Goal: Transaction & Acquisition: Download file/media

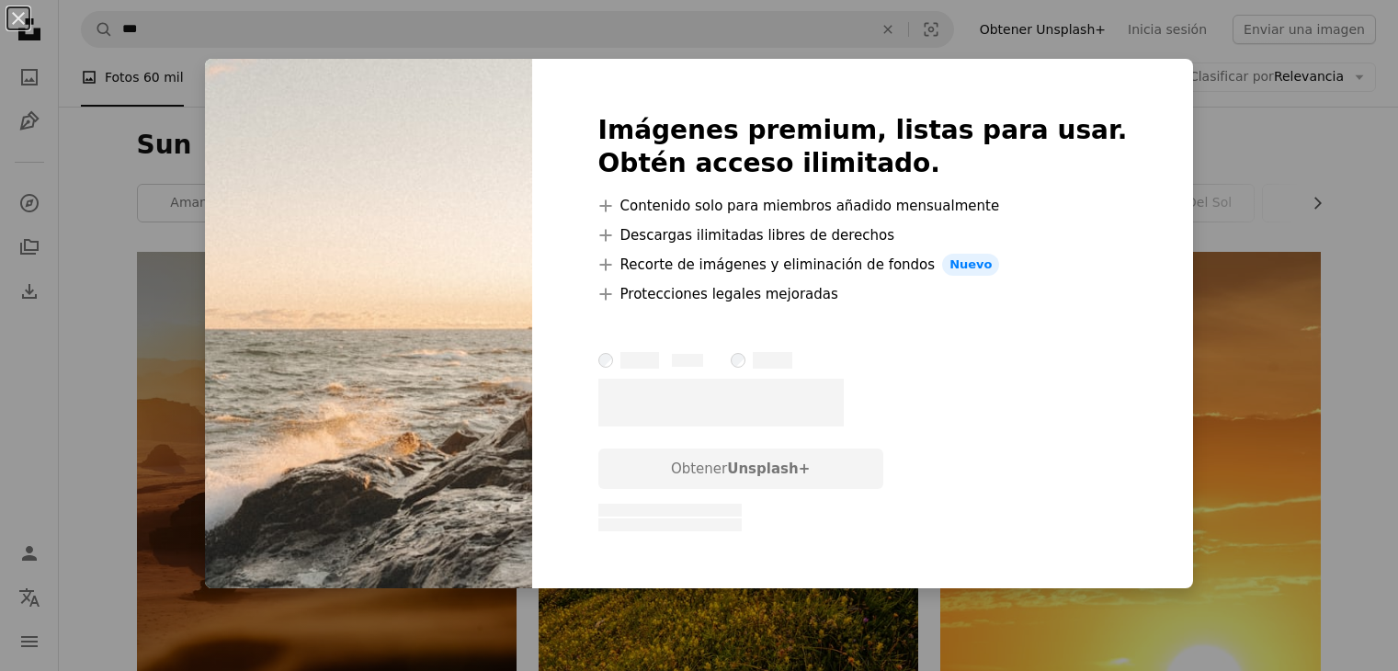
scroll to position [3861, 0]
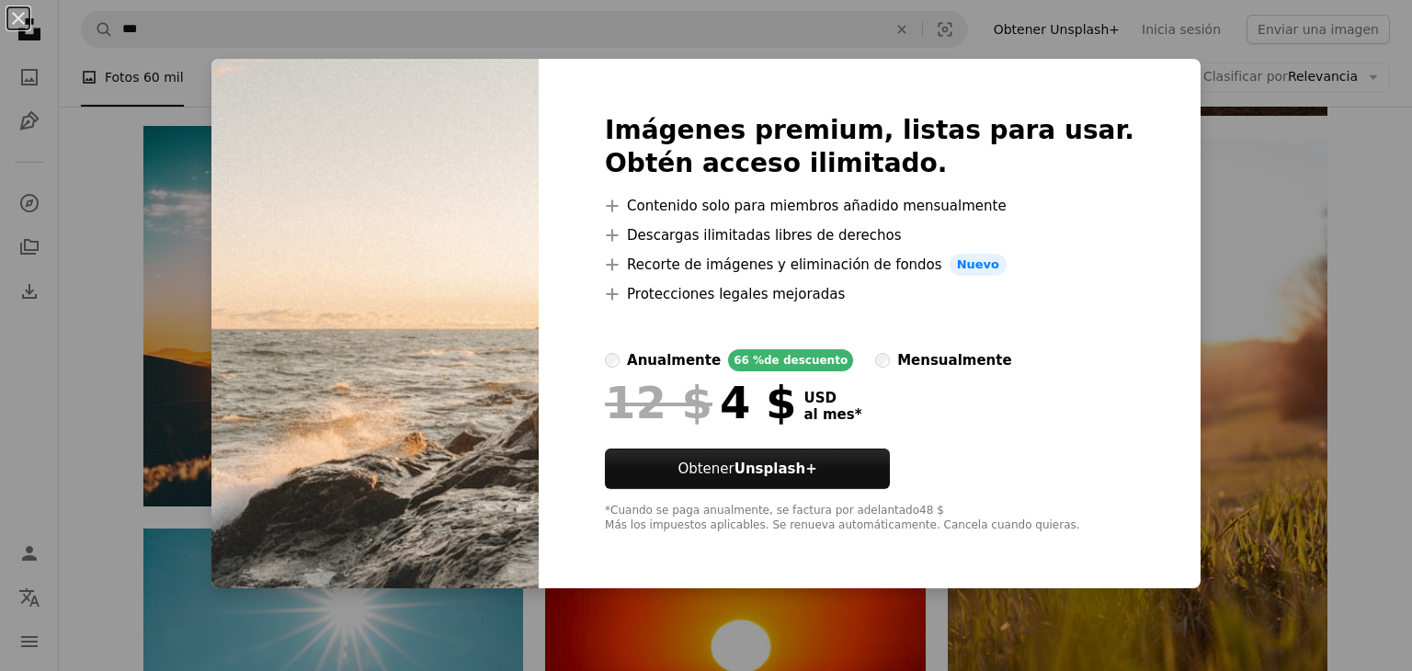
click at [213, 222] on div "An X shape Imágenes premium, listas para usar. Obtén acceso ilimitado. A plus s…" at bounding box center [706, 335] width 1412 height 671
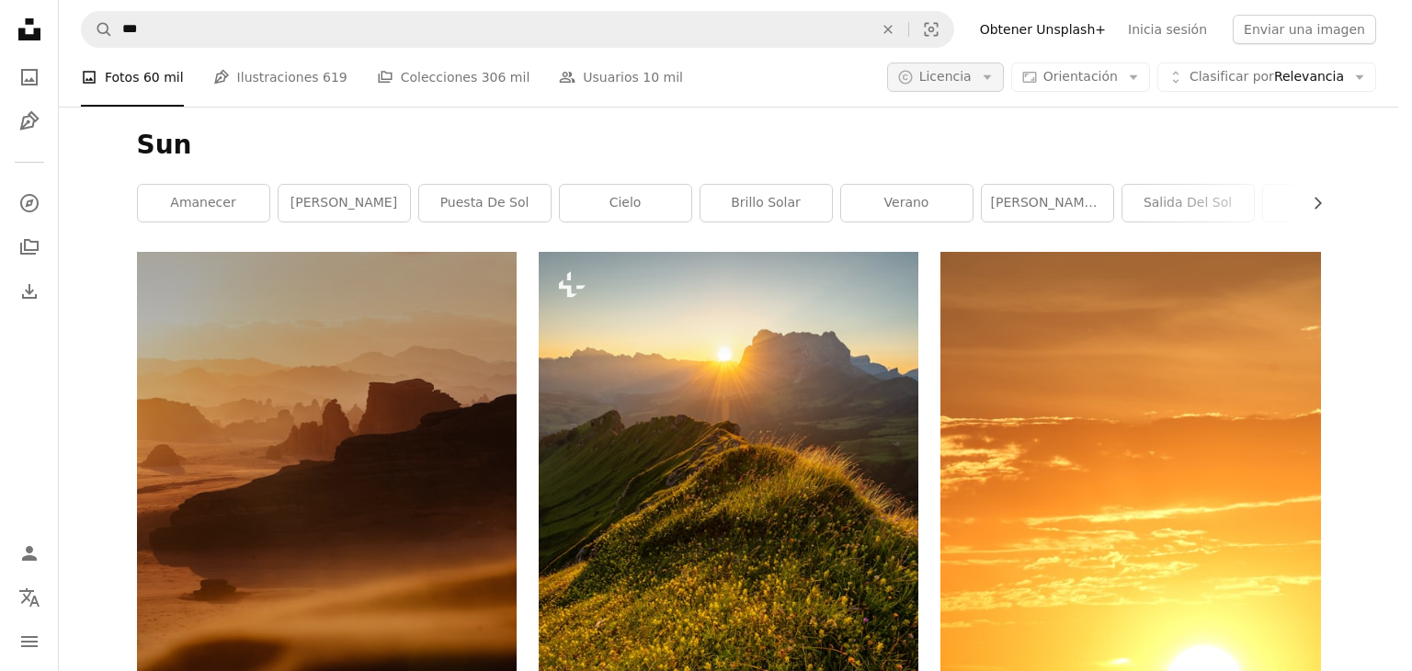
click at [995, 82] on icon "Arrow down" at bounding box center [987, 77] width 17 height 17
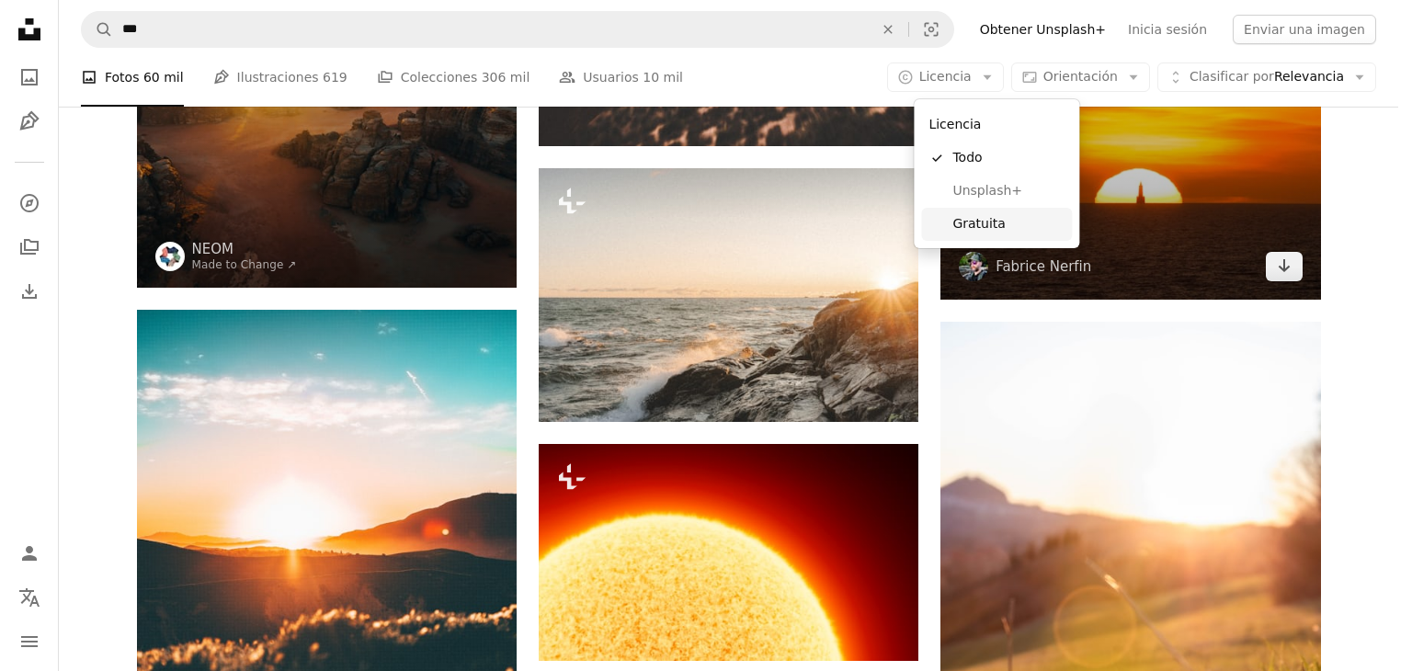
click at [988, 215] on span "Gratuita" at bounding box center [1008, 224] width 112 height 18
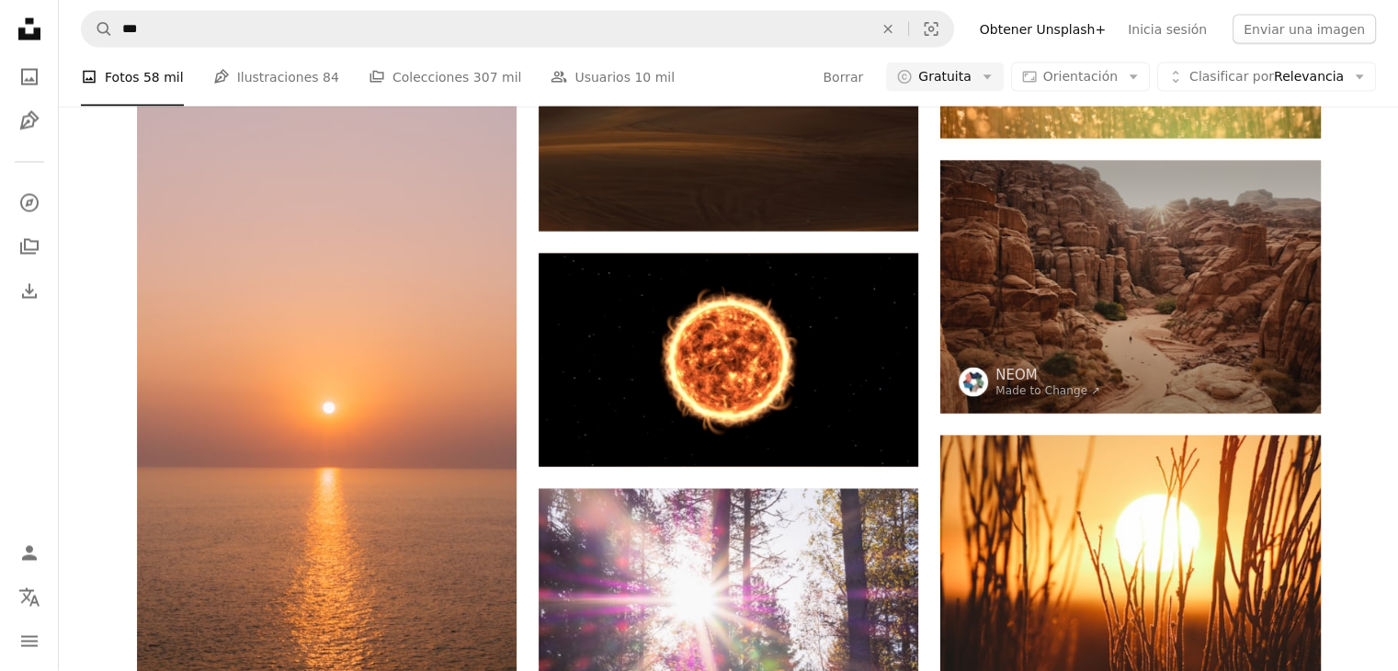
scroll to position [7813, 0]
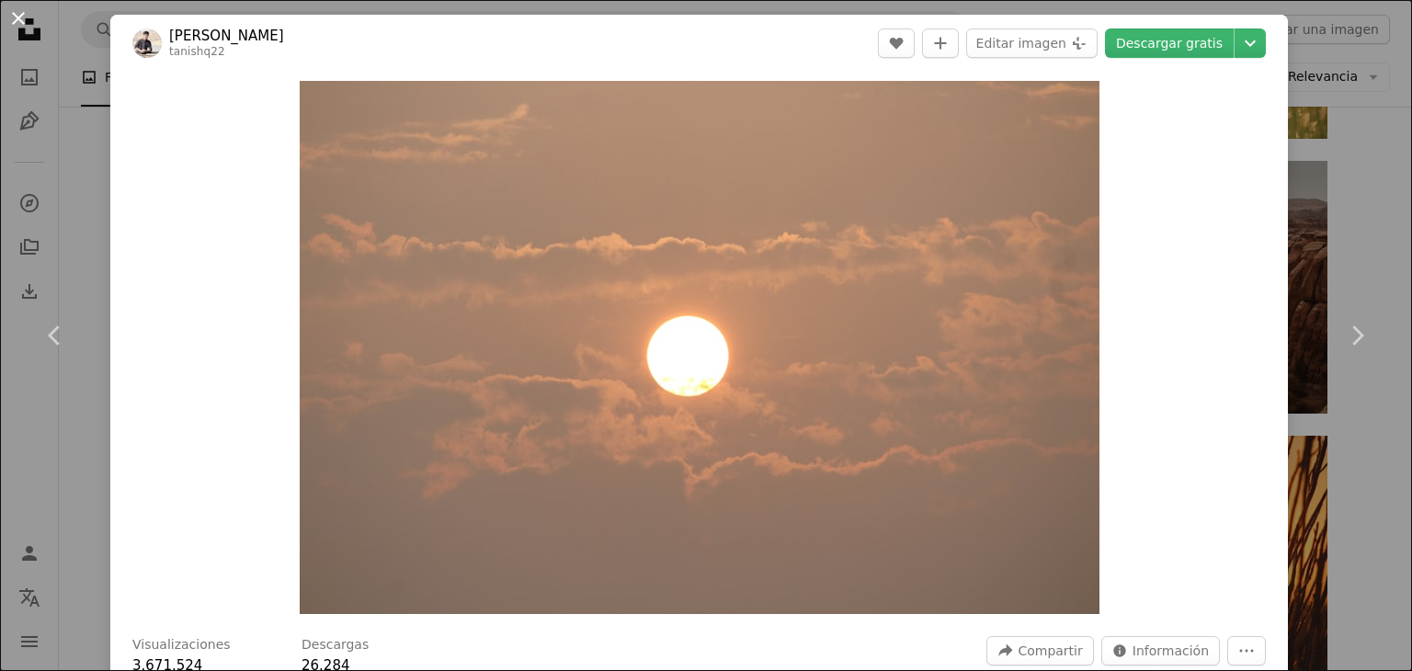
click at [23, 28] on button "An X shape" at bounding box center [18, 18] width 22 height 22
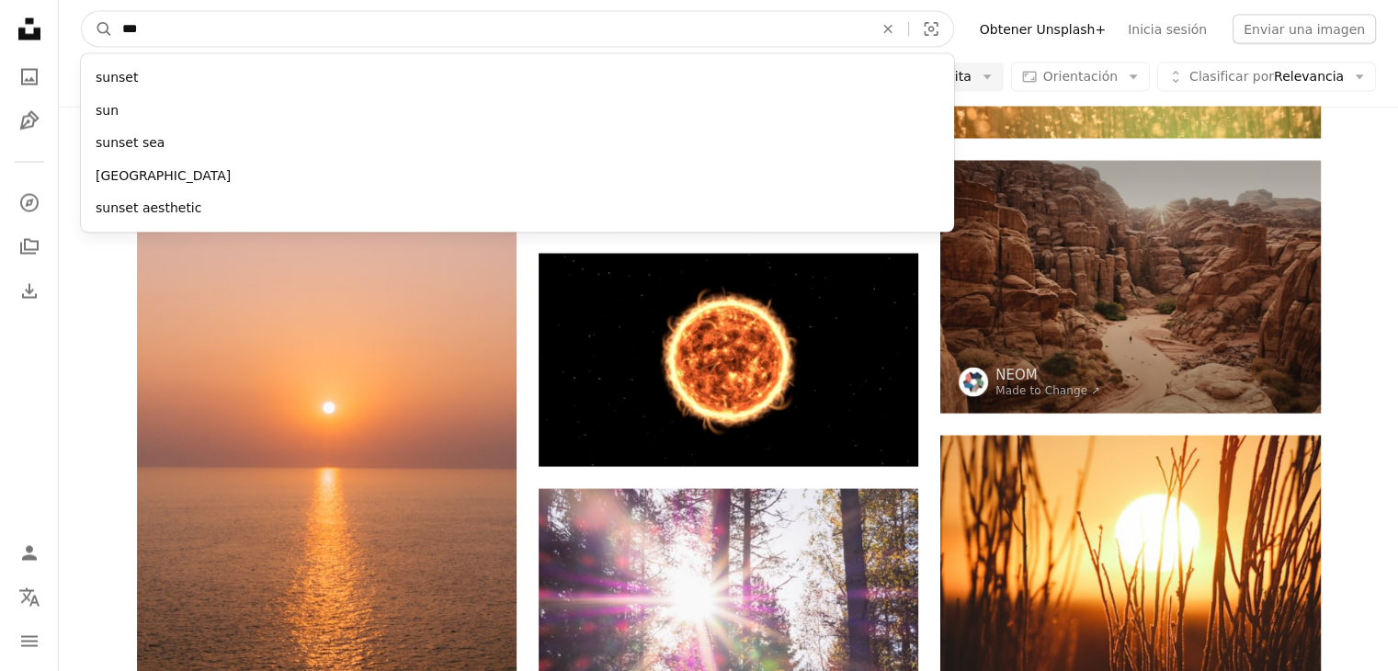
scroll to position [7715, 0]
drag, startPoint x: 287, startPoint y: 17, endPoint x: 13, endPoint y: 17, distance: 273.9
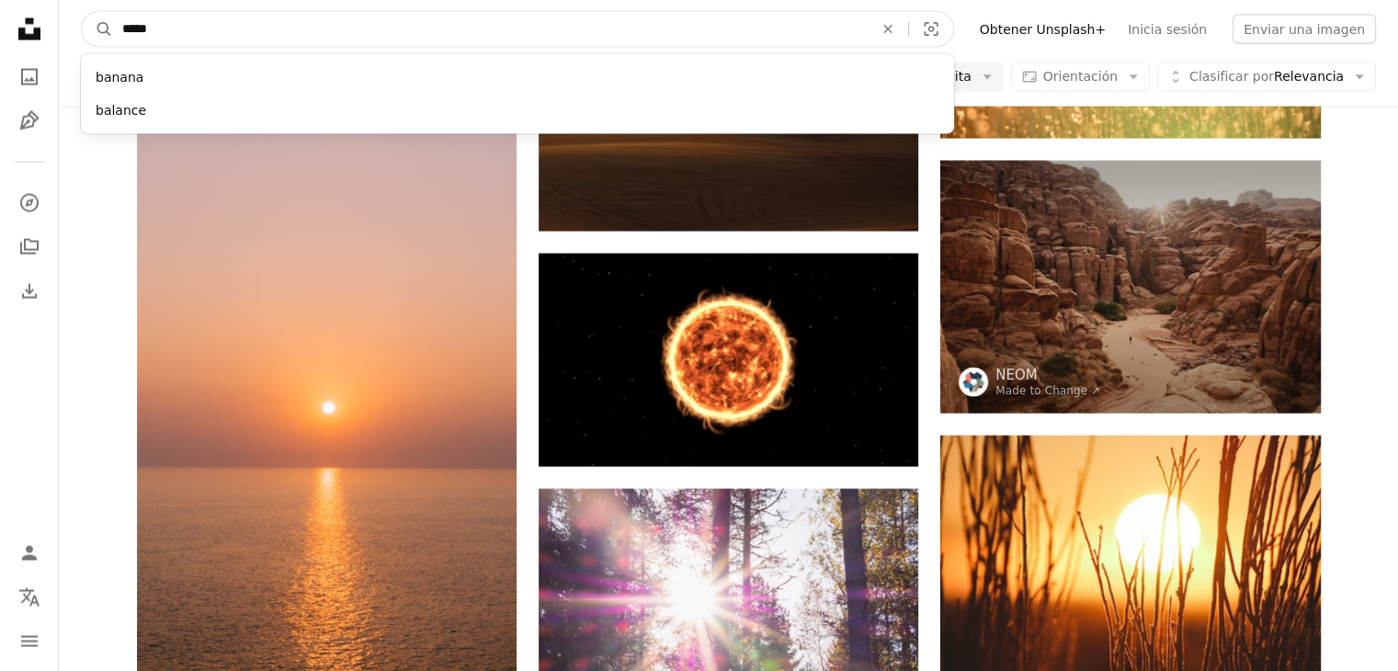
type input "*****"
click at [82, 12] on button "A magnifying glass" at bounding box center [97, 29] width 31 height 35
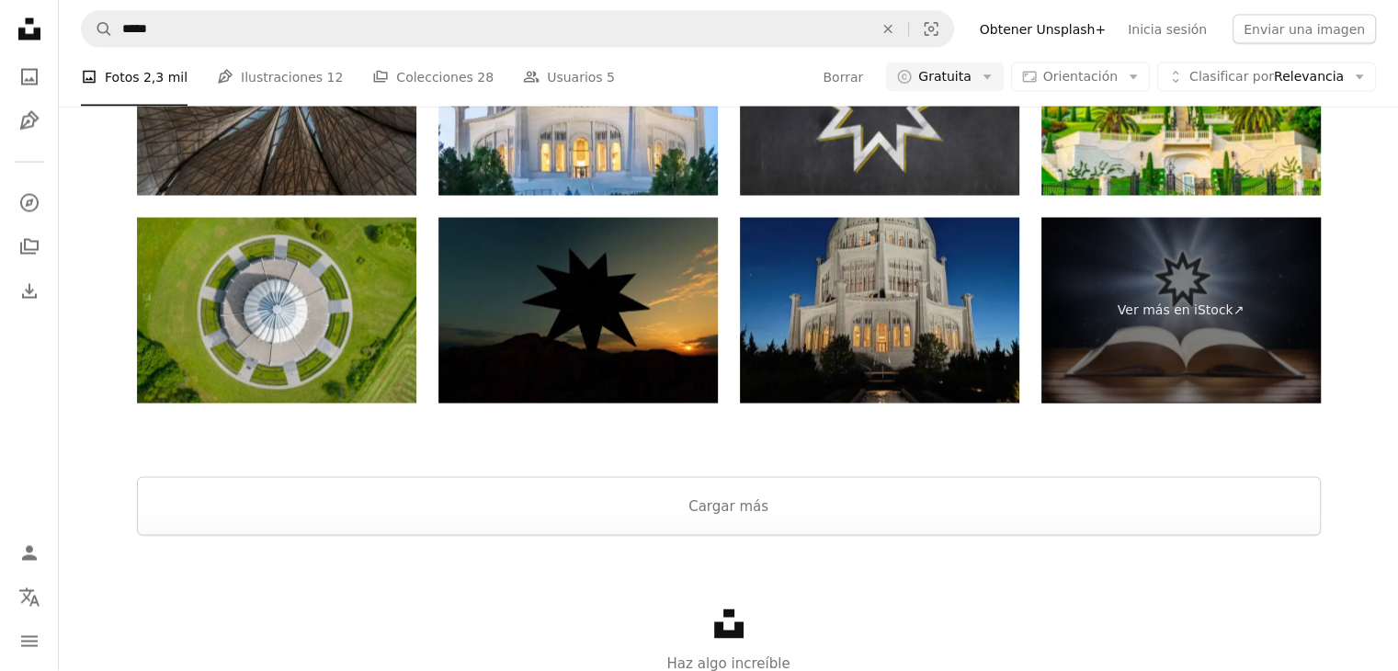
scroll to position [919, 0]
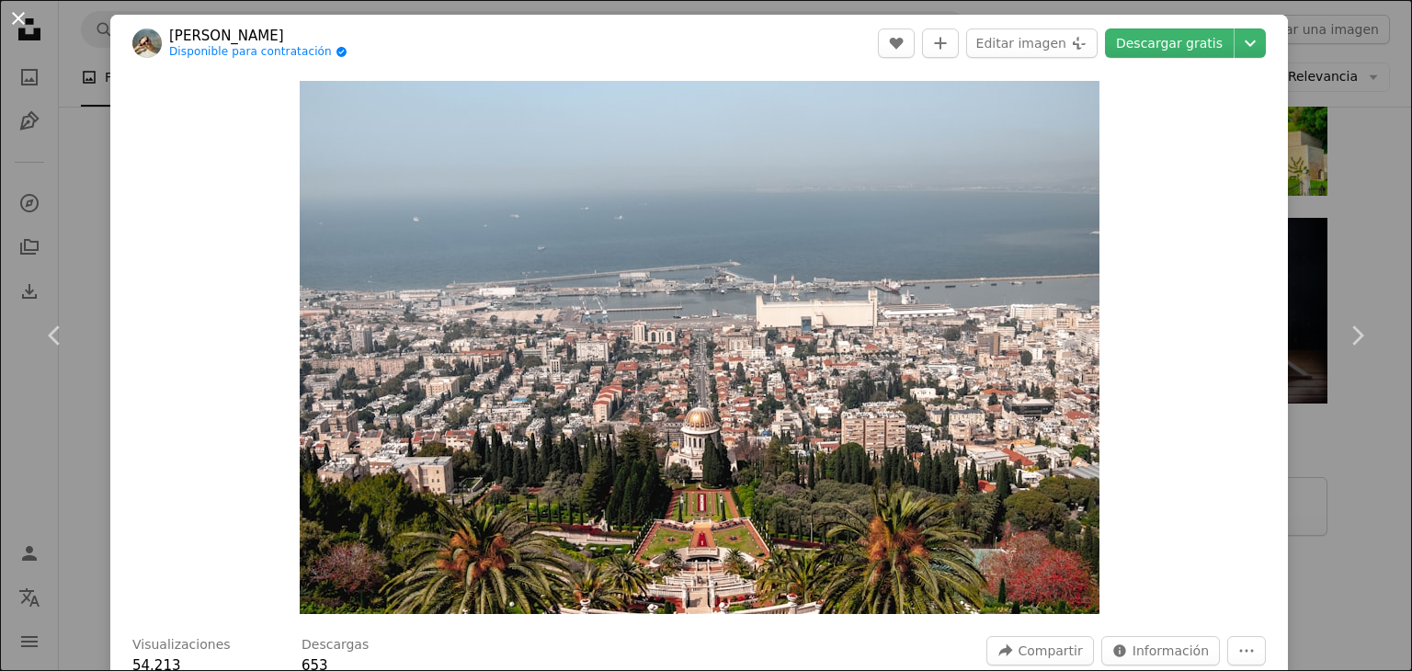
click at [22, 13] on button "An X shape" at bounding box center [18, 18] width 22 height 22
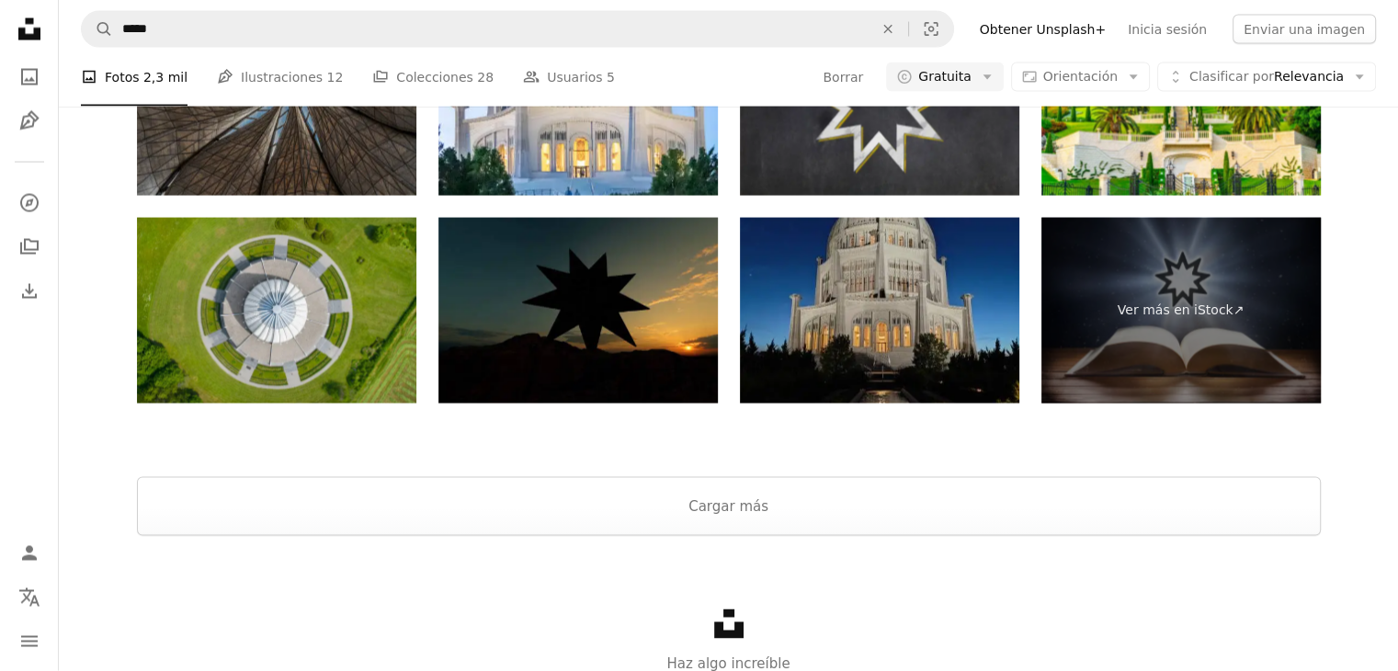
scroll to position [1287, 0]
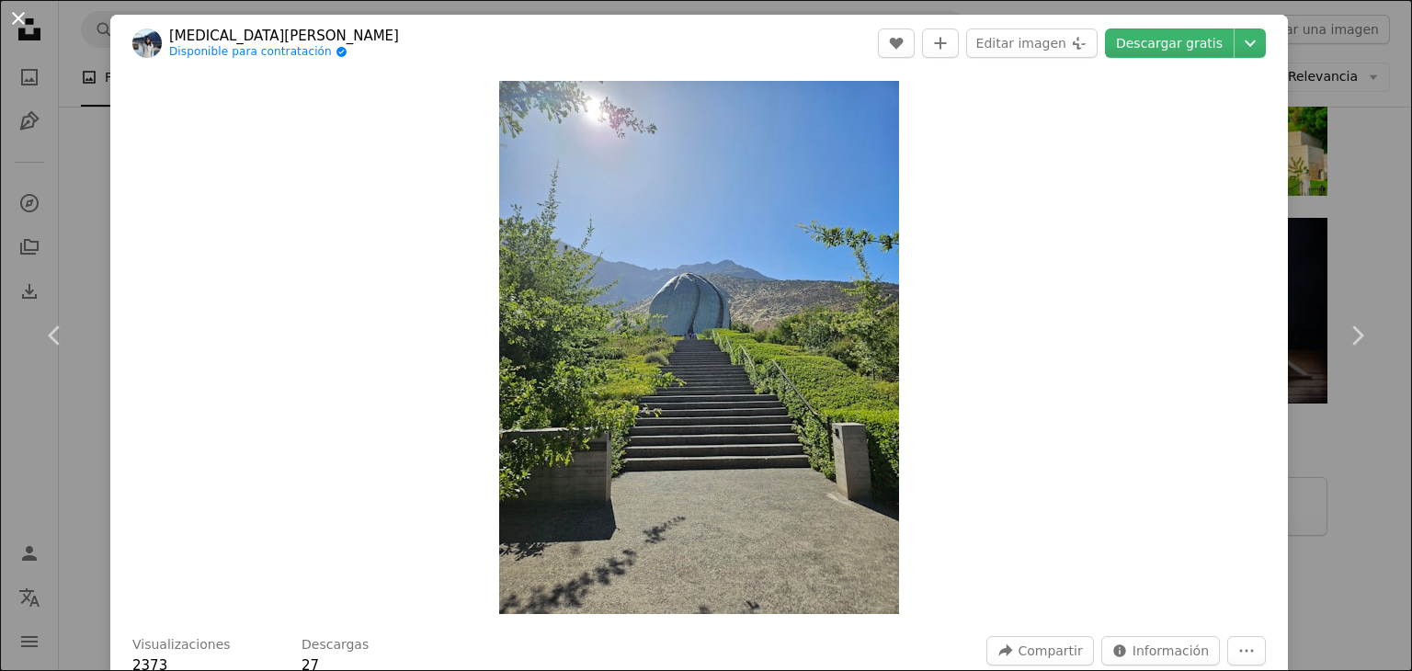
click at [7, 24] on button "An X shape" at bounding box center [18, 18] width 22 height 22
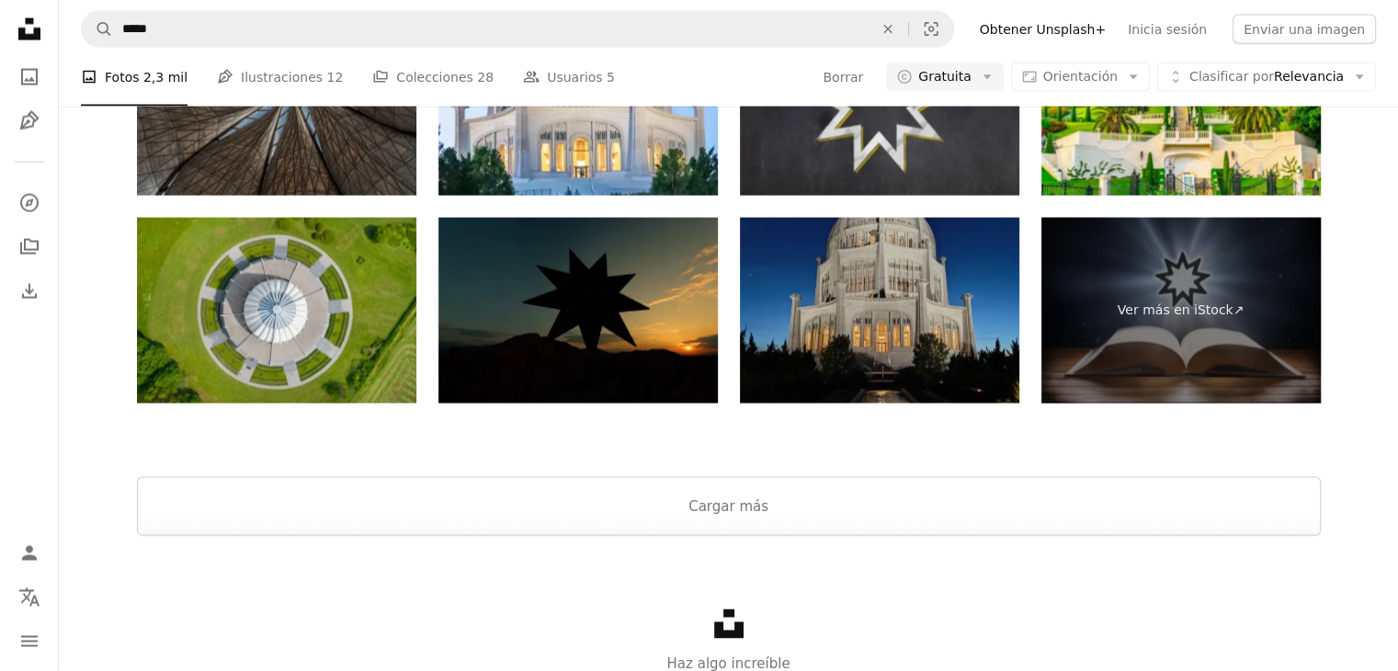
scroll to position [1838, 0]
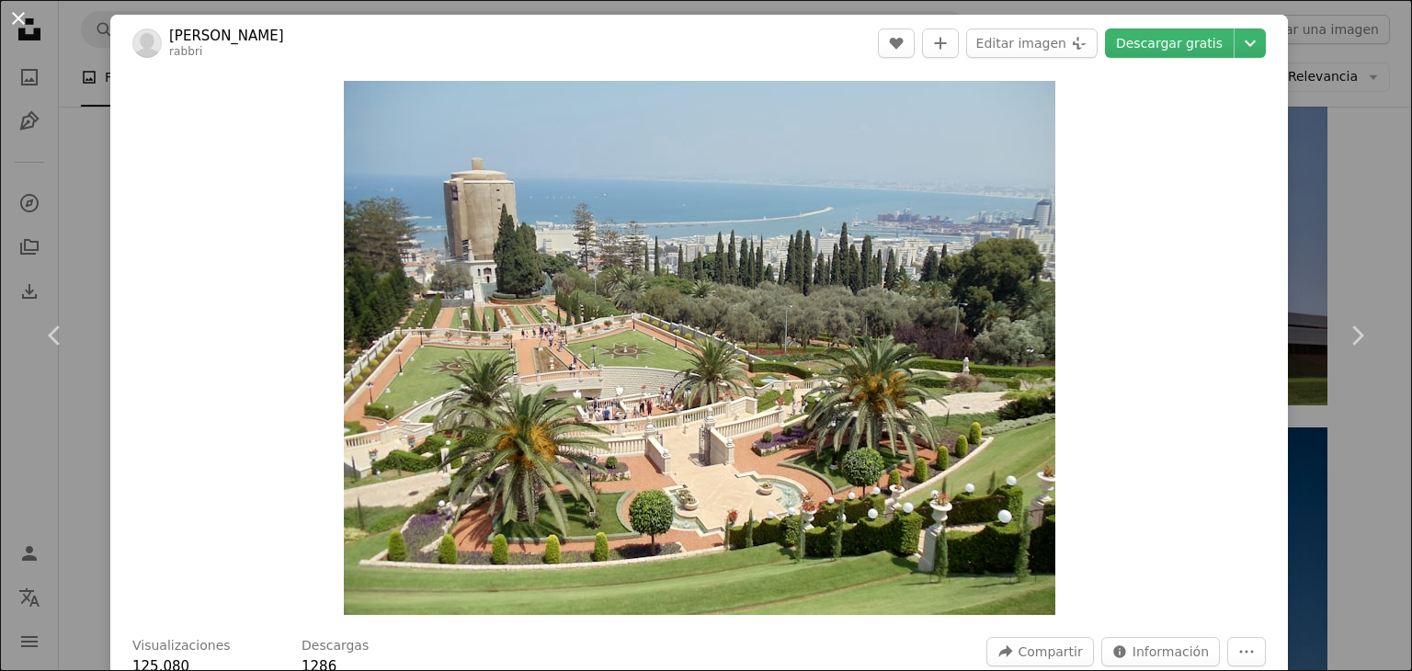
click at [22, 23] on button "An X shape" at bounding box center [18, 18] width 22 height 22
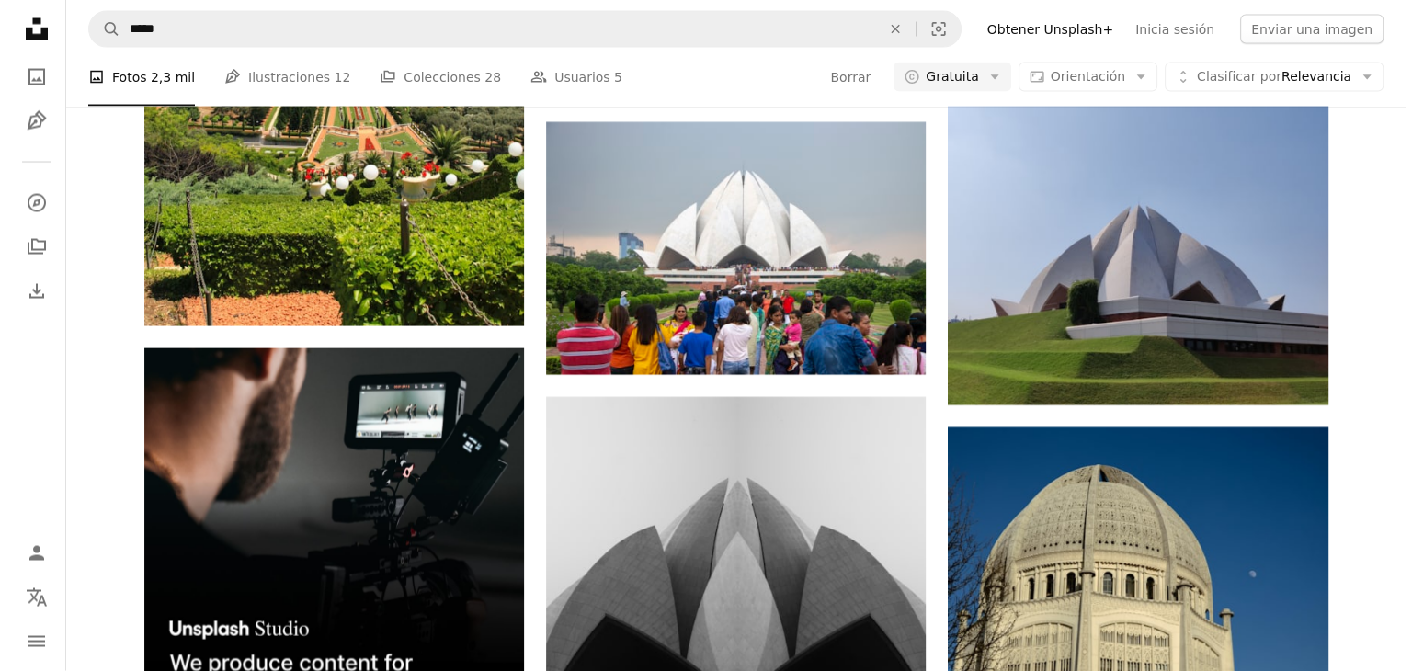
scroll to position [2666, 0]
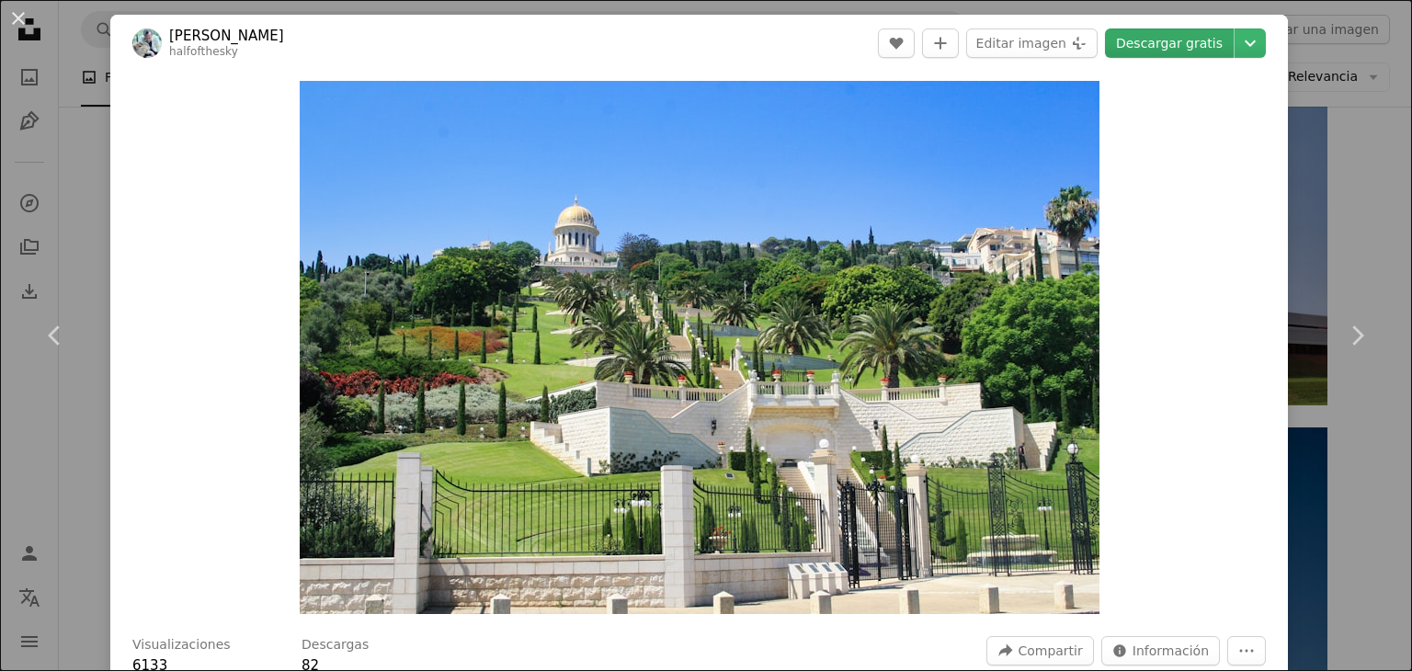
click at [1136, 49] on link "Descargar gratis" at bounding box center [1169, 42] width 129 height 29
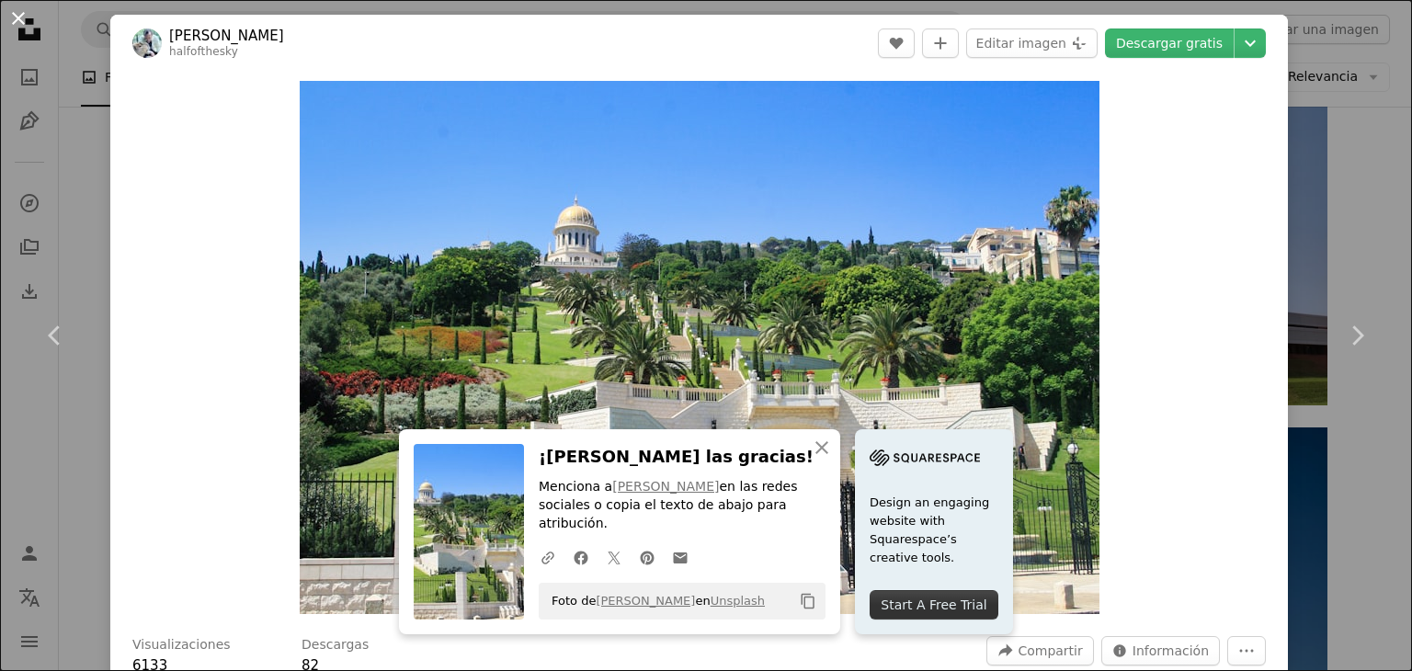
click at [13, 19] on button "An X shape" at bounding box center [18, 18] width 22 height 22
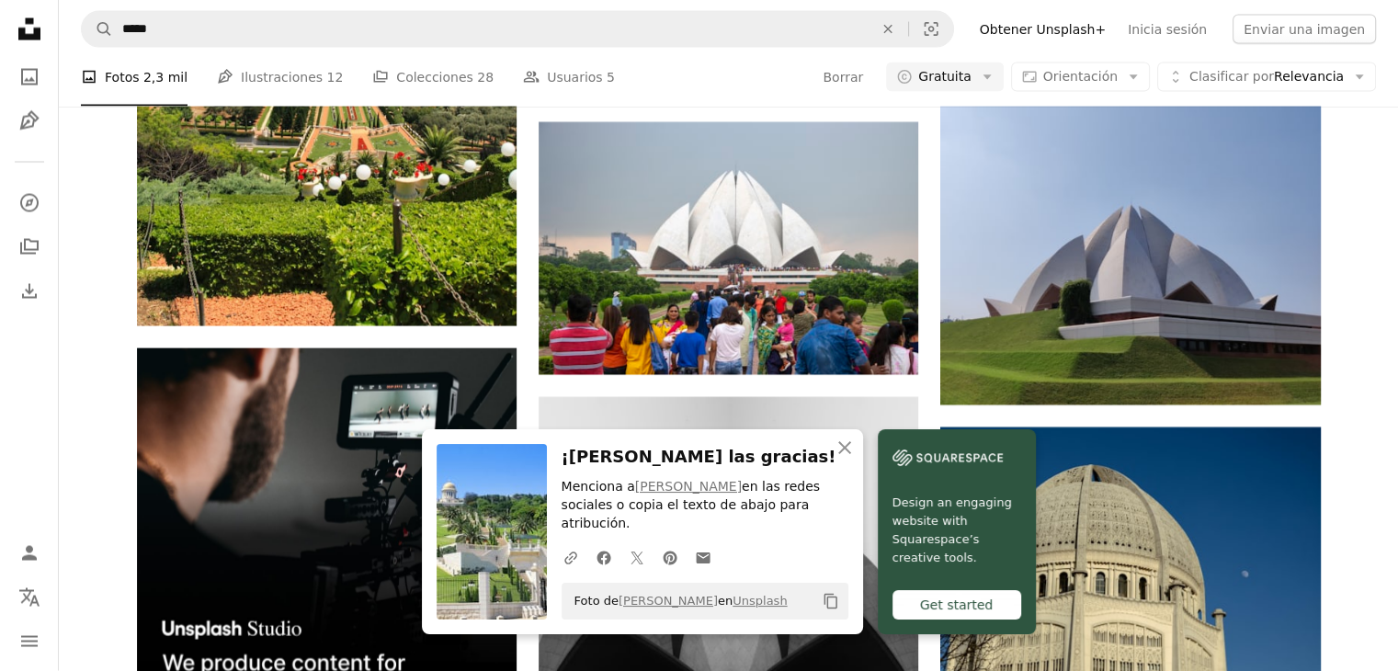
scroll to position [2849, 0]
click at [838, 459] on icon "An X shape" at bounding box center [845, 448] width 22 height 22
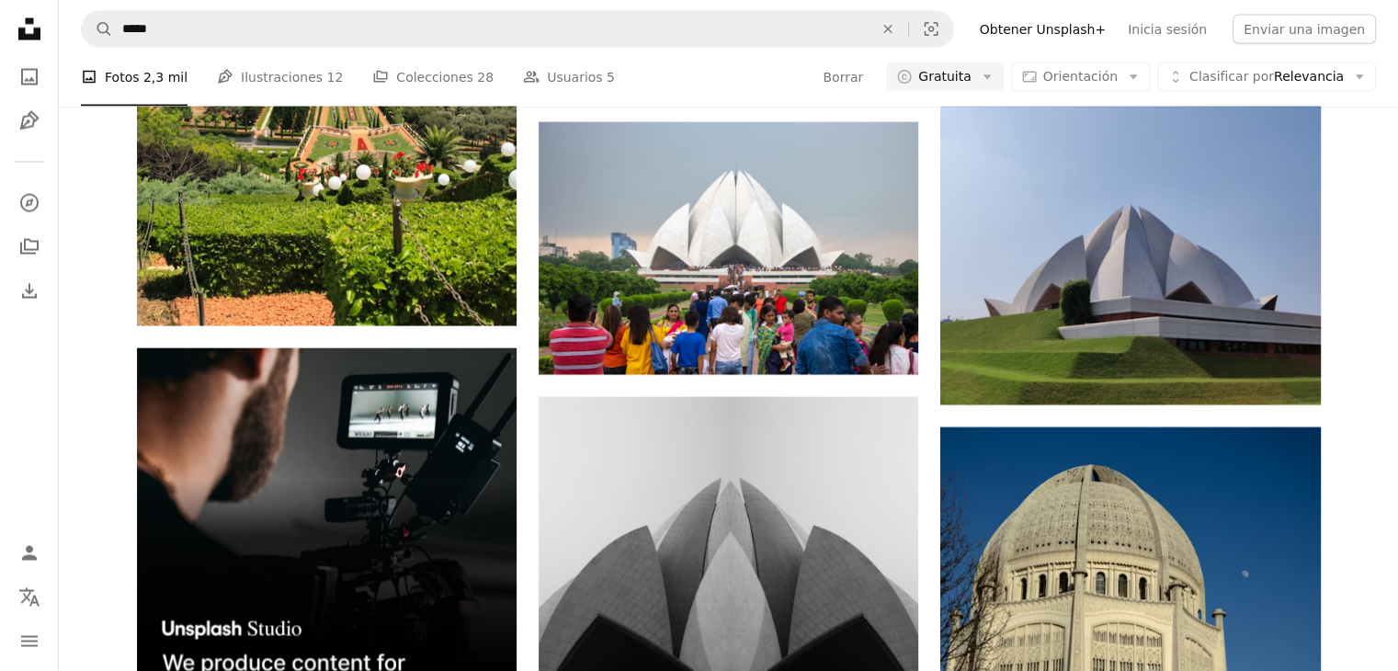
scroll to position [6214, 0]
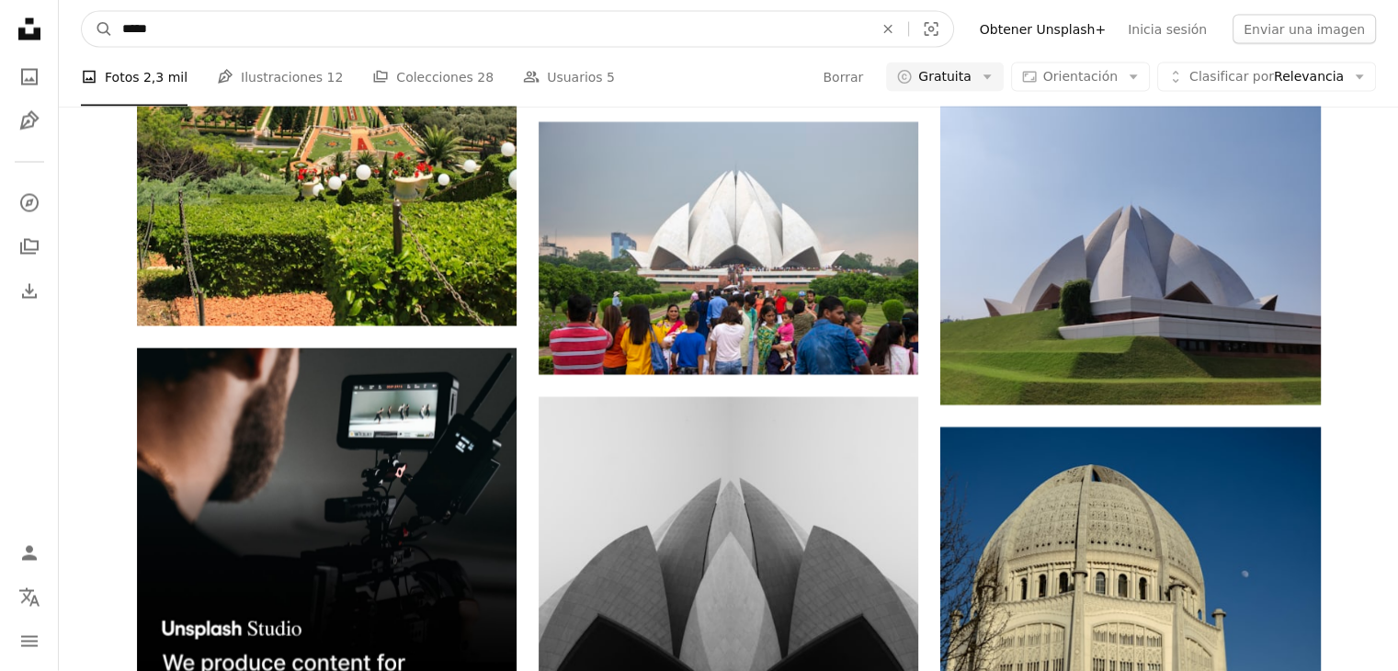
drag, startPoint x: 261, startPoint y: 40, endPoint x: 77, endPoint y: 27, distance: 184.3
click at [77, 27] on nav "A magnifying glass ***** An X shape Visual search Filters Obtener Unsplash+ Ini…" at bounding box center [728, 29] width 1339 height 59
type input "*********"
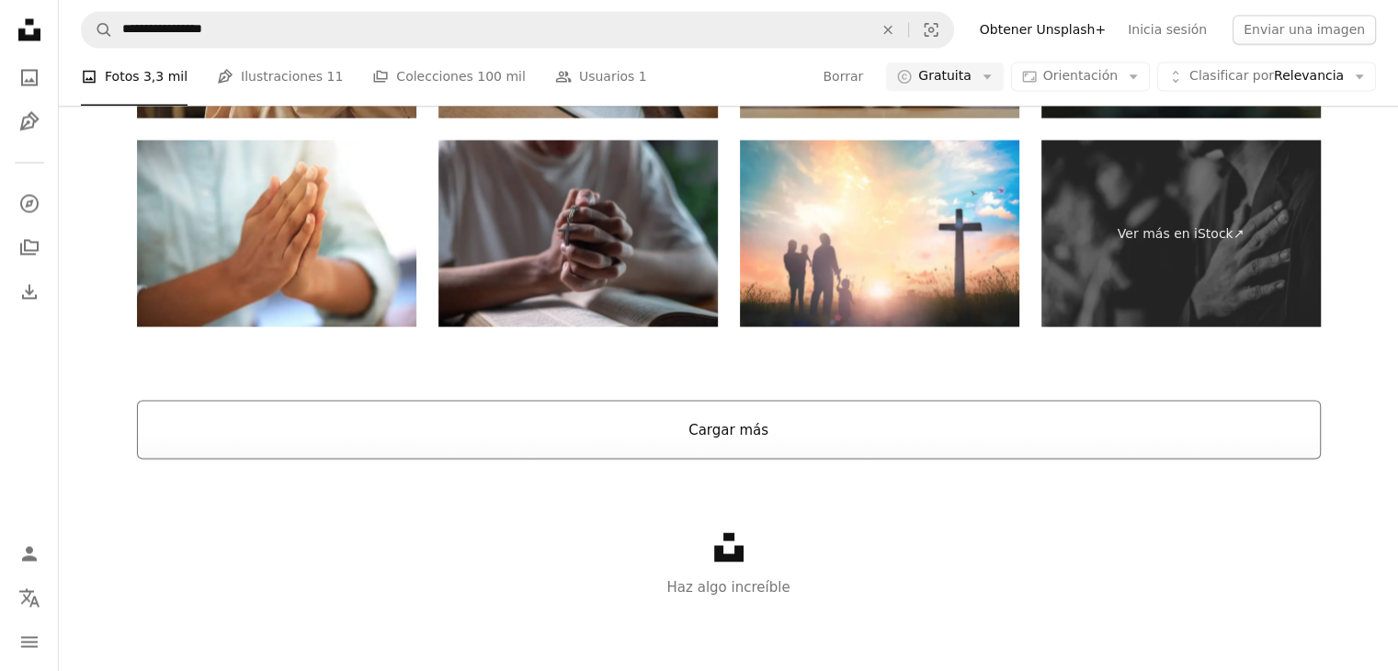
click at [846, 419] on button "Cargar más" at bounding box center [729, 429] width 1184 height 59
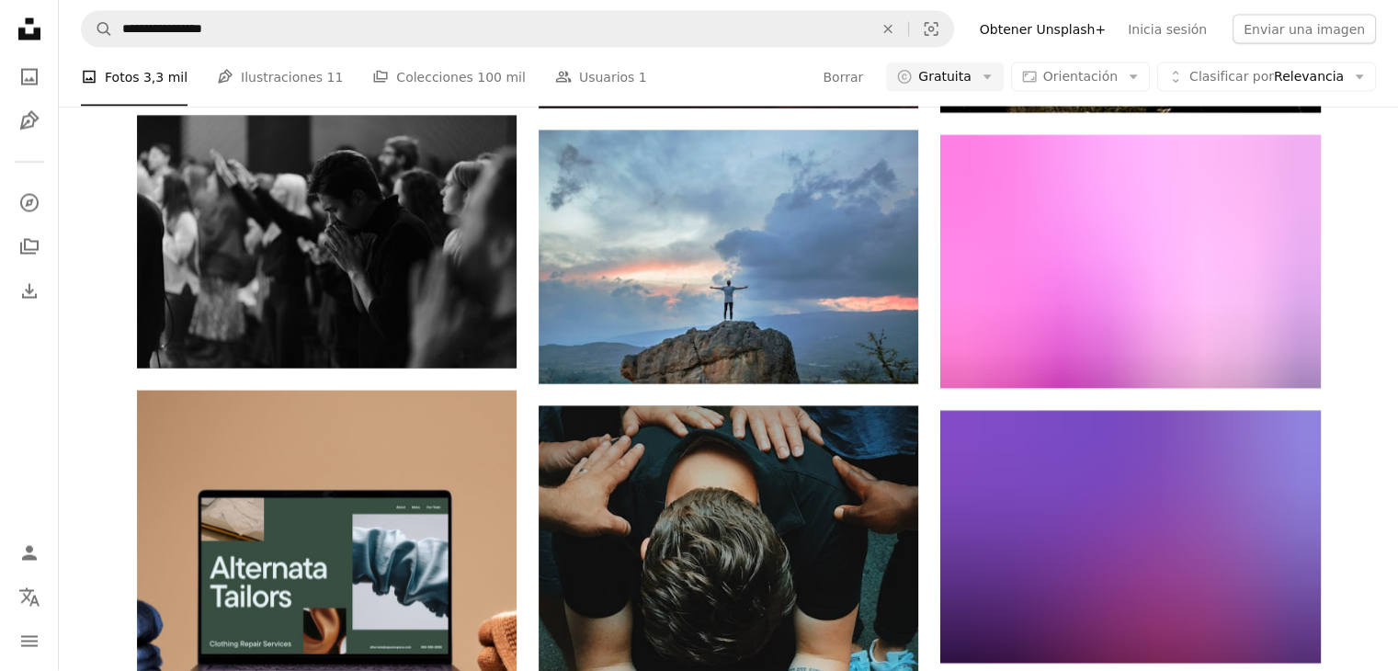
scroll to position [15288, 0]
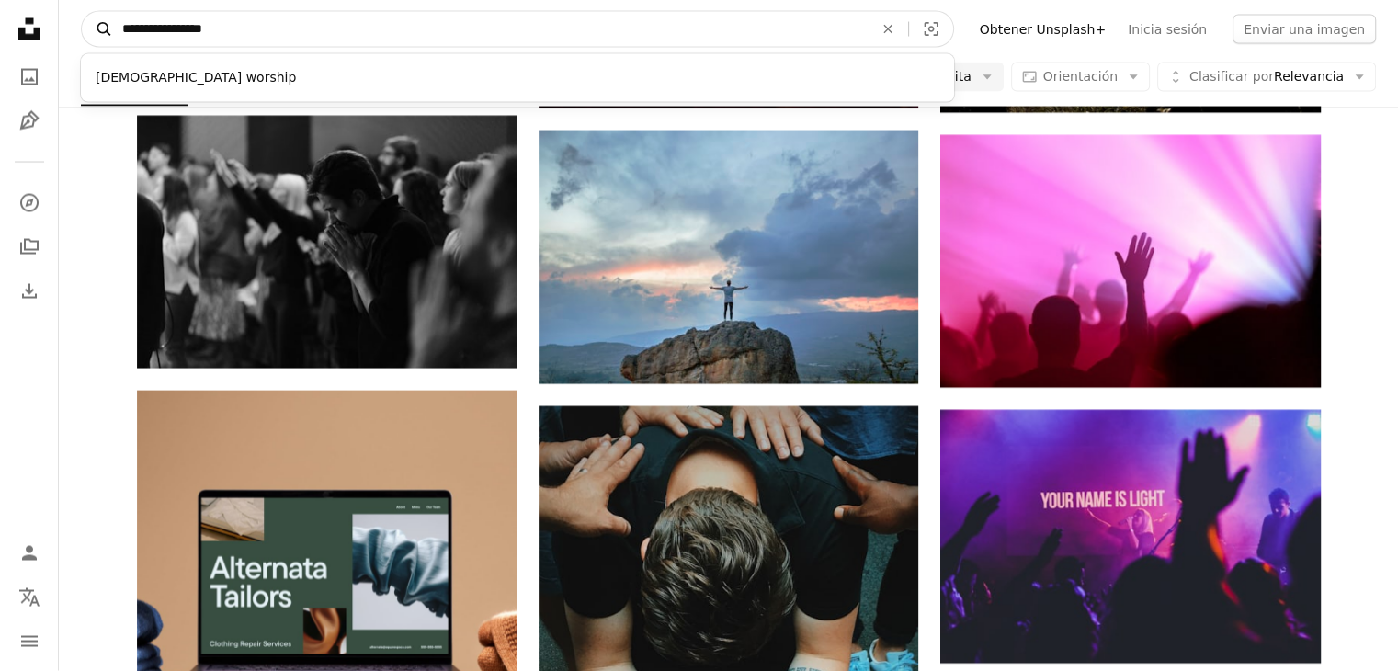
drag, startPoint x: 226, startPoint y: 28, endPoint x: 89, endPoint y: 14, distance: 137.7
click at [89, 14] on form "**********" at bounding box center [517, 29] width 873 height 37
type input "*****"
click at [82, 12] on button "A magnifying glass" at bounding box center [97, 29] width 31 height 35
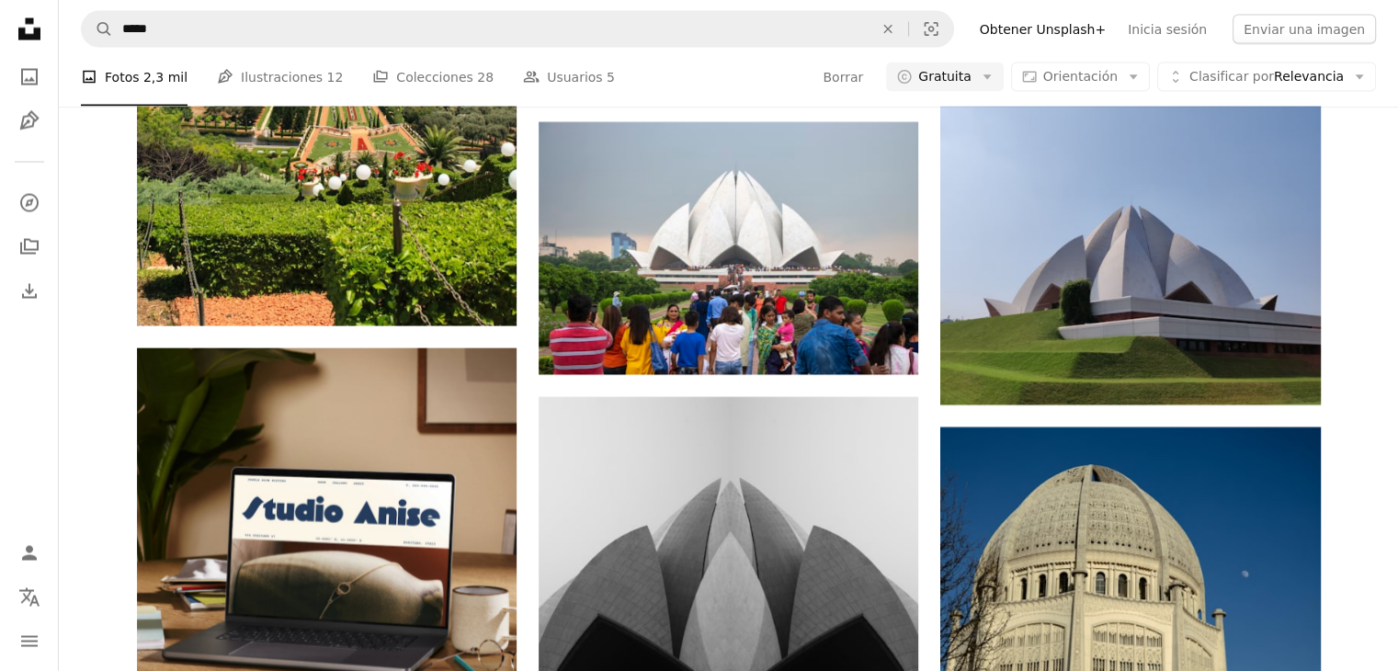
scroll to position [276, 0]
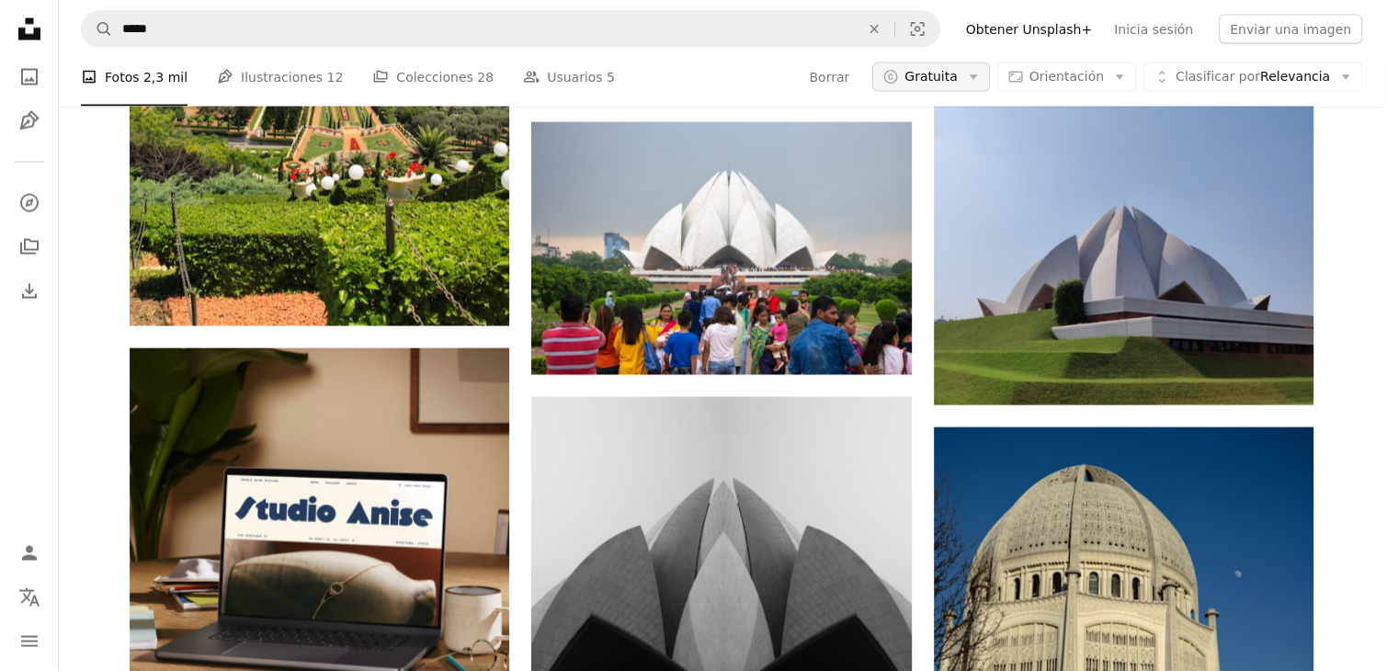
click at [982, 83] on icon "Arrow down" at bounding box center [973, 77] width 17 height 17
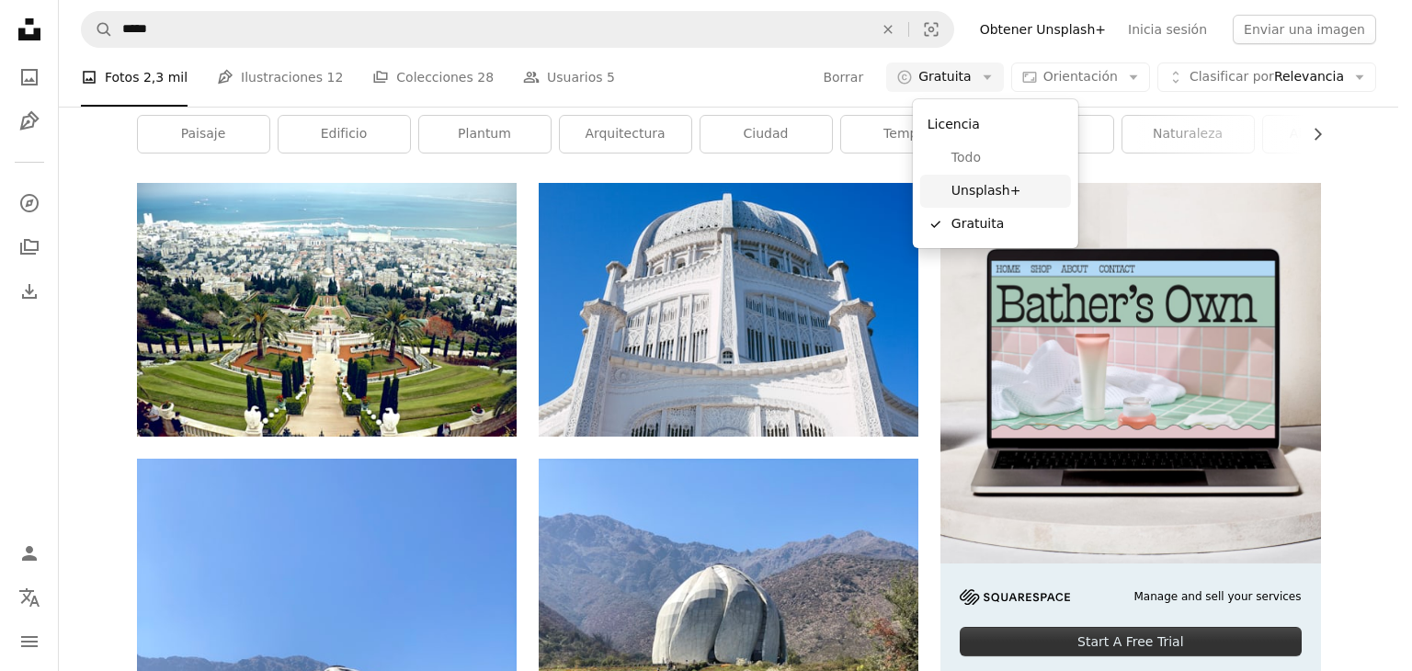
click at [986, 191] on span "Unsplash+" at bounding box center [1007, 191] width 112 height 18
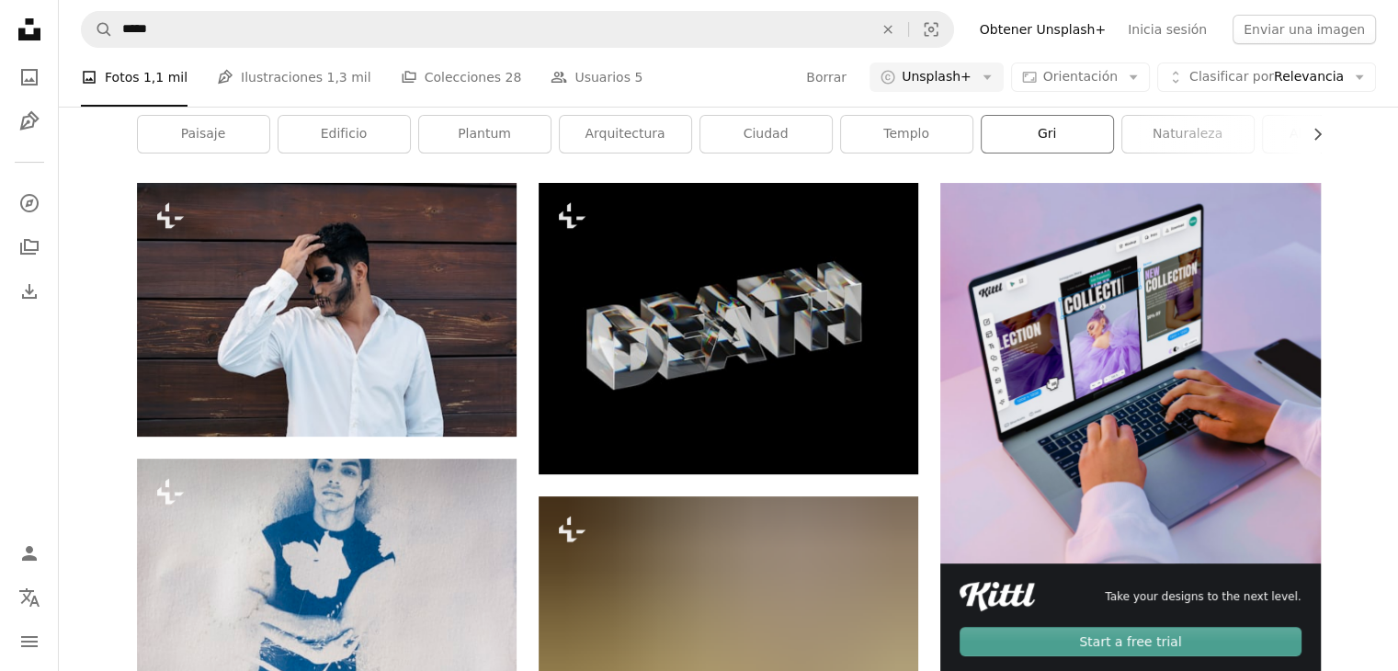
scroll to position [276, 0]
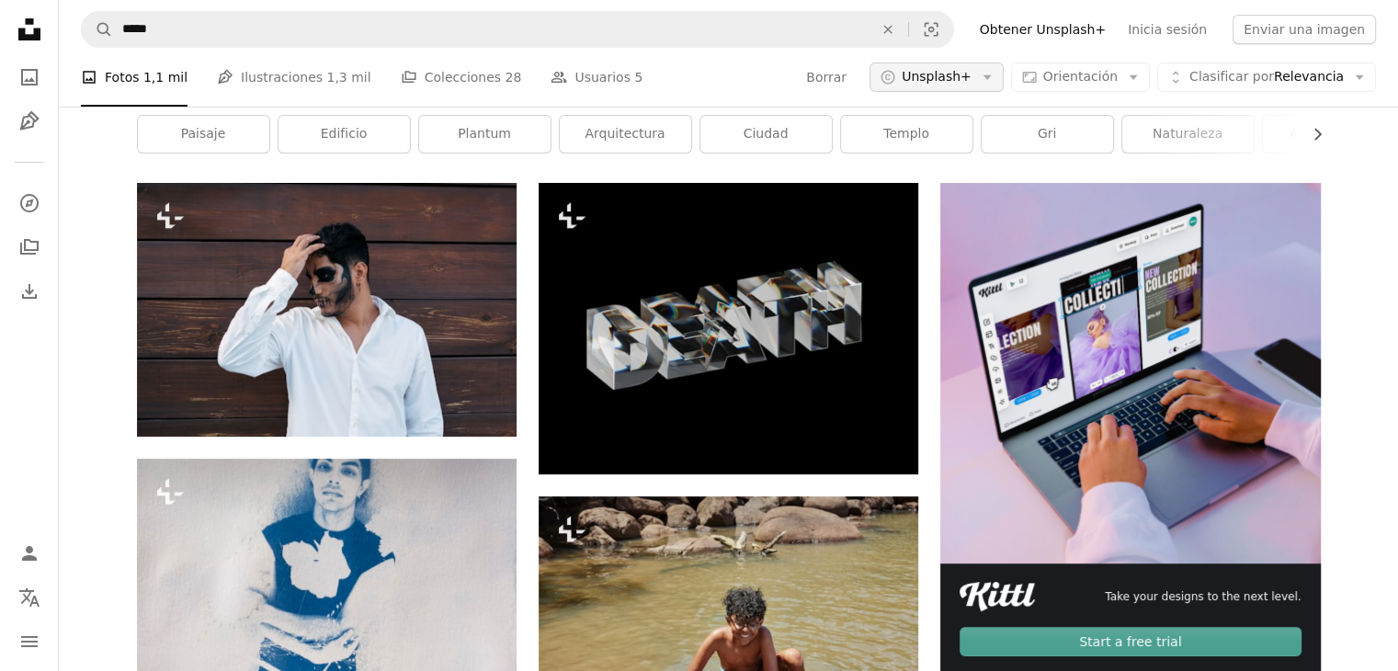
click at [995, 69] on icon "Arrow down" at bounding box center [987, 77] width 17 height 17
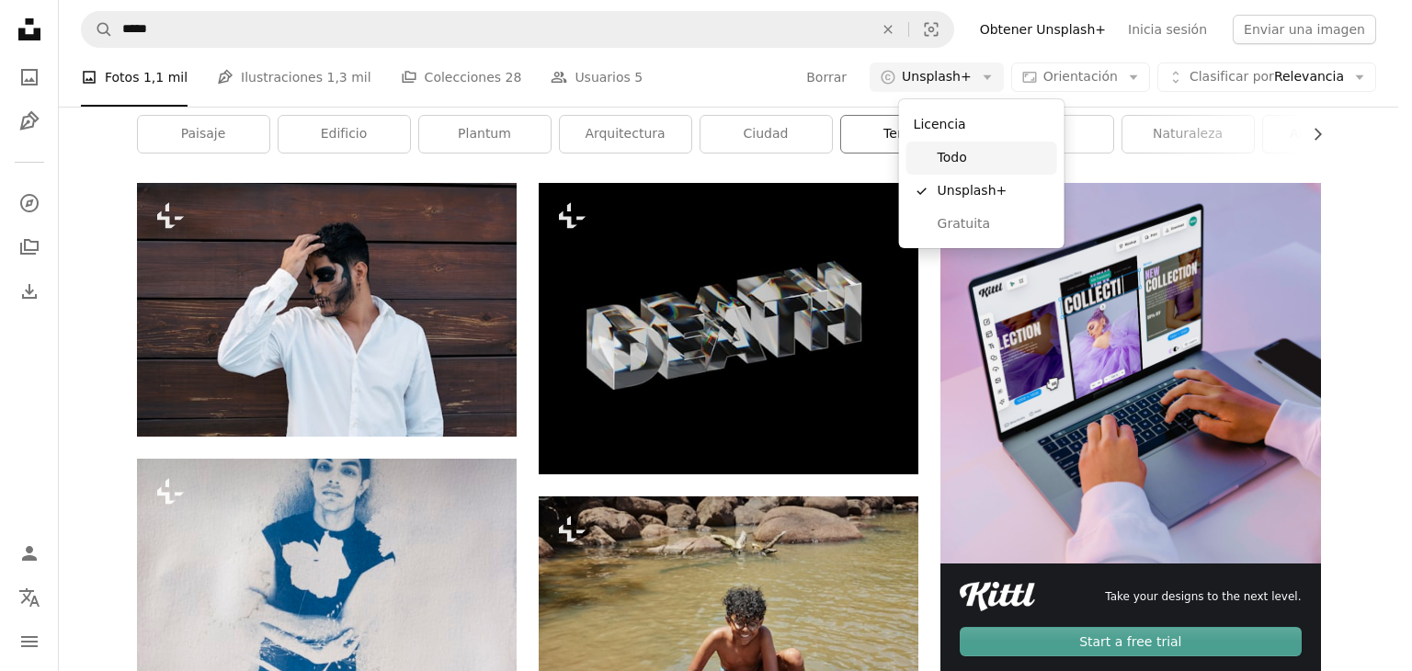
click at [963, 152] on span "Todo" at bounding box center [994, 158] width 112 height 18
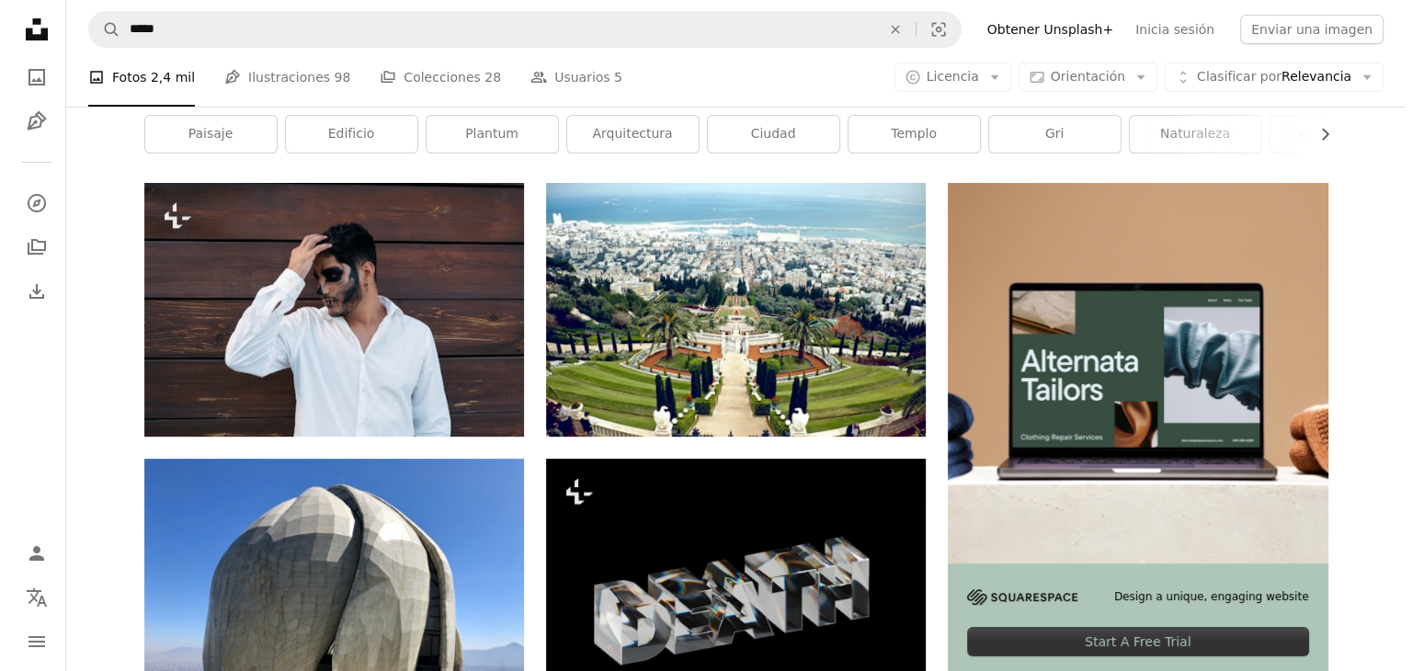
scroll to position [1379, 0]
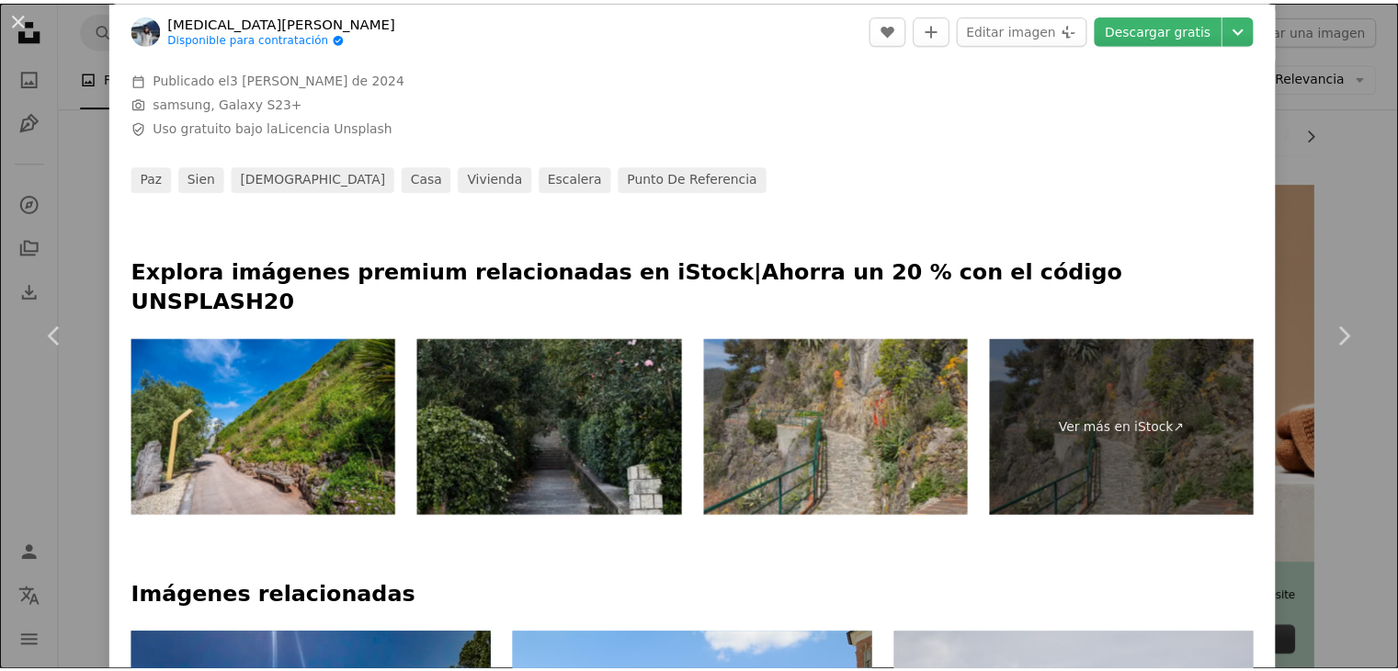
scroll to position [643, 0]
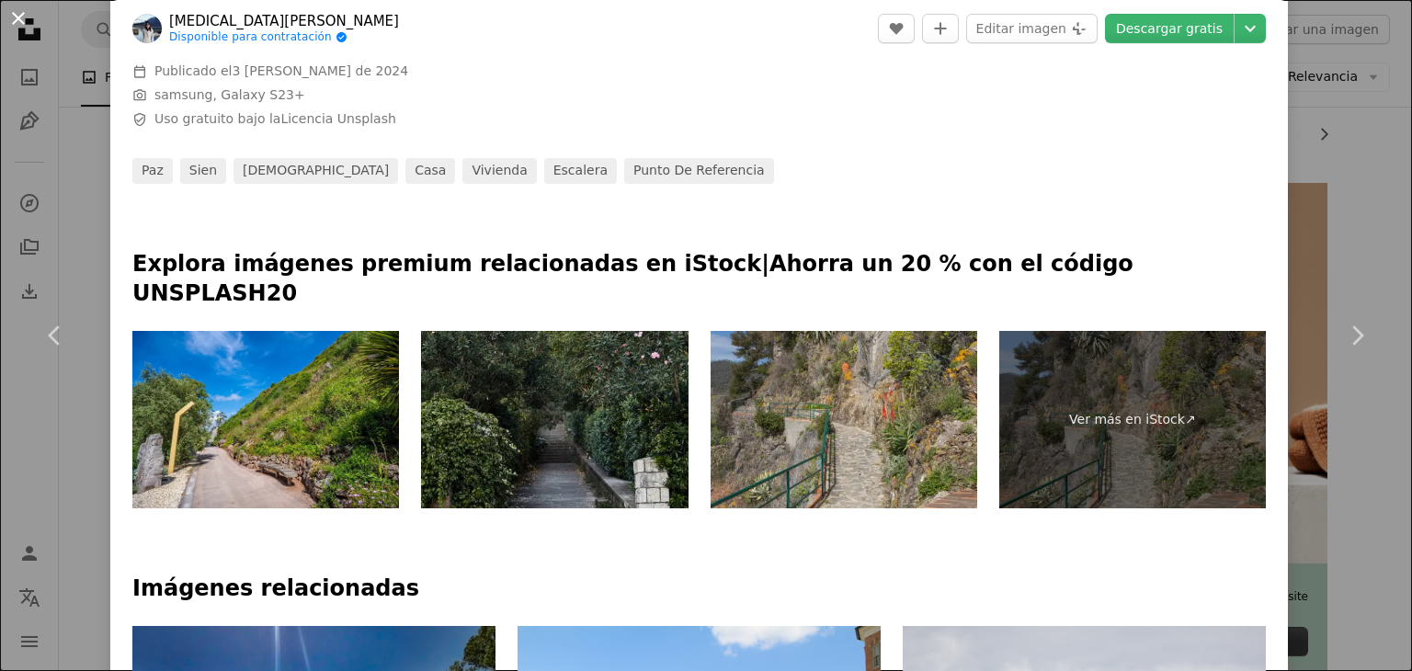
click at [26, 14] on button "An X shape" at bounding box center [18, 18] width 22 height 22
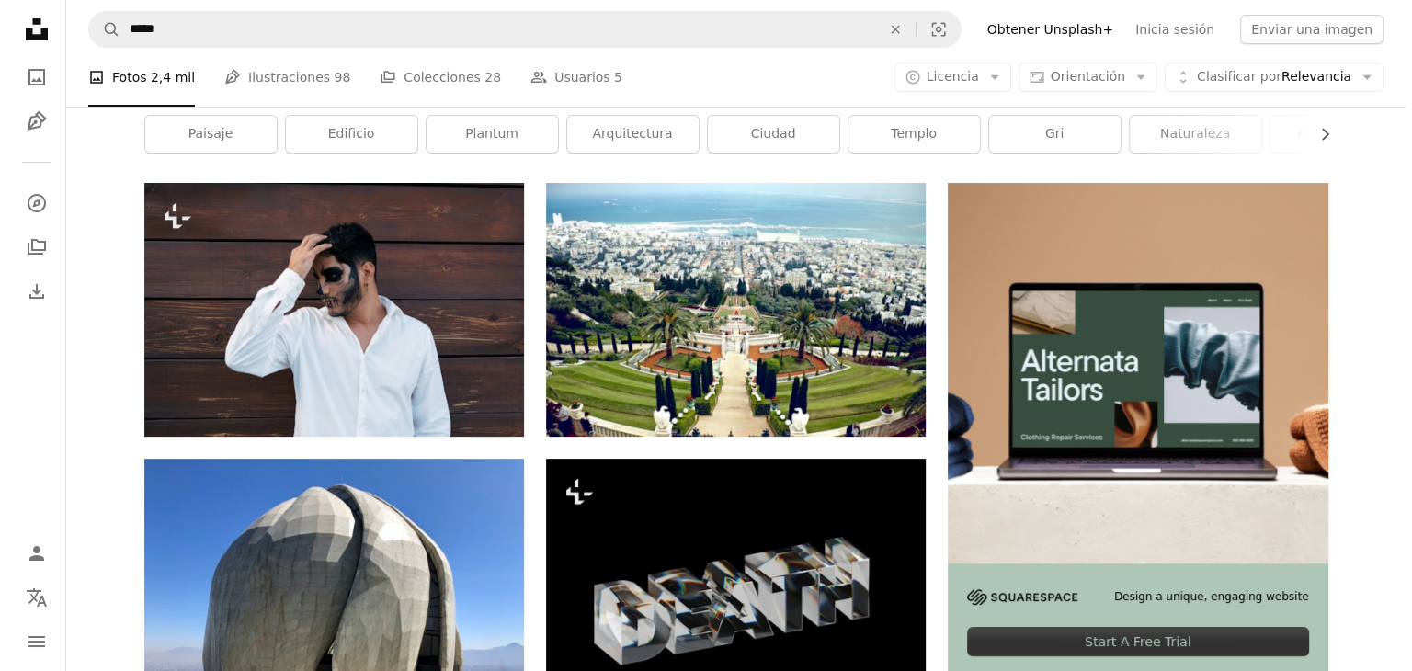
scroll to position [2482, 0]
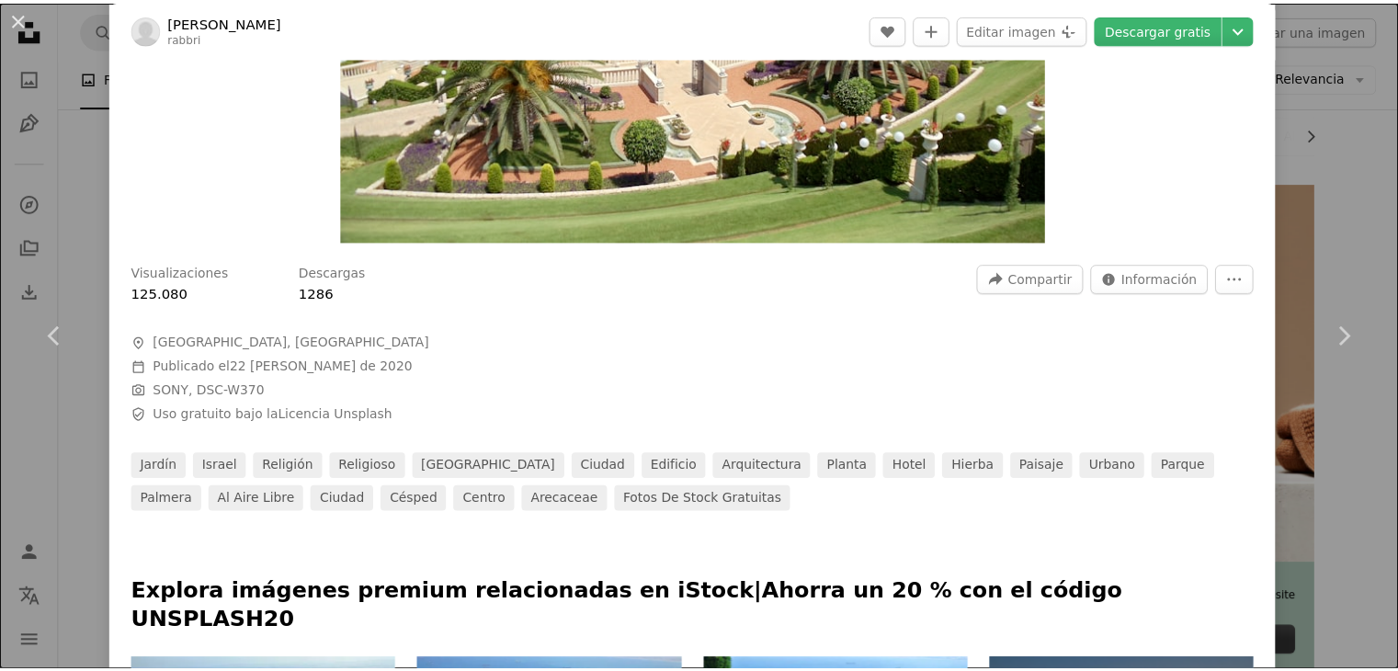
scroll to position [92, 0]
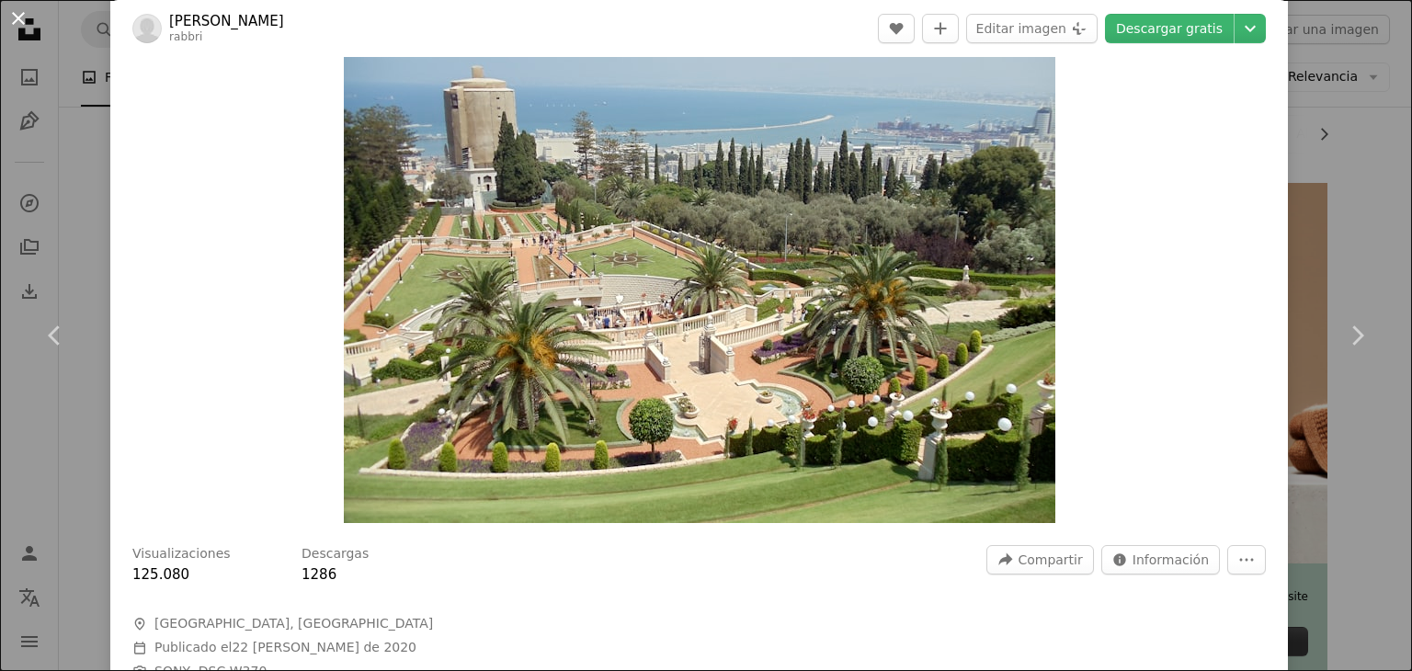
click at [26, 21] on button "An X shape" at bounding box center [18, 18] width 22 height 22
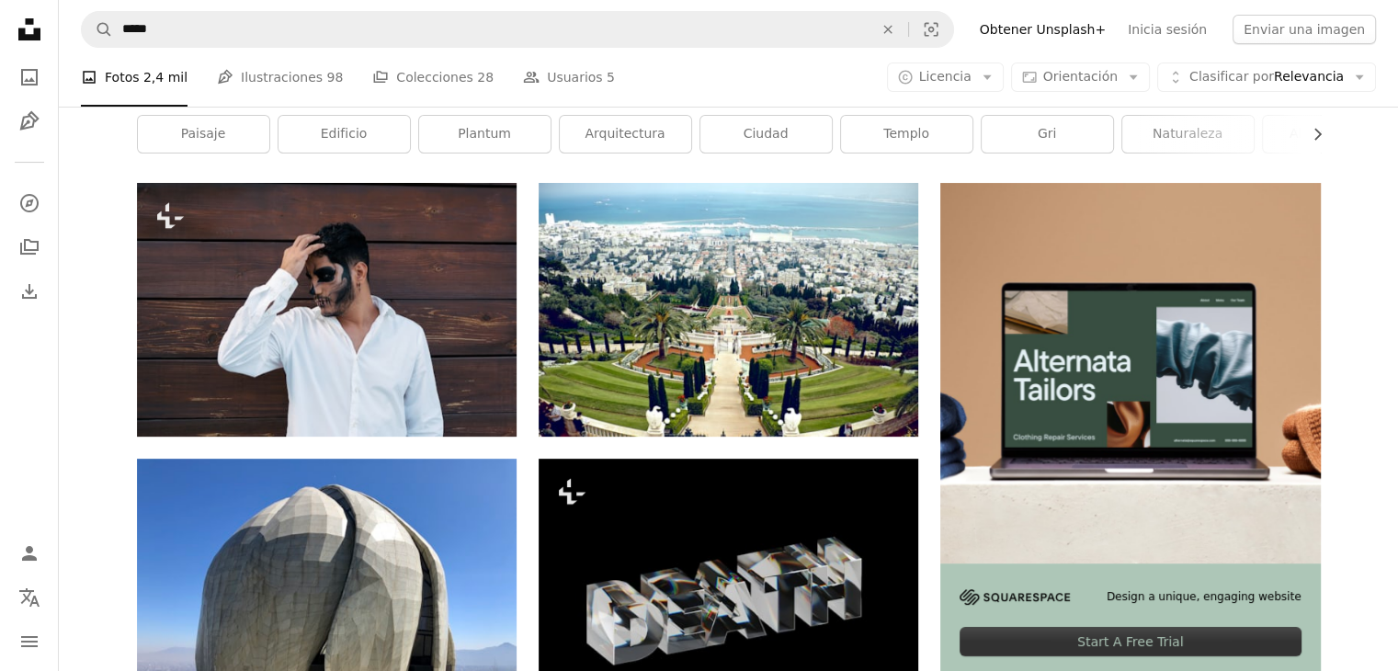
scroll to position [4504, 0]
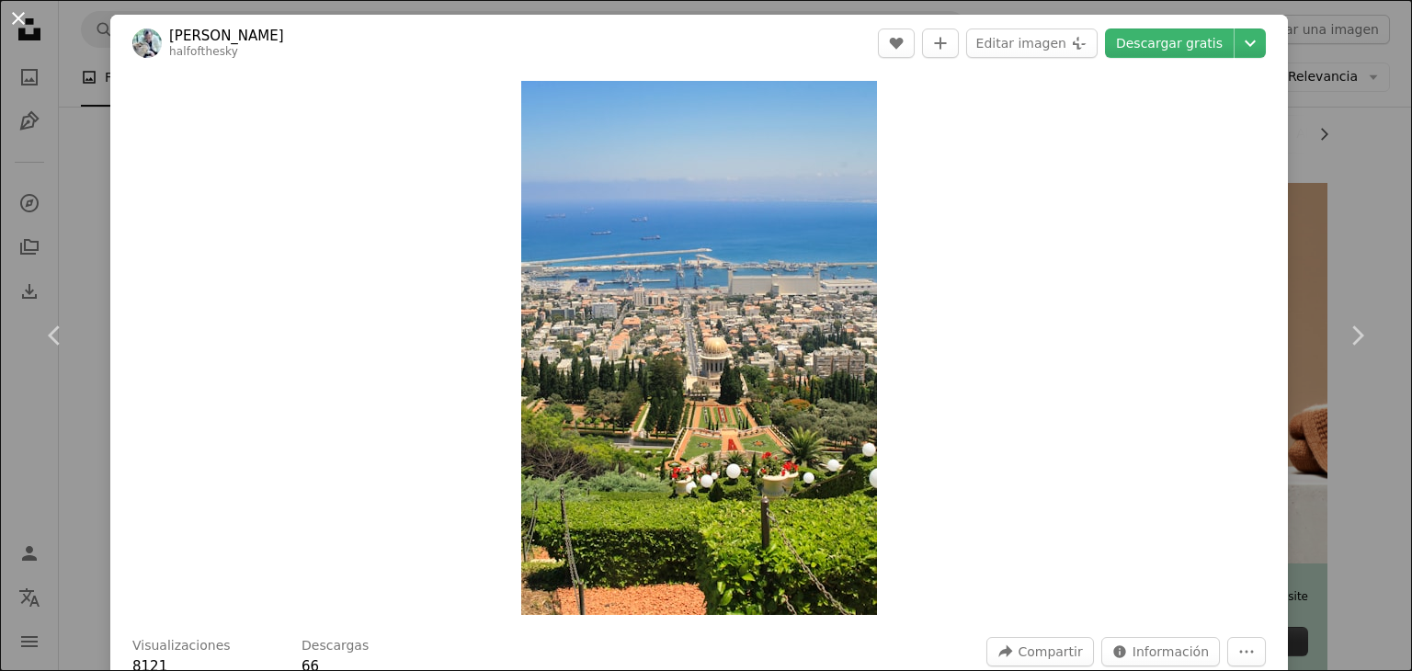
click at [16, 25] on button "An X shape" at bounding box center [18, 18] width 22 height 22
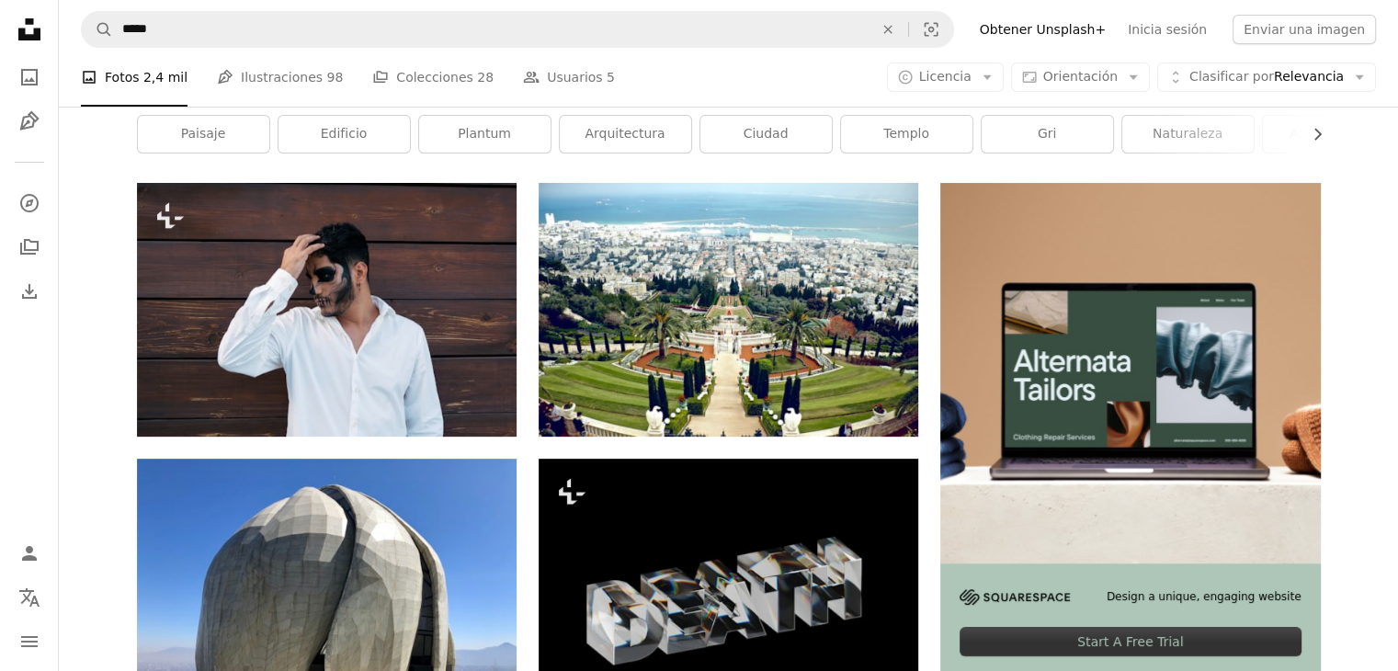
scroll to position [4964, 0]
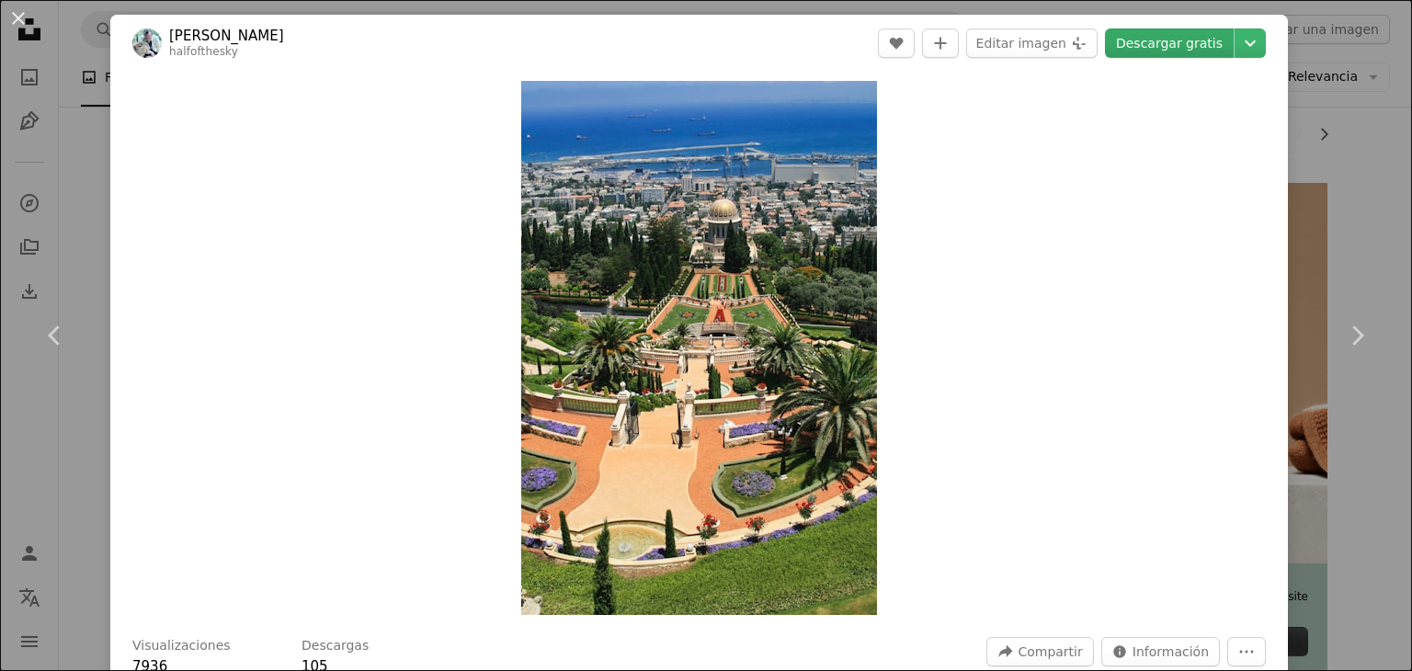
click at [1127, 45] on link "Descargar gratis" at bounding box center [1169, 42] width 129 height 29
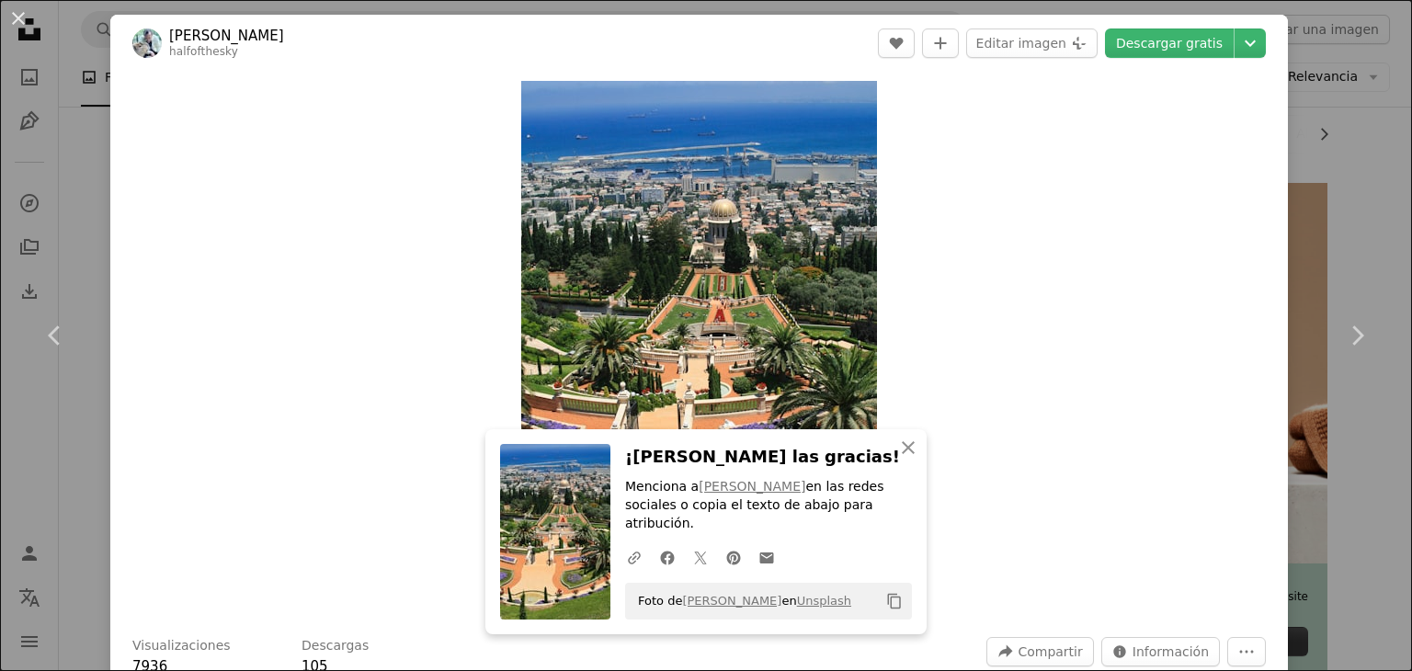
click at [28, 12] on button "An X shape" at bounding box center [18, 18] width 22 height 22
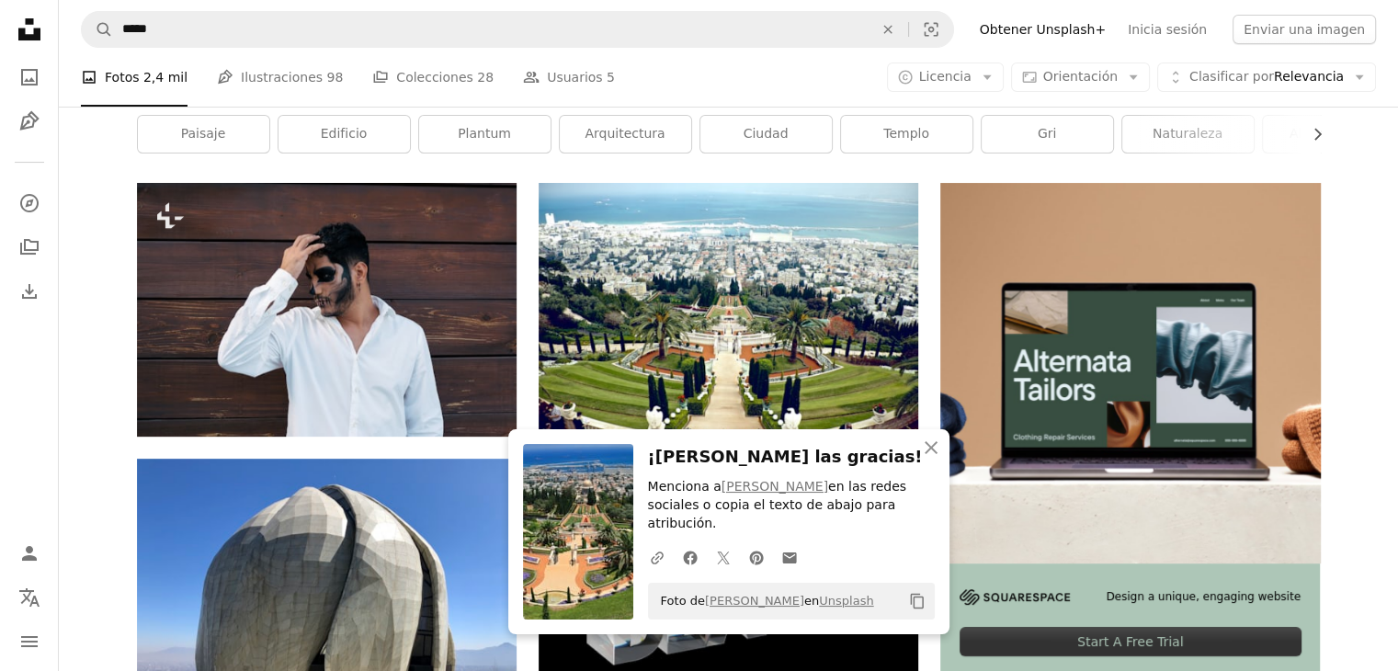
scroll to position [5239, 0]
click at [934, 459] on icon "An X shape" at bounding box center [931, 448] width 22 height 22
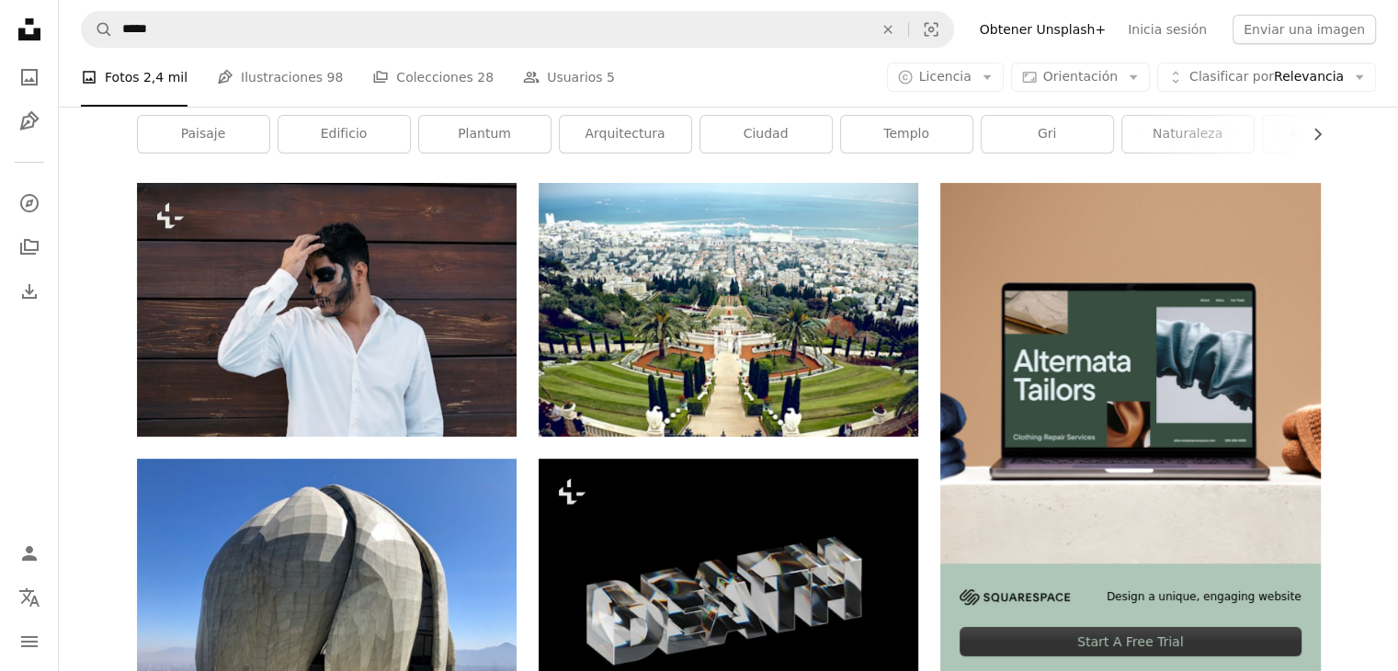
scroll to position [11214, 0]
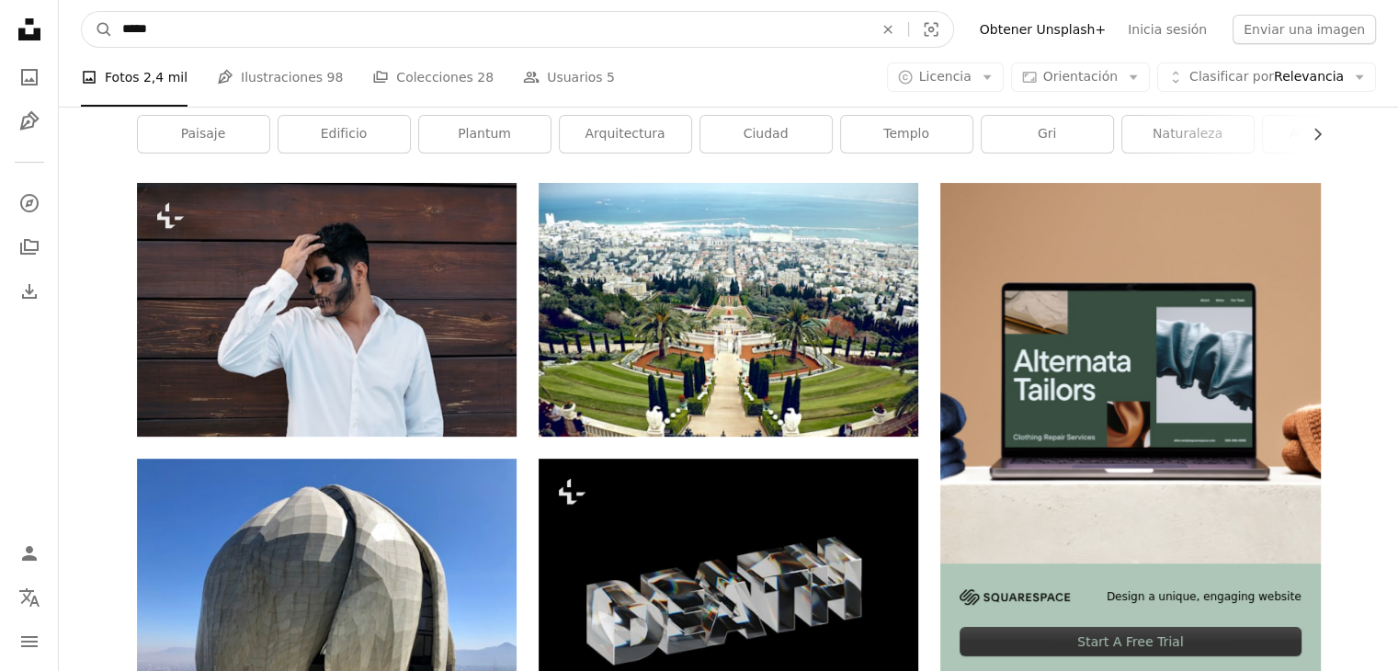
drag, startPoint x: 375, startPoint y: 22, endPoint x: 127, endPoint y: 19, distance: 248.2
click at [127, 19] on input "*****" at bounding box center [490, 29] width 755 height 35
type input "*"
type input "********"
click at [82, 12] on button "A magnifying glass" at bounding box center [97, 29] width 31 height 35
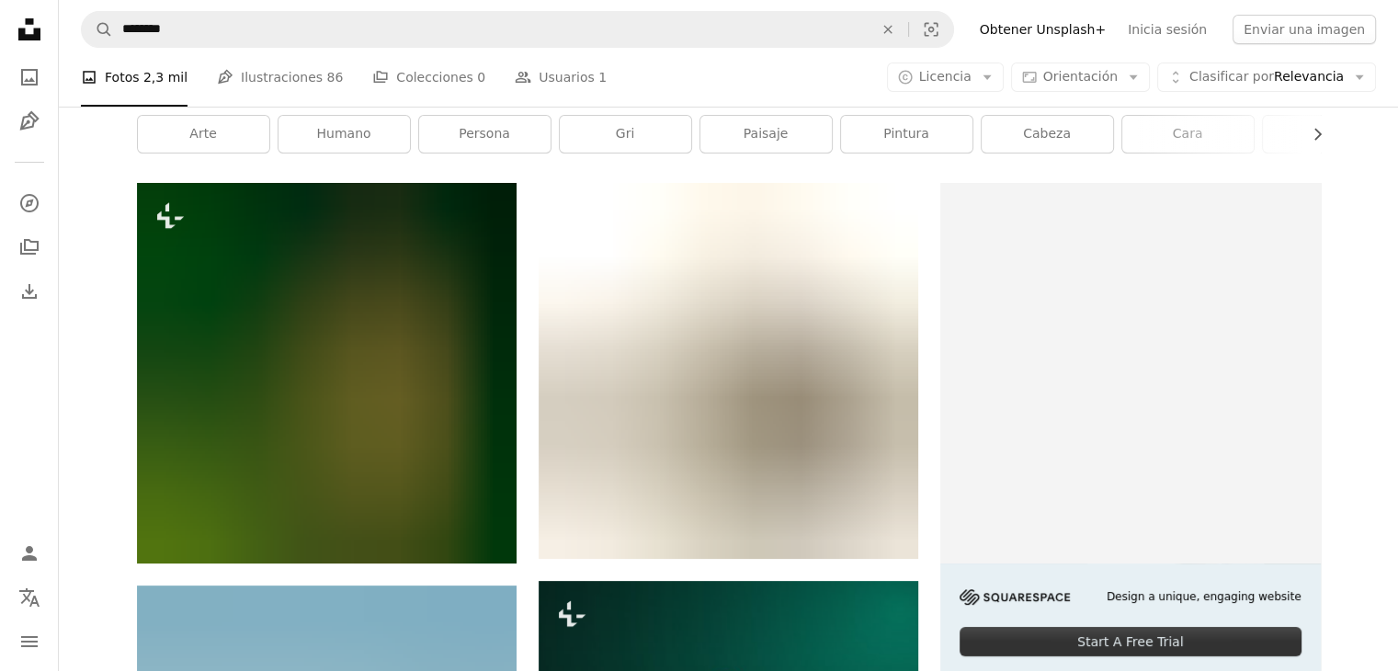
scroll to position [2298, 0]
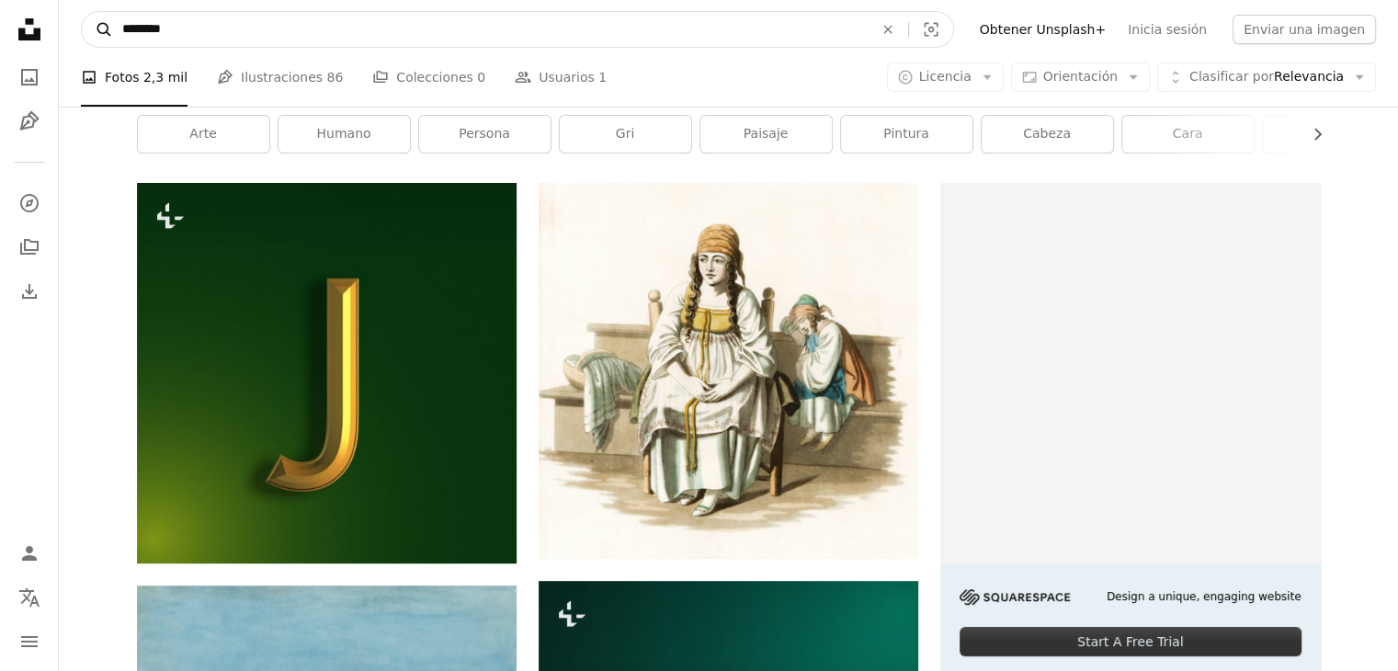
drag, startPoint x: 176, startPoint y: 34, endPoint x: 108, endPoint y: 21, distance: 68.3
click at [108, 21] on form "A magnifying glass ******** An X shape Visual search" at bounding box center [517, 29] width 873 height 37
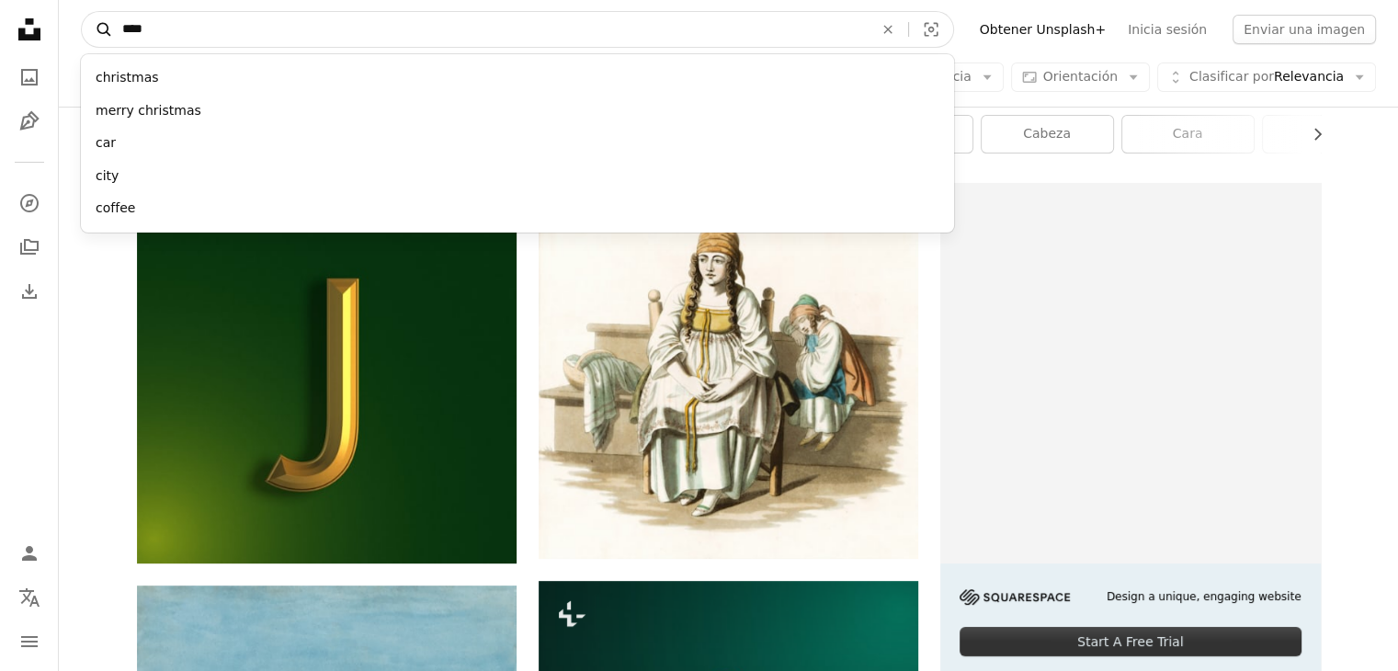
type input "****"
click at [82, 12] on button "A magnifying glass" at bounding box center [97, 29] width 31 height 35
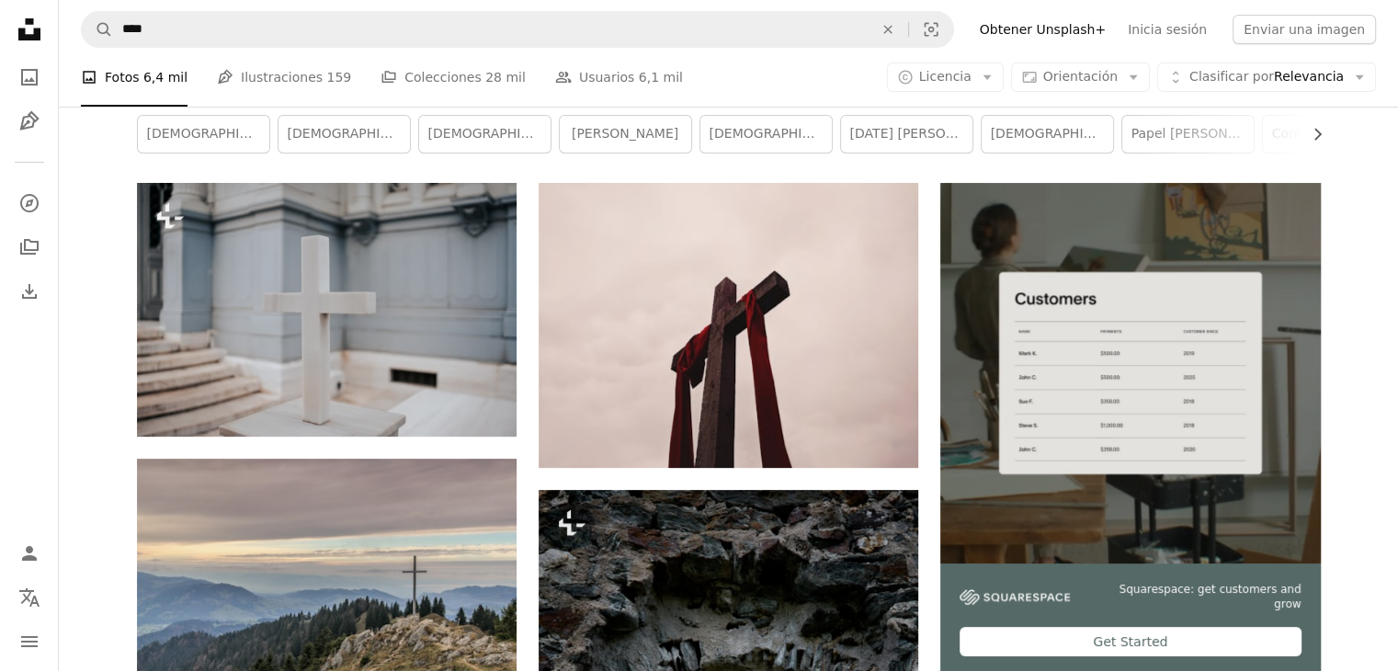
scroll to position [3309, 0]
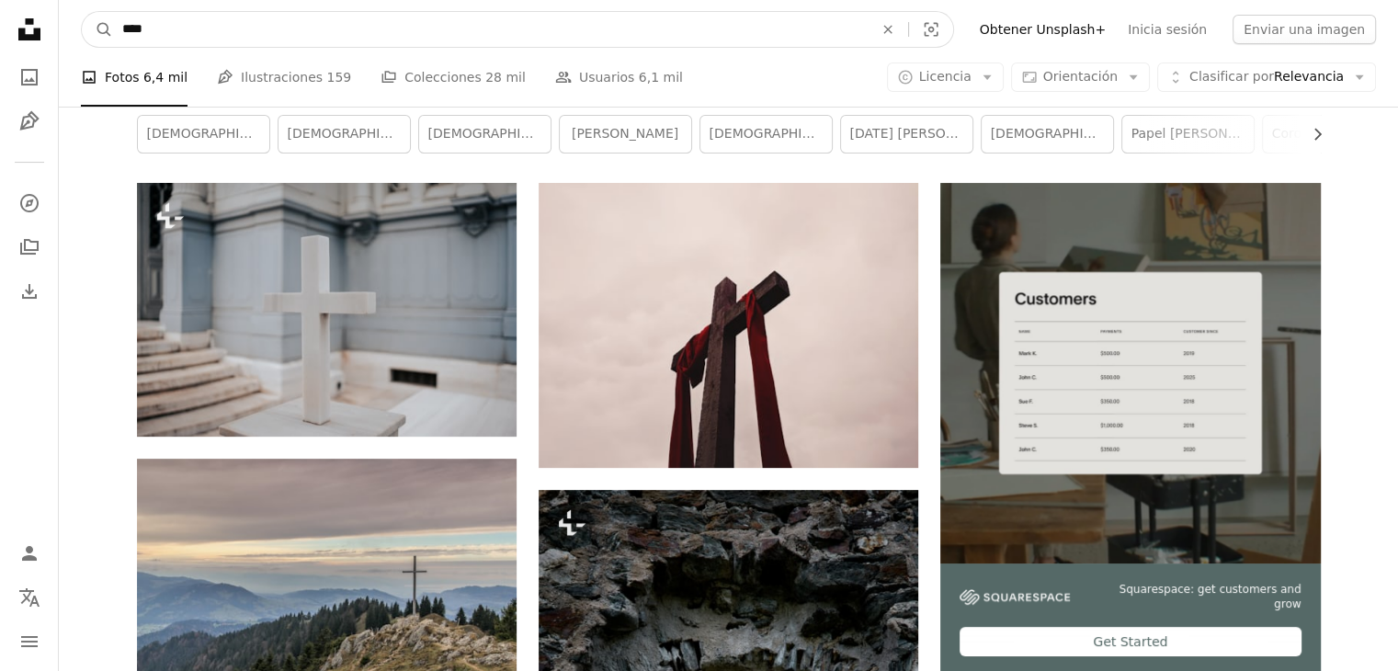
drag, startPoint x: 170, startPoint y: 22, endPoint x: 121, endPoint y: 13, distance: 49.6
click at [121, 13] on input "****" at bounding box center [490, 29] width 755 height 35
type input "*****"
click at [82, 12] on button "A magnifying glass" at bounding box center [97, 29] width 31 height 35
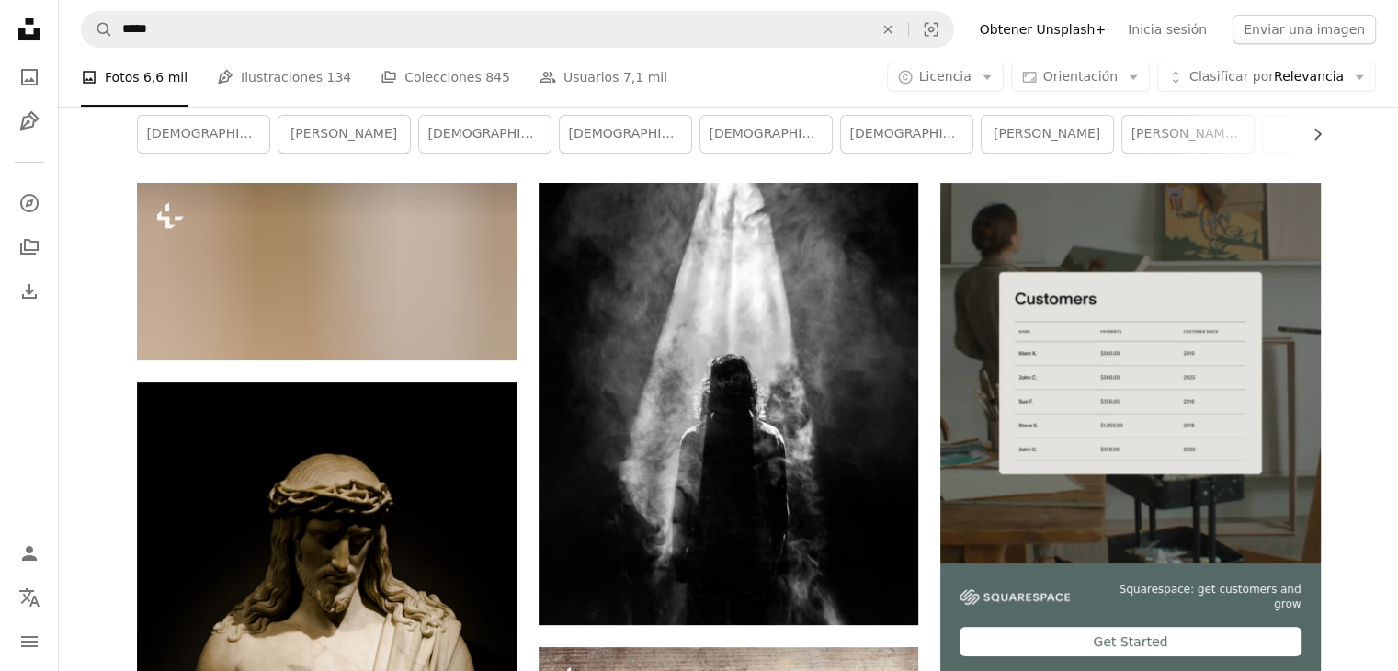
scroll to position [3309, 0]
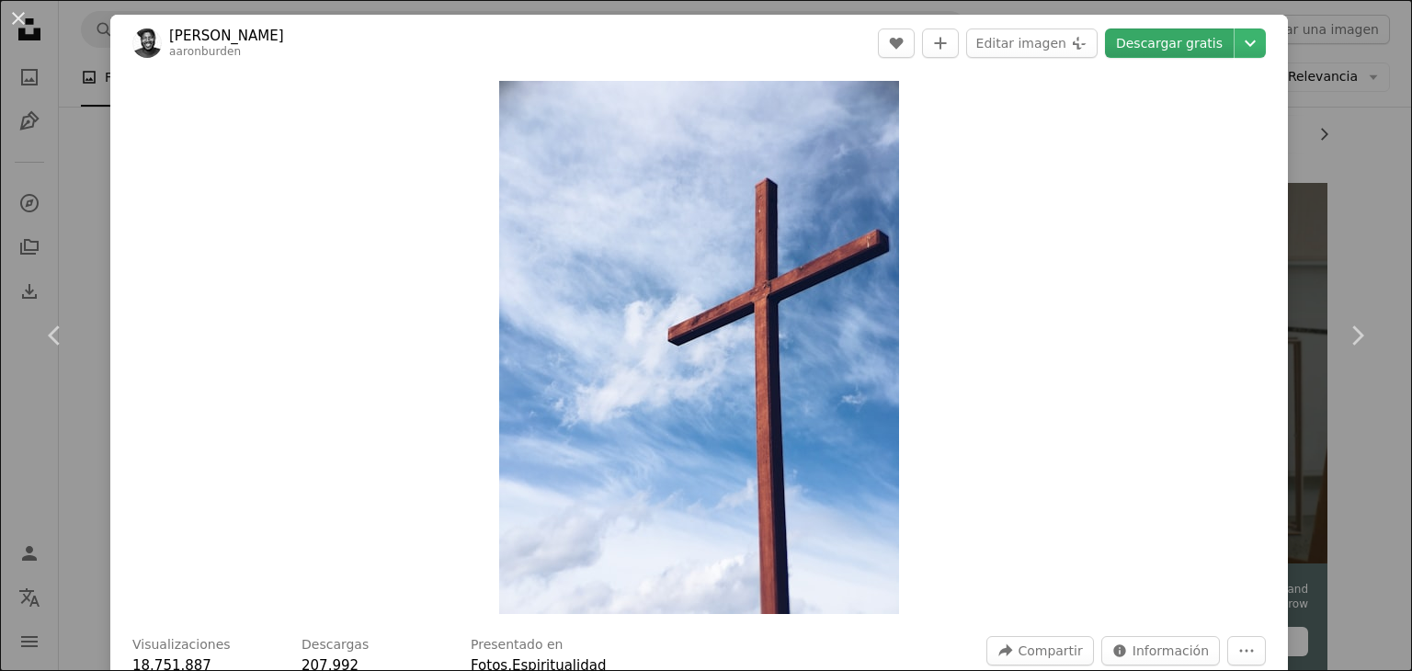
click at [1126, 44] on link "Descargar gratis" at bounding box center [1169, 42] width 129 height 29
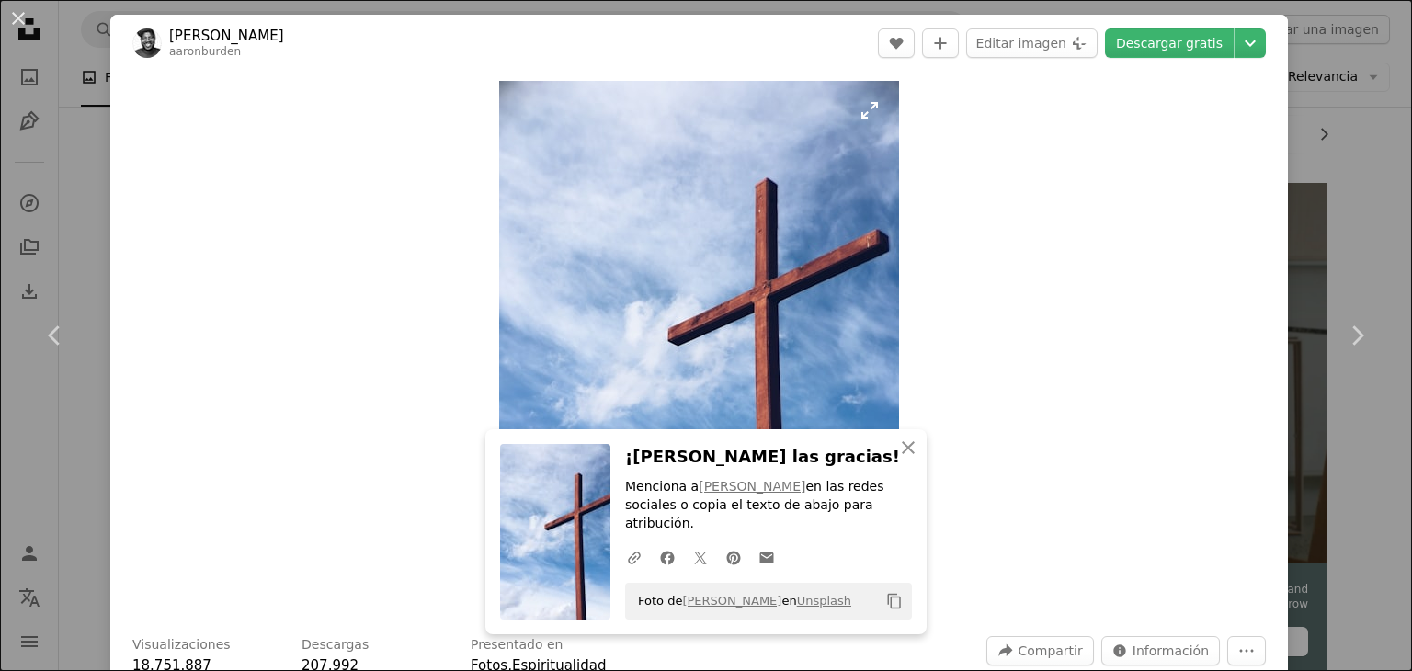
click at [491, 264] on div "Zoom in" at bounding box center [698, 348] width 1177 height 552
drag, startPoint x: 19, startPoint y: 30, endPoint x: 35, endPoint y: 39, distance: 17.7
click at [19, 29] on button "An X shape" at bounding box center [18, 18] width 22 height 22
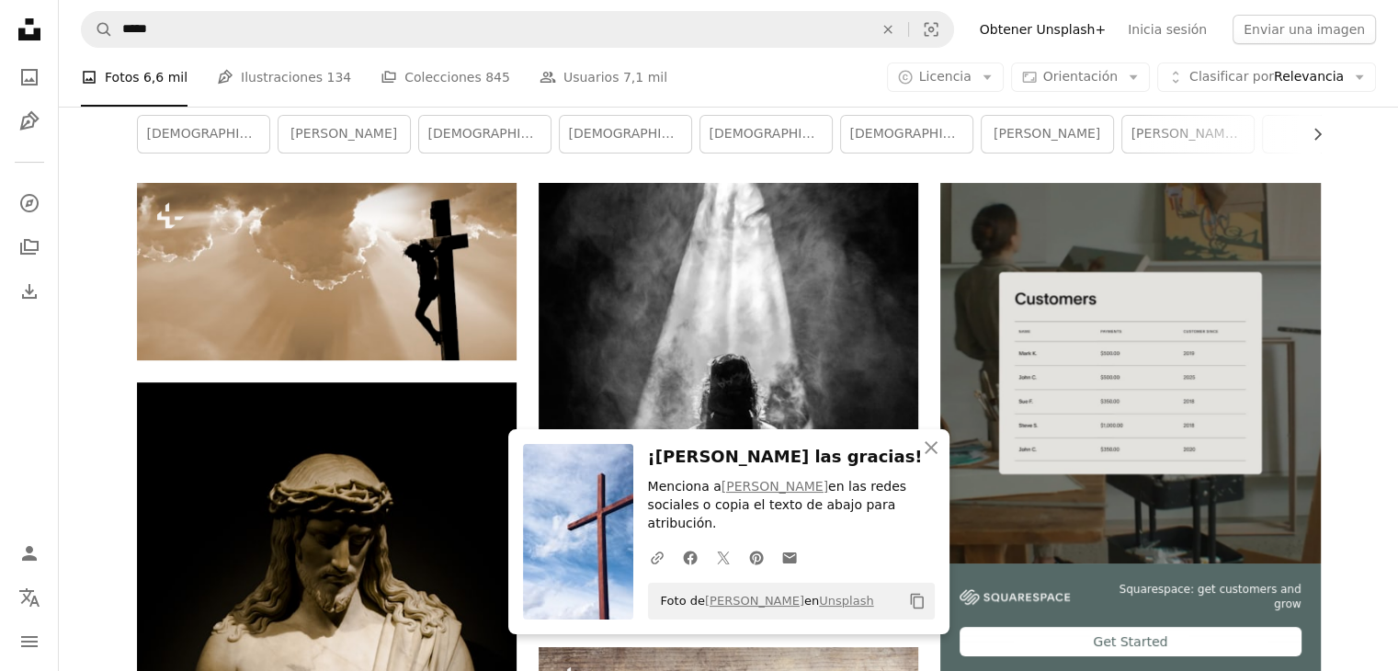
scroll to position [4937, 0]
click at [933, 459] on icon "An X shape" at bounding box center [931, 448] width 22 height 22
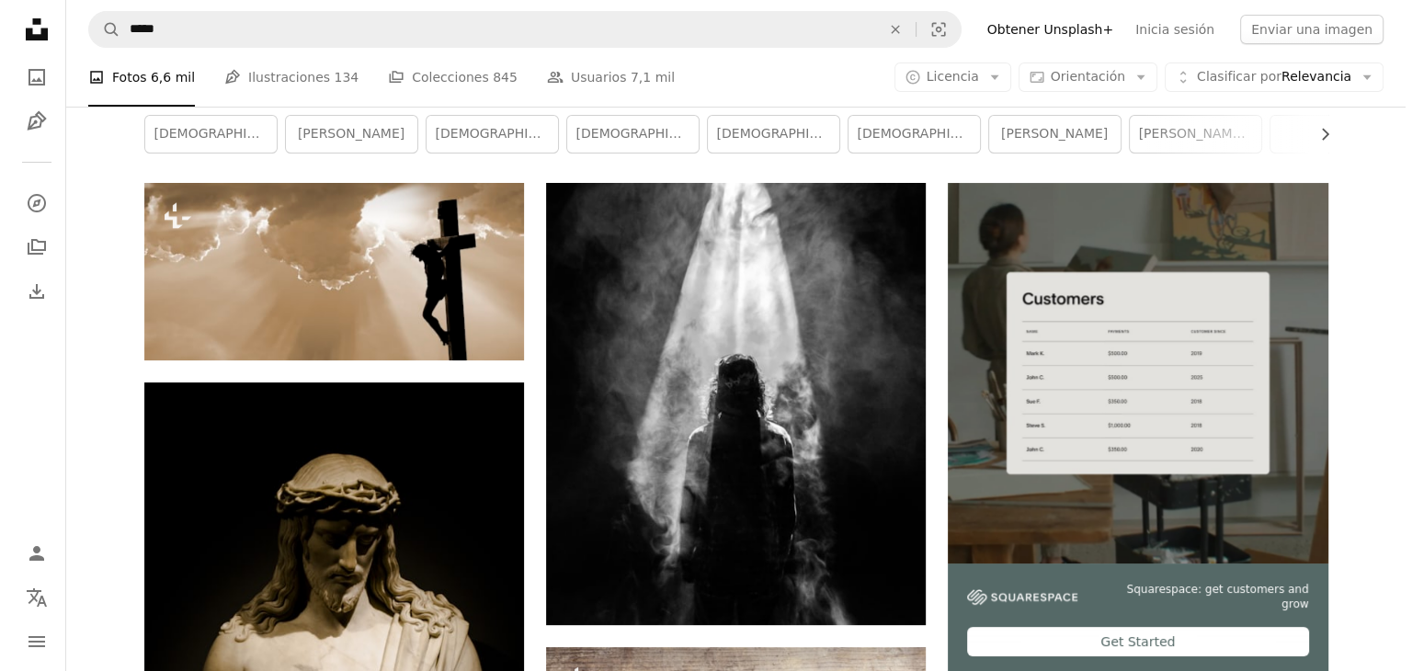
scroll to position [3834, 0]
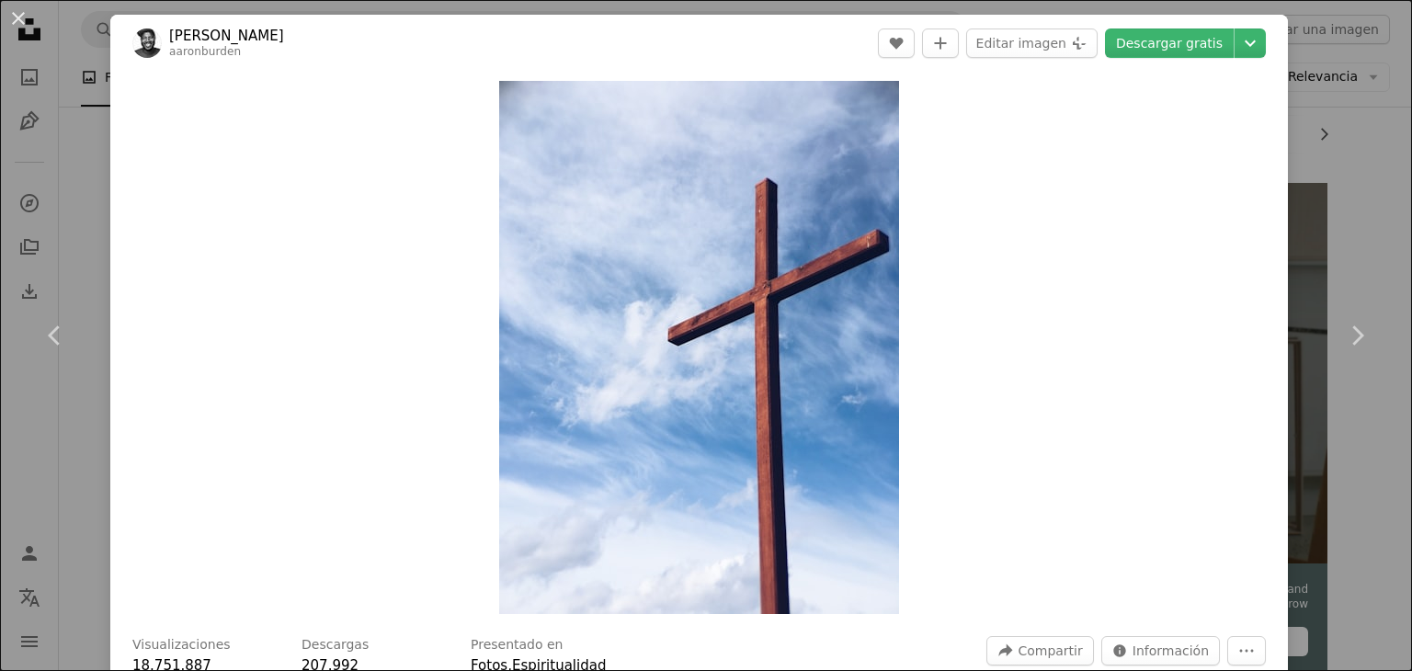
scroll to position [735, 0]
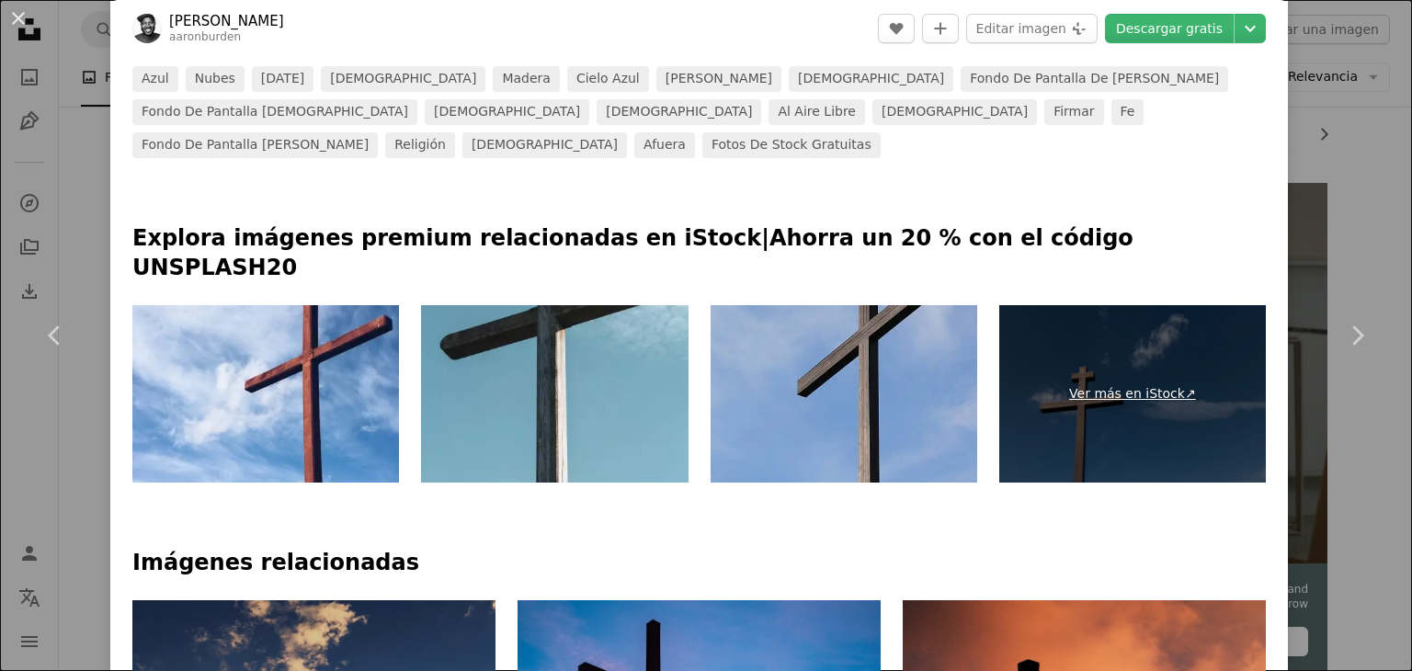
click at [1160, 305] on link "Ver más en iStock ↗" at bounding box center [1132, 394] width 267 height 178
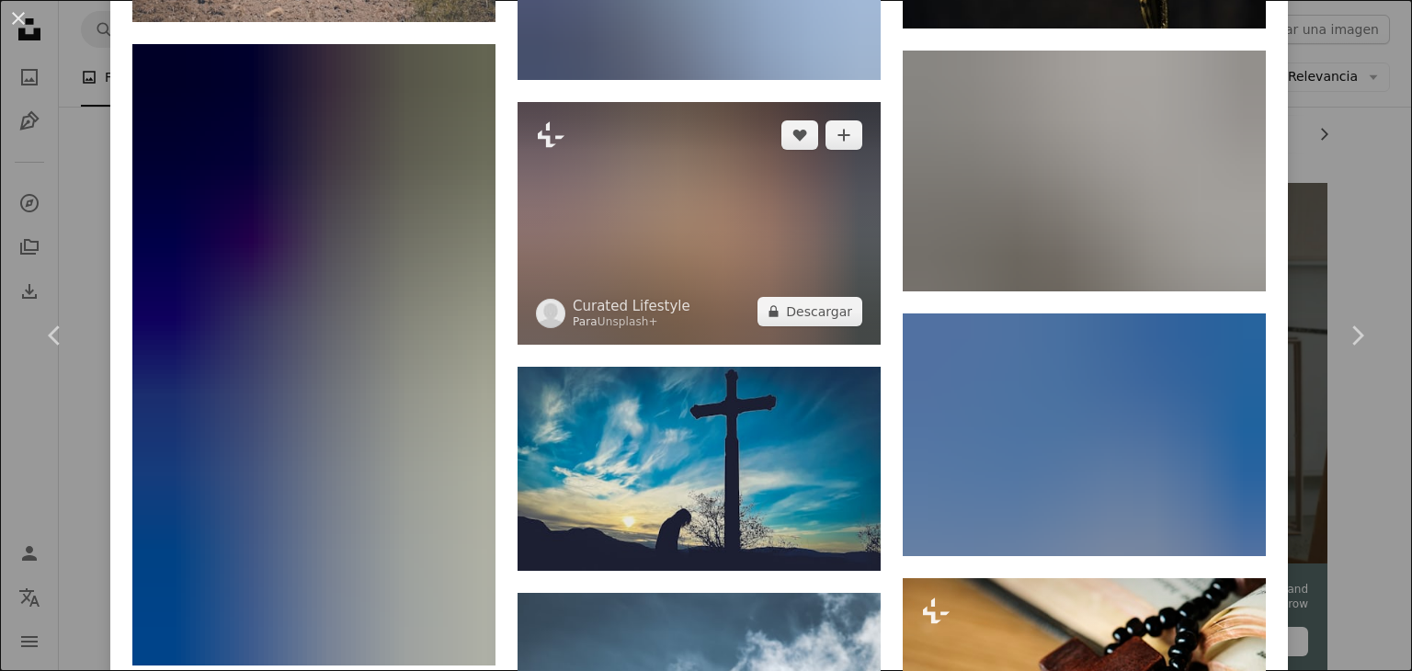
scroll to position [8887, 0]
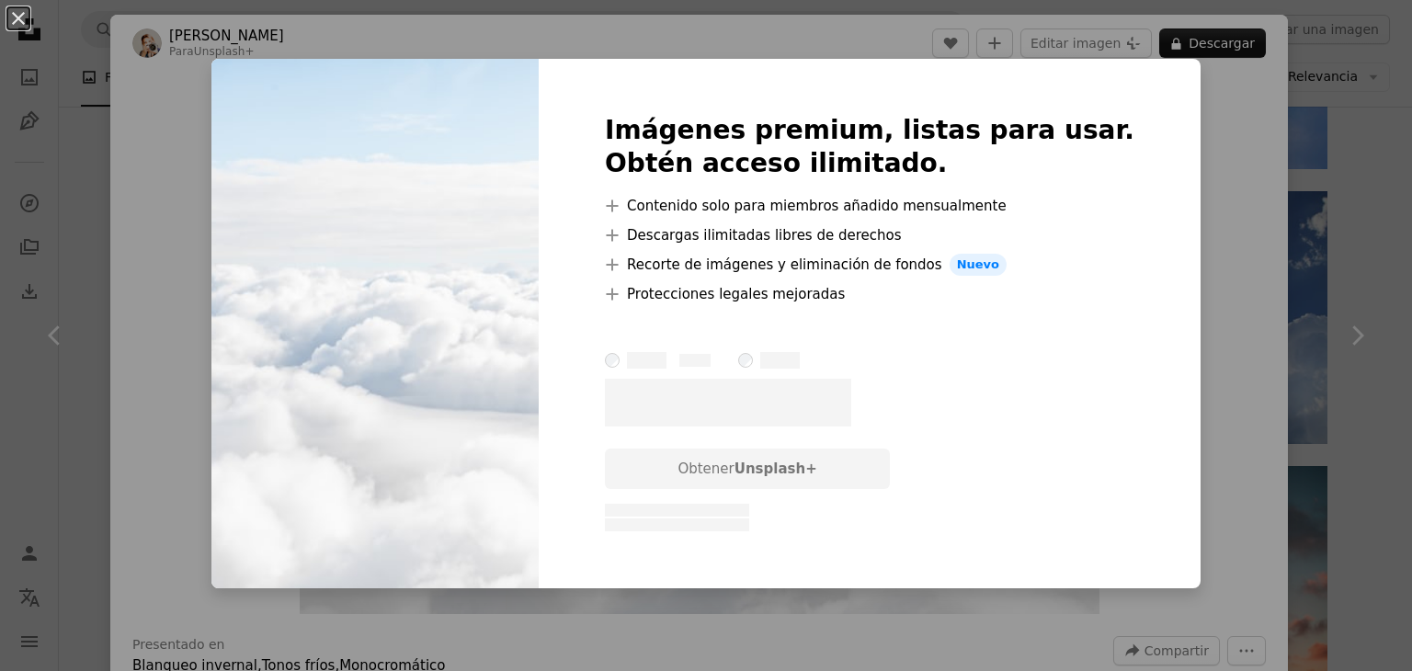
scroll to position [368, 0]
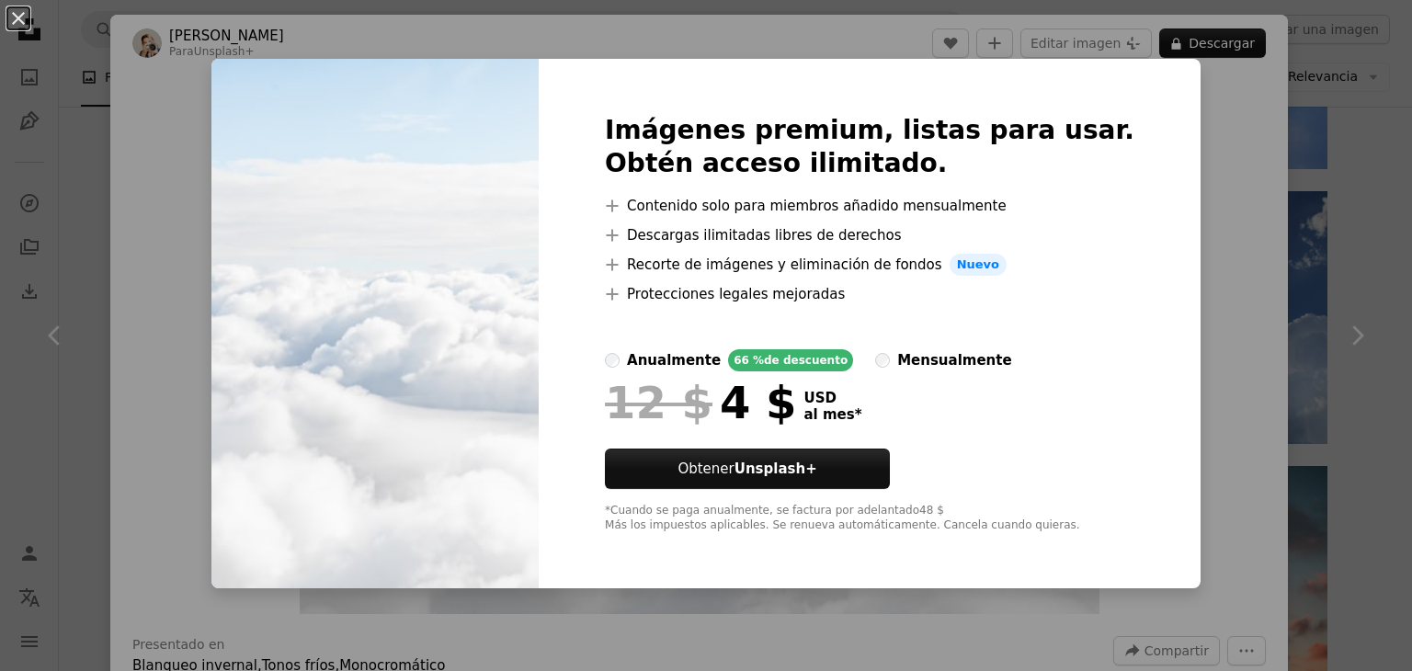
click at [1177, 97] on div "An X shape Imágenes premium, listas para usar. Obtén acceso ilimitado. A plus s…" at bounding box center [706, 335] width 1412 height 671
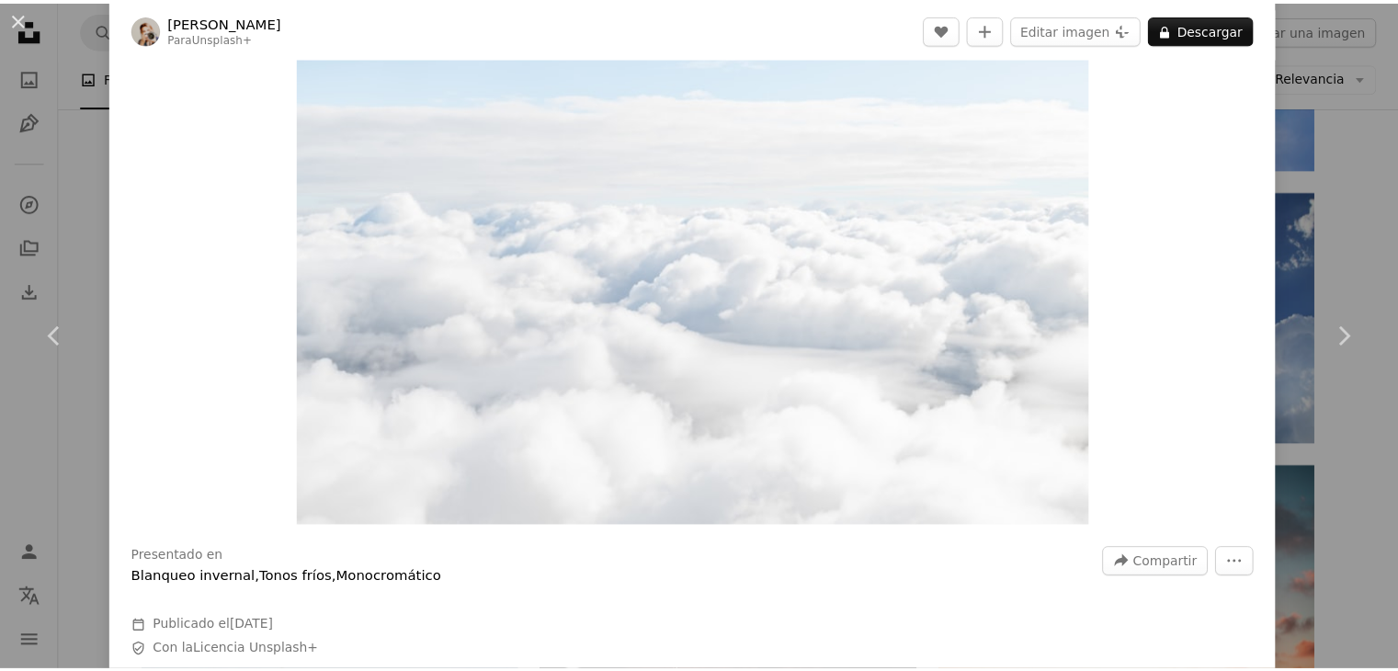
scroll to position [184, 0]
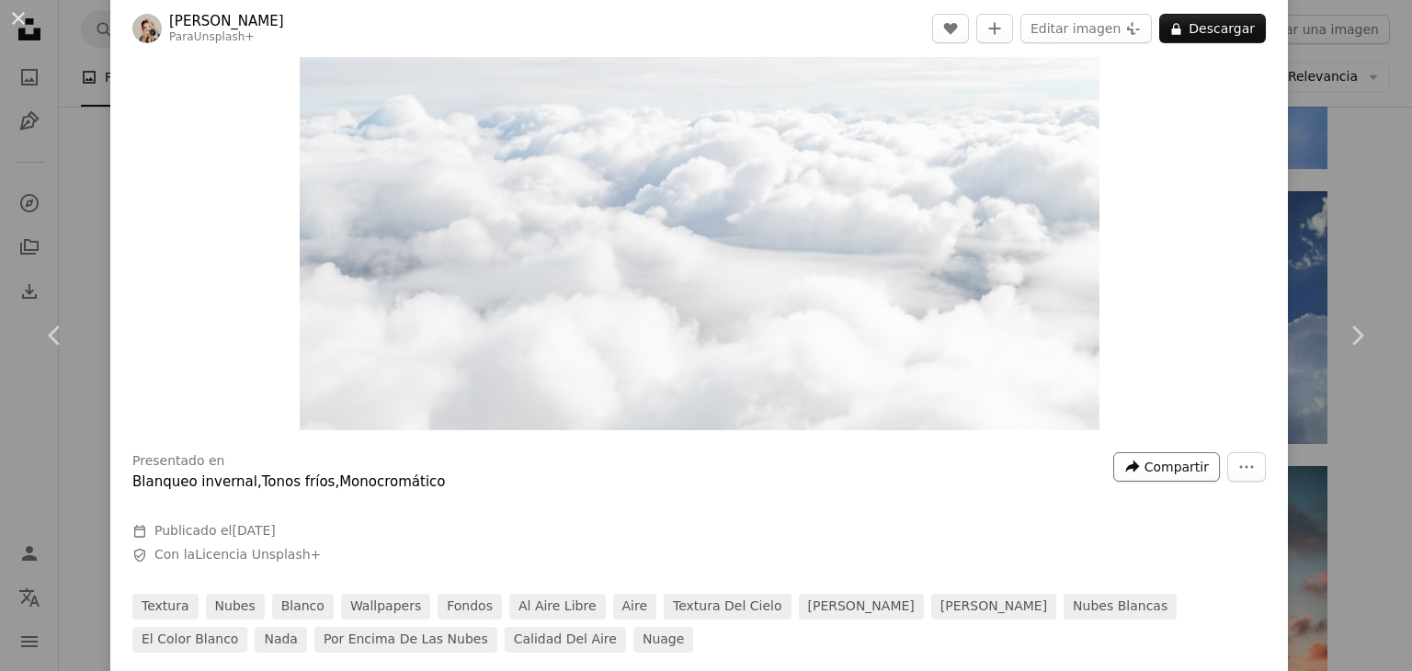
click at [1144, 460] on span "Compartir" at bounding box center [1176, 467] width 64 height 28
click at [1178, 24] on dialog "An X shape Chevron left Chevron right [PERSON_NAME] Para Unsplash+ A heart A pl…" at bounding box center [706, 335] width 1412 height 671
click at [1184, 26] on button "A lock Descargar" at bounding box center [1212, 28] width 107 height 29
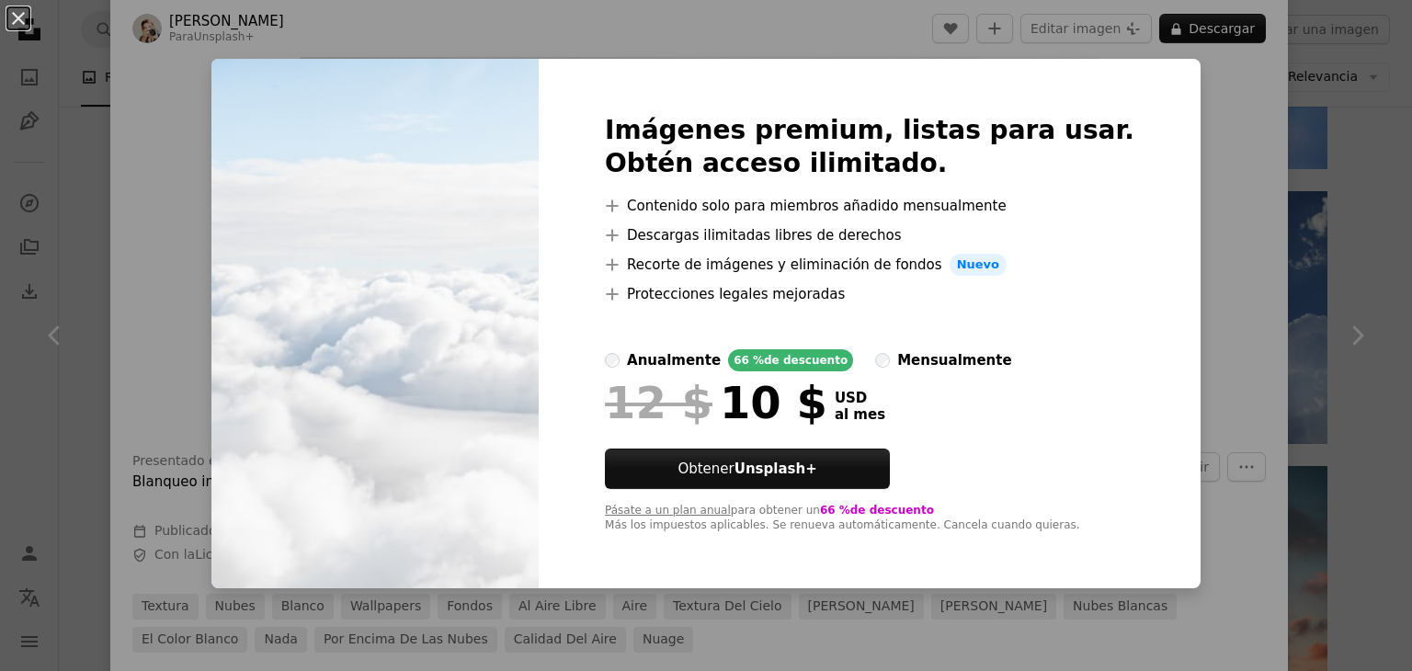
click at [668, 365] on div "anualmente" at bounding box center [674, 360] width 94 height 22
click at [1180, 77] on div "An X shape Imágenes premium, listas para usar. Obtén acceso ilimitado. A plus s…" at bounding box center [706, 335] width 1412 height 671
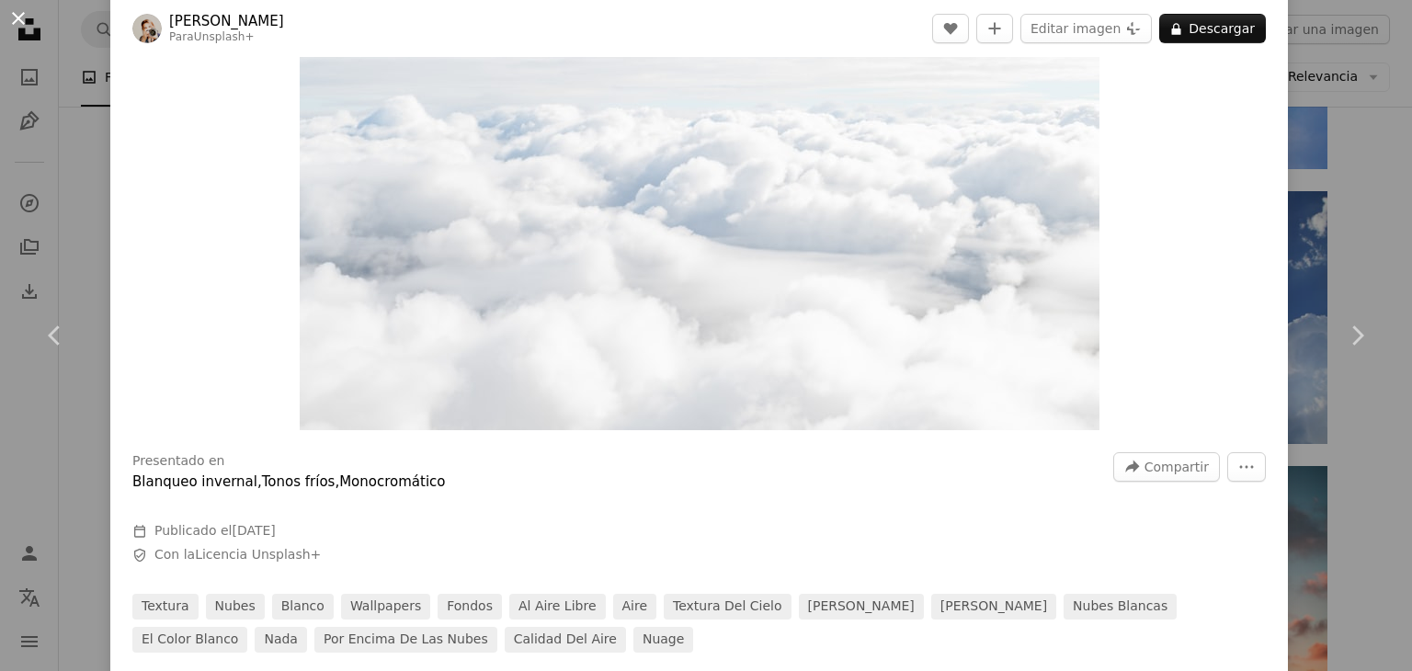
click at [23, 17] on button "An X shape" at bounding box center [18, 18] width 22 height 22
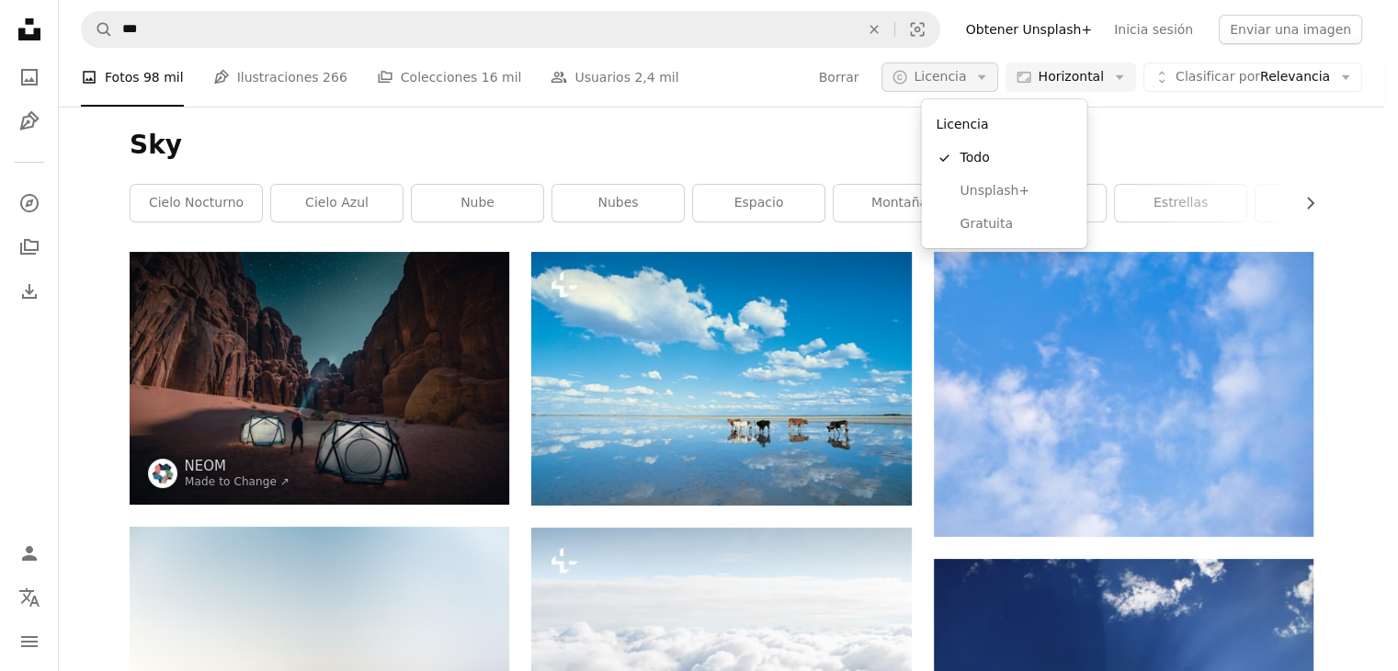
click at [966, 77] on span "Licencia" at bounding box center [940, 76] width 52 height 15
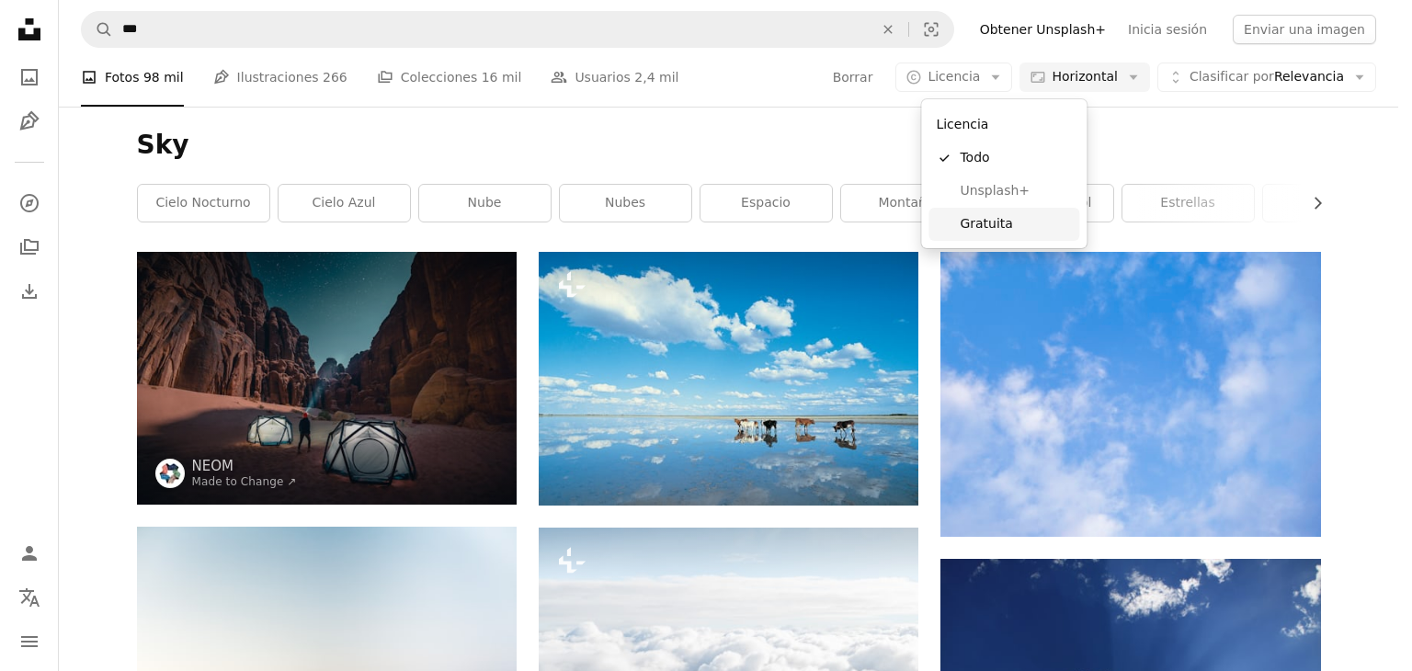
click at [990, 220] on span "Gratuita" at bounding box center [1016, 224] width 112 height 18
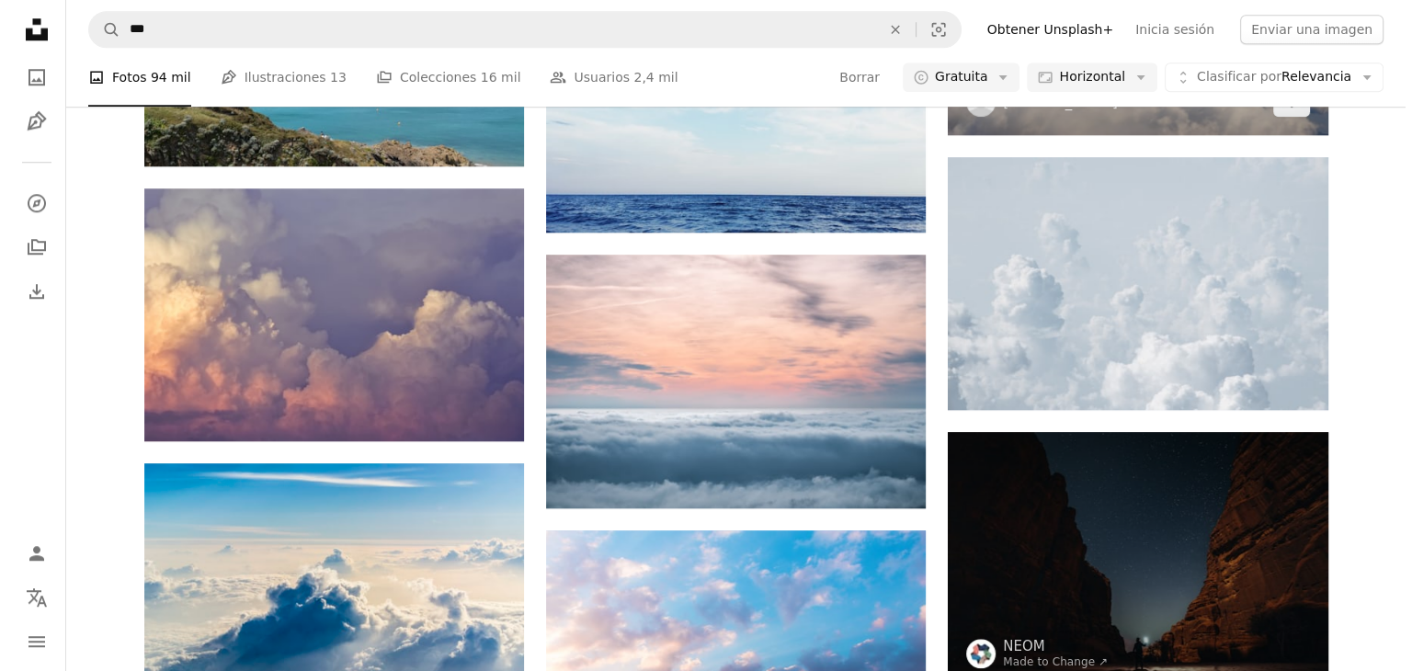
scroll to position [1471, 0]
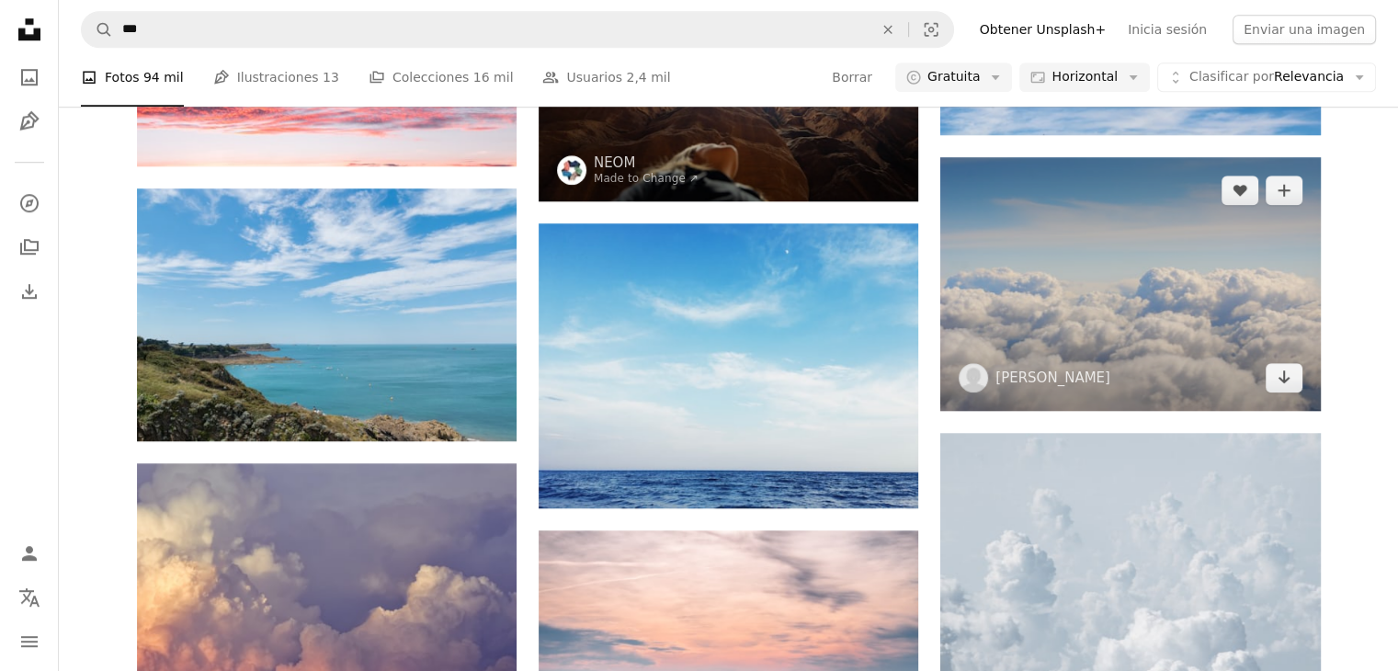
click at [1127, 284] on img at bounding box center [1130, 283] width 380 height 253
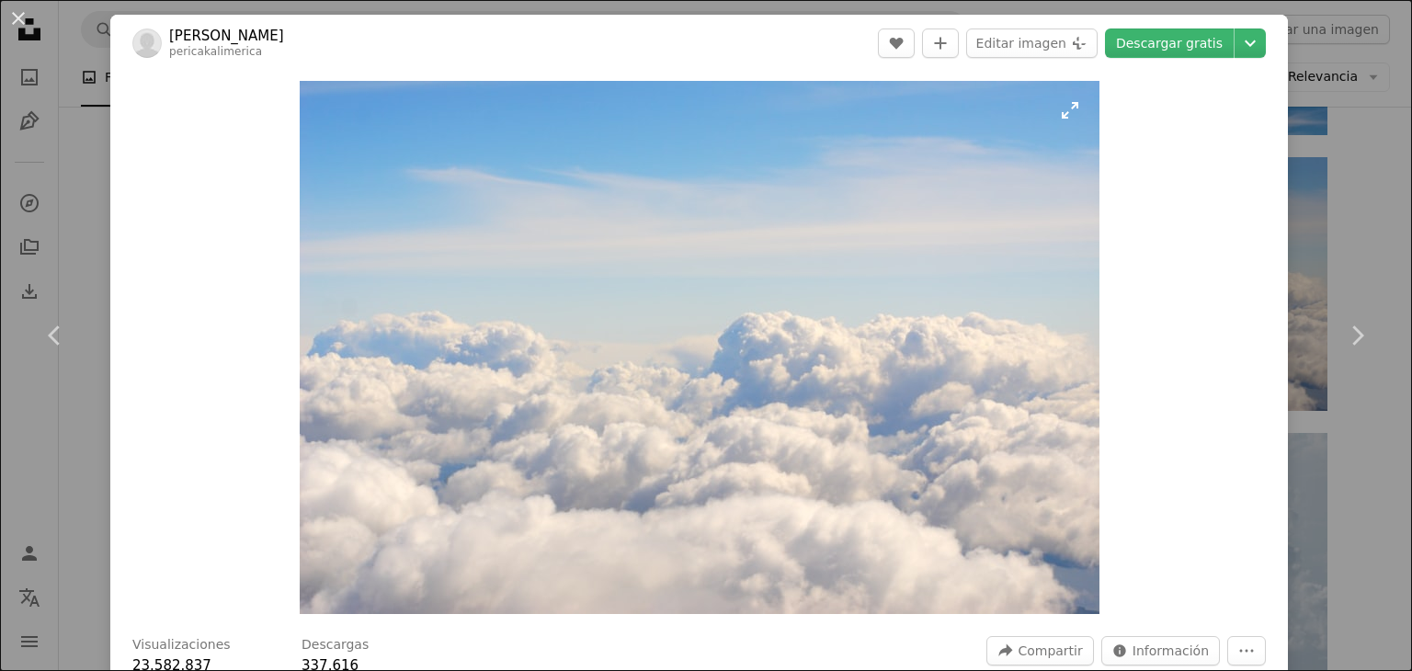
click at [1067, 113] on img "Ampliar en esta imagen" at bounding box center [700, 347] width 800 height 533
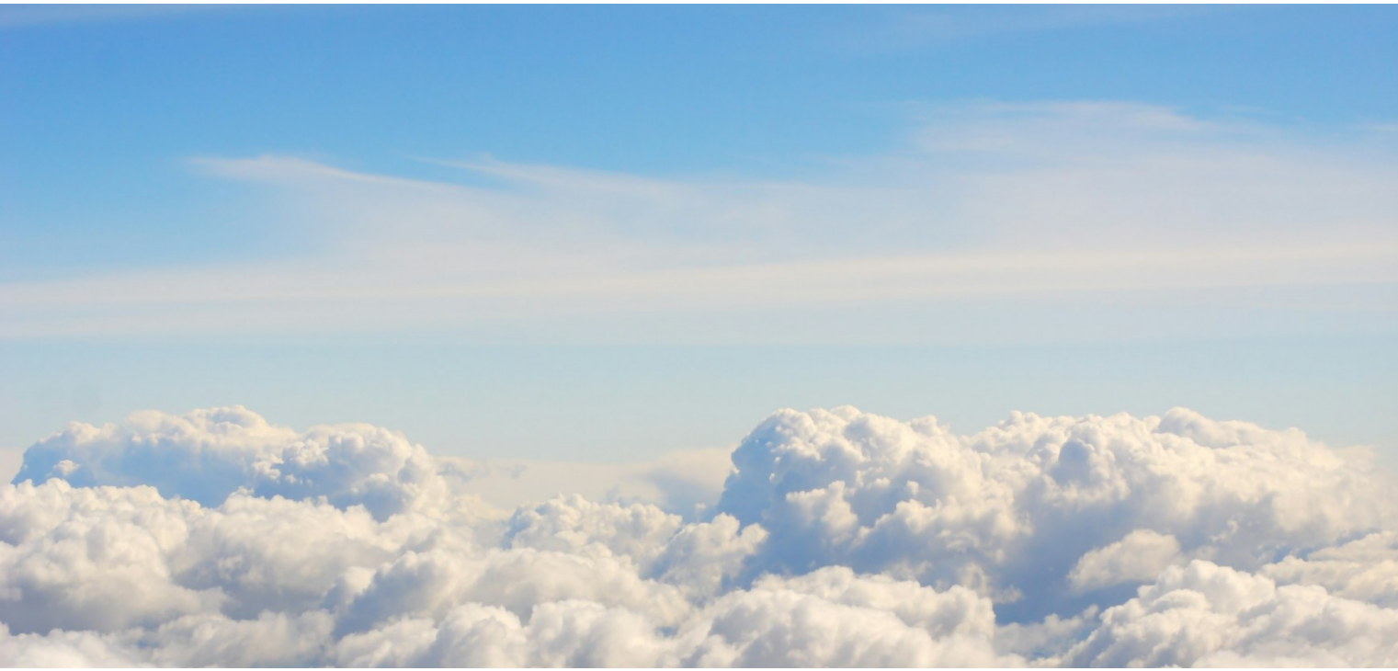
scroll to position [126, 0]
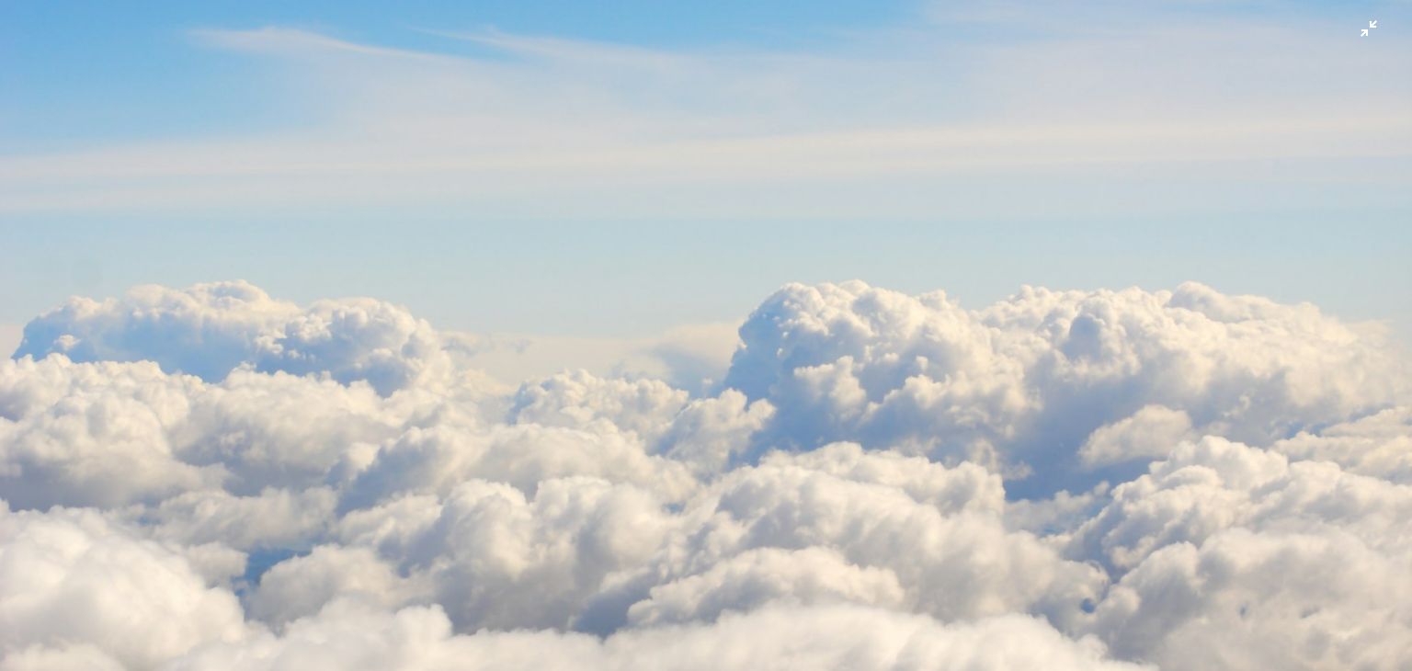
click at [1360, 24] on img "Reducir el zoom en esta imagen" at bounding box center [706, 344] width 1414 height 942
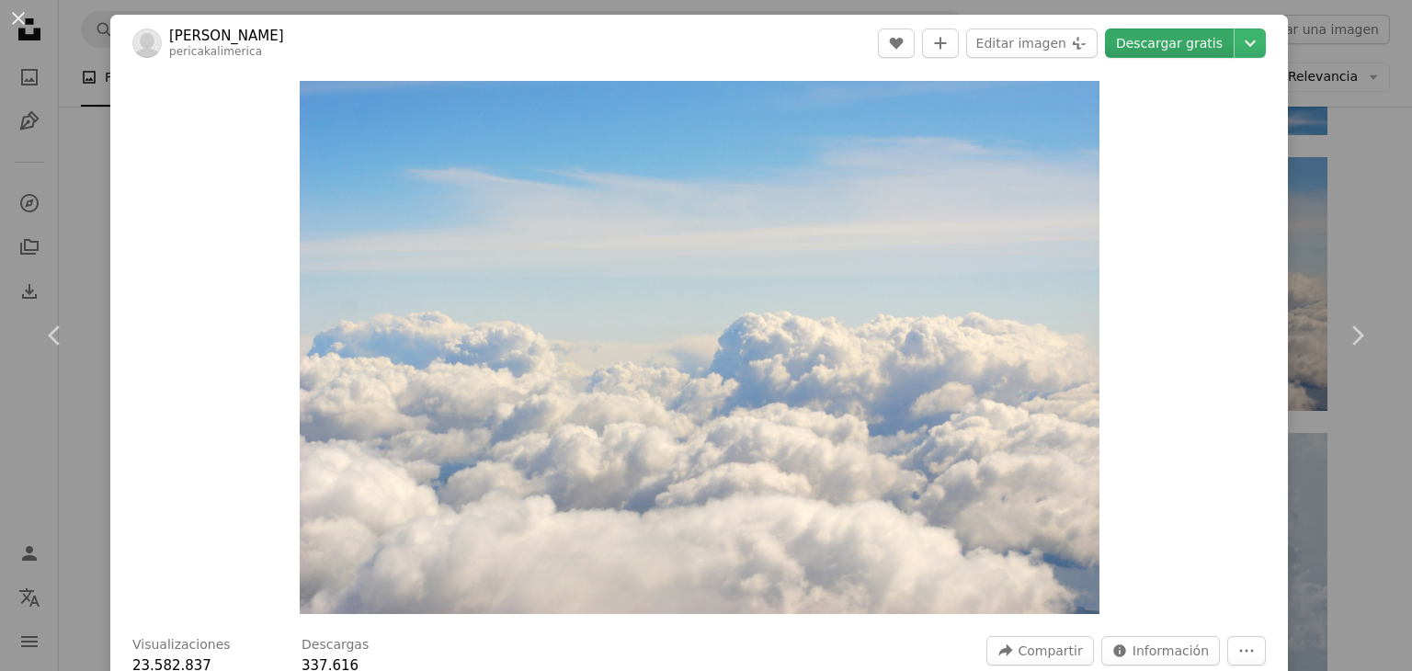
click at [1169, 41] on link "Descargar gratis" at bounding box center [1169, 42] width 129 height 29
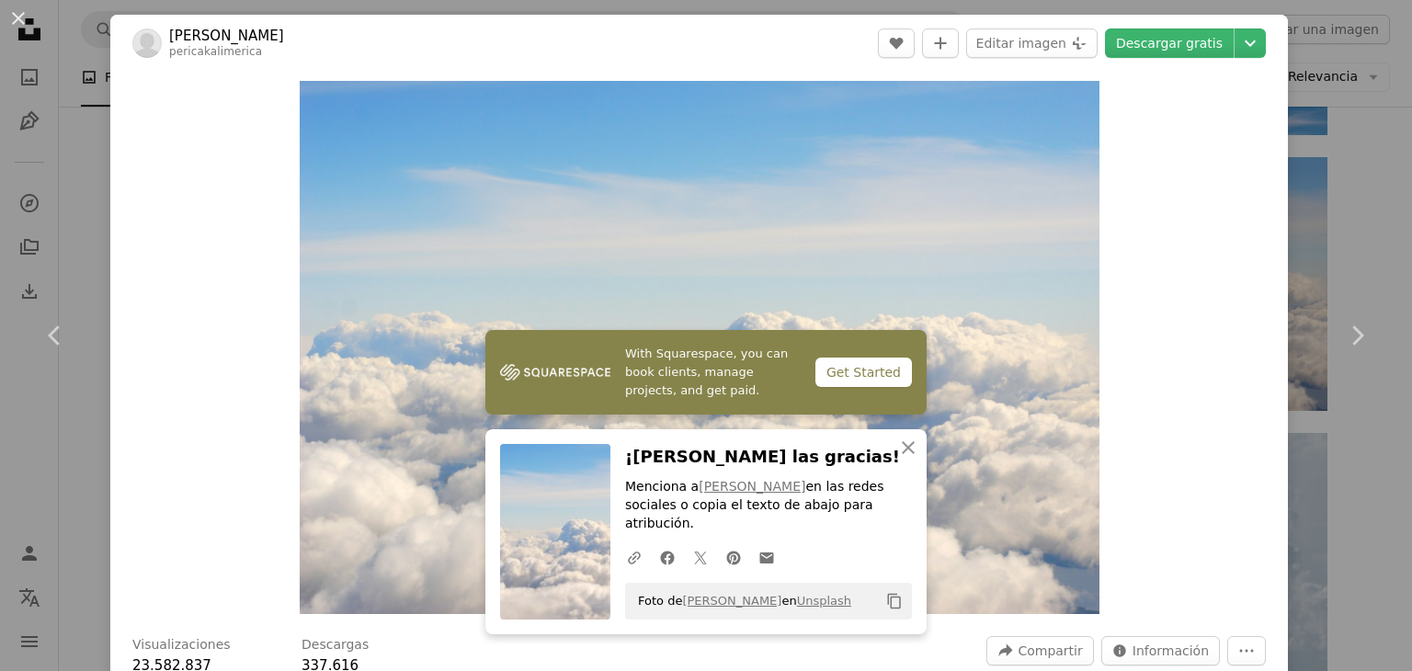
click at [22, 28] on button "An X shape" at bounding box center [18, 18] width 22 height 22
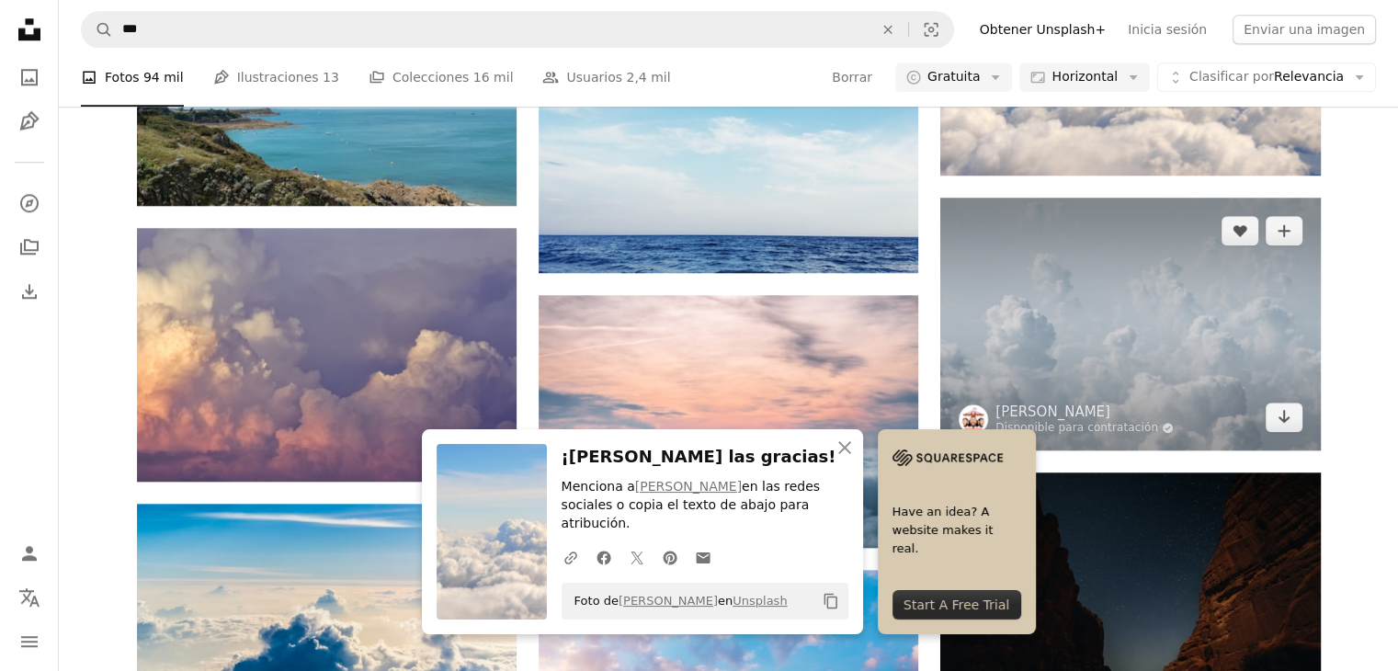
scroll to position [1746, 0]
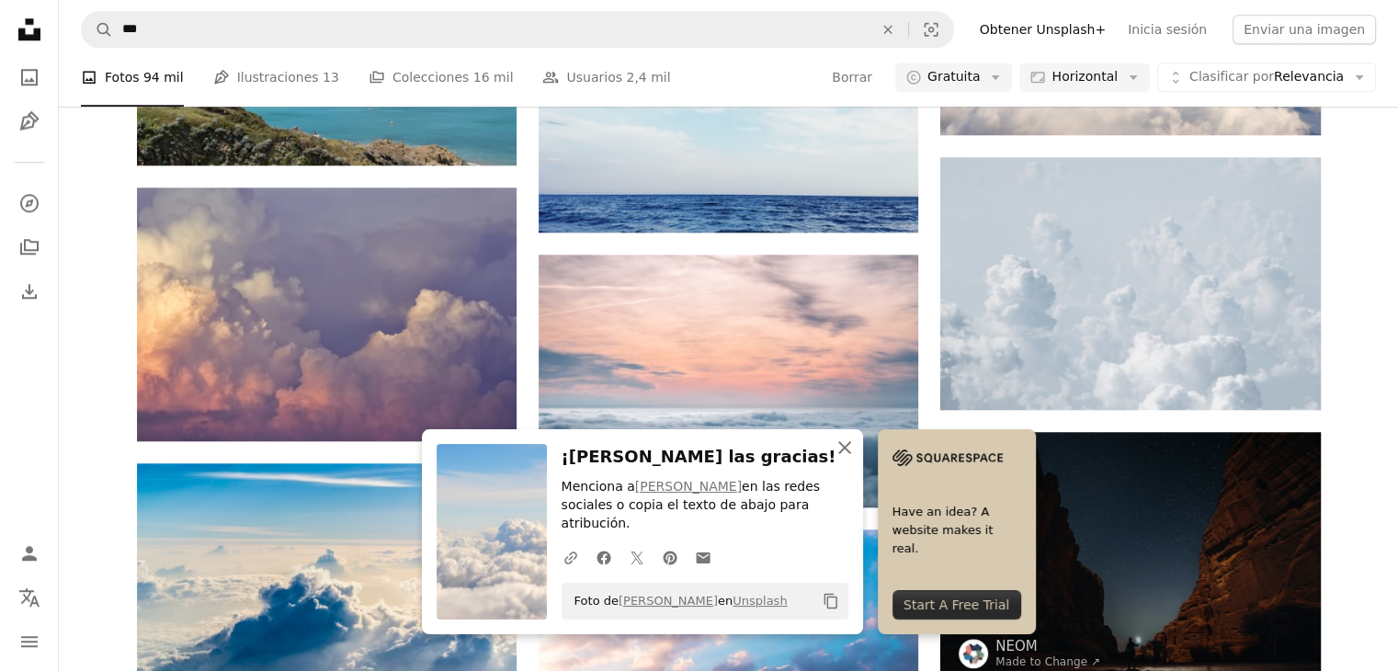
click at [847, 459] on icon "An X shape" at bounding box center [845, 448] width 22 height 22
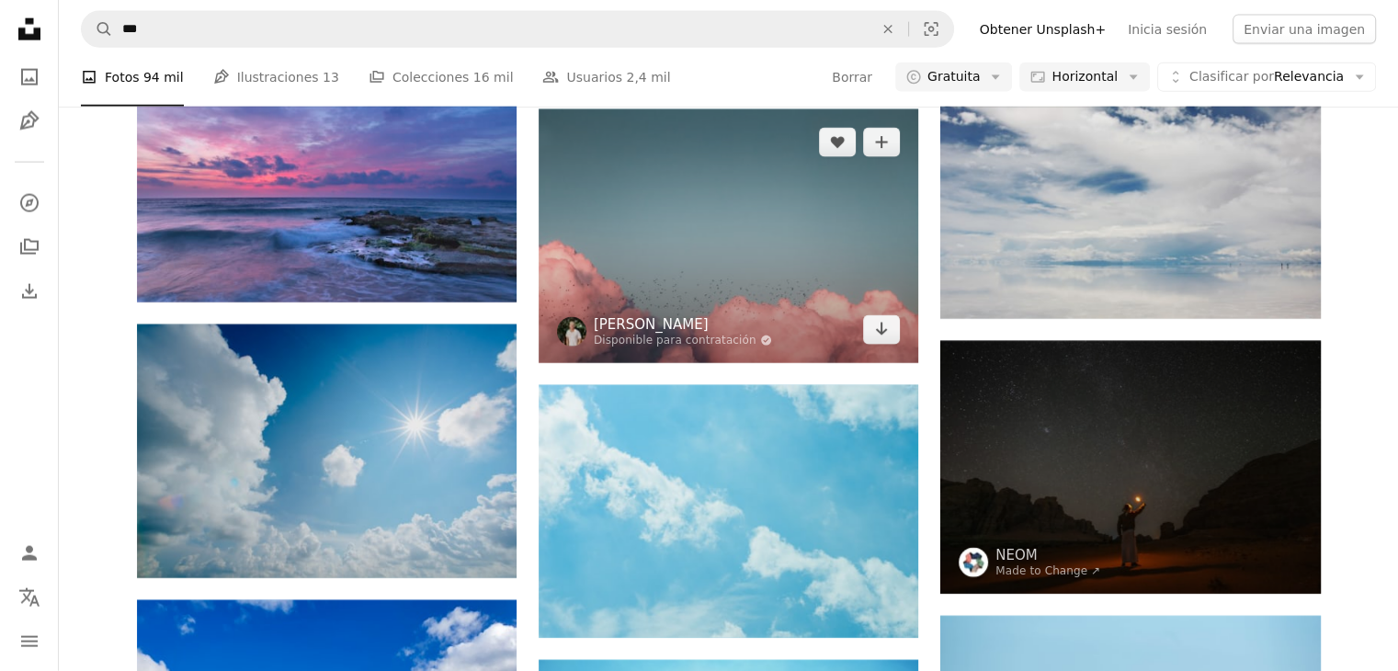
scroll to position [4412, 0]
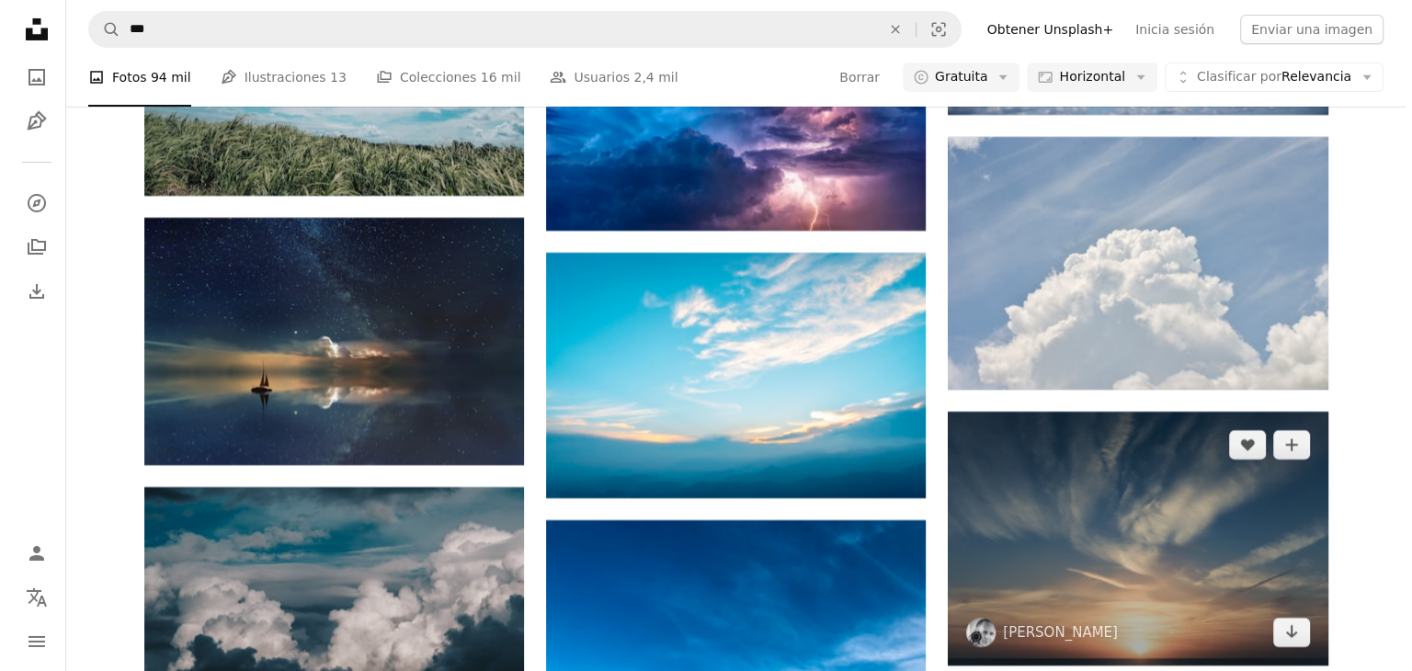
scroll to position [6526, 0]
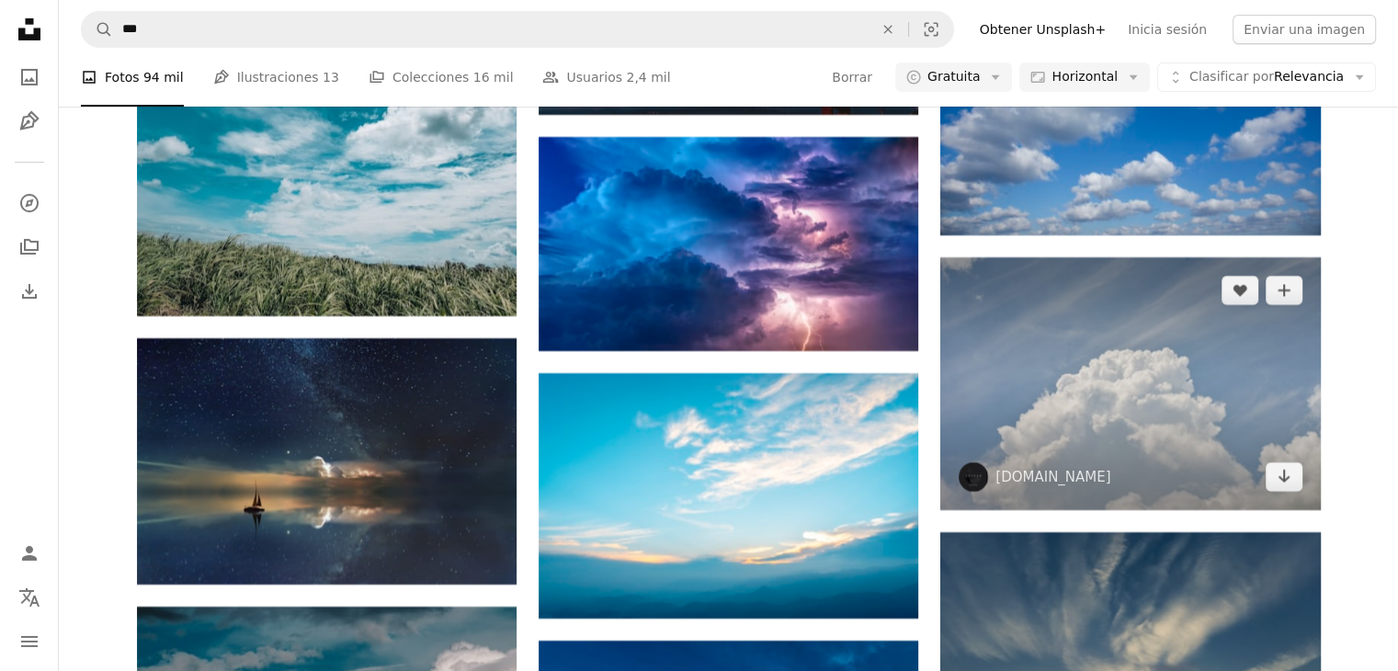
click at [1238, 380] on img at bounding box center [1130, 383] width 380 height 253
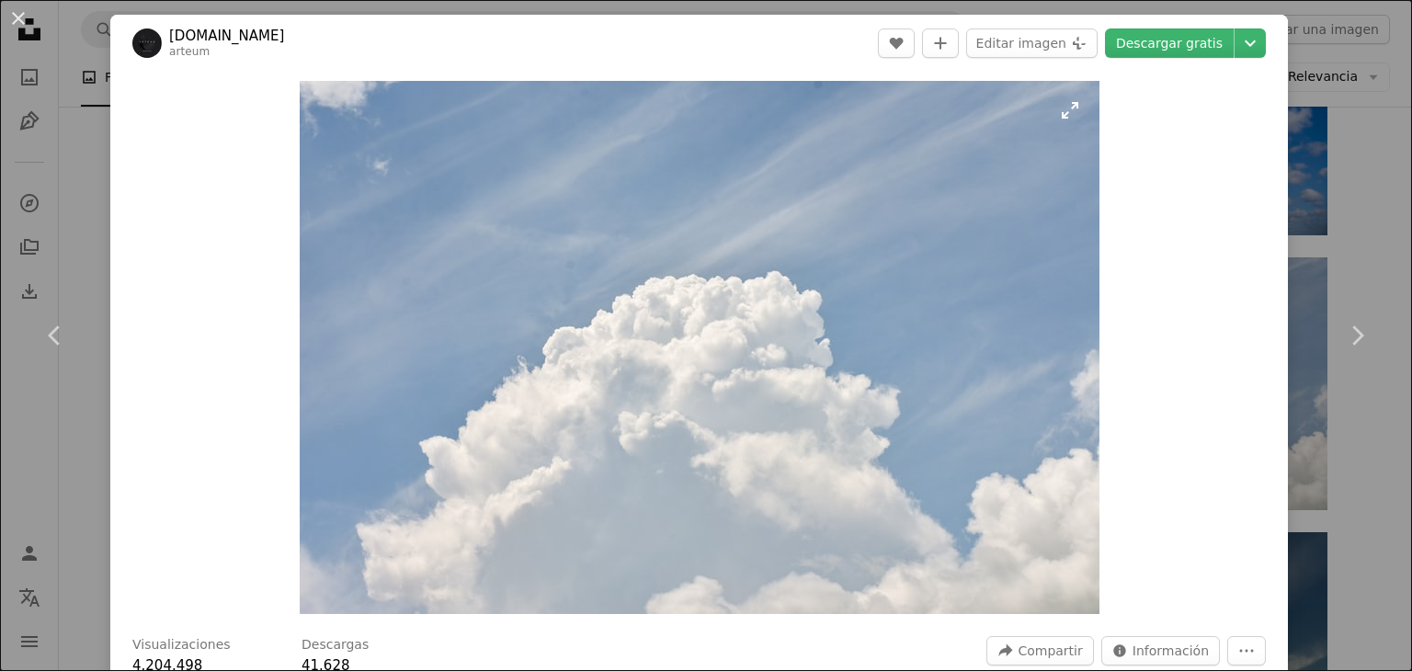
click at [1065, 107] on img "Ampliar en esta imagen" at bounding box center [700, 347] width 800 height 533
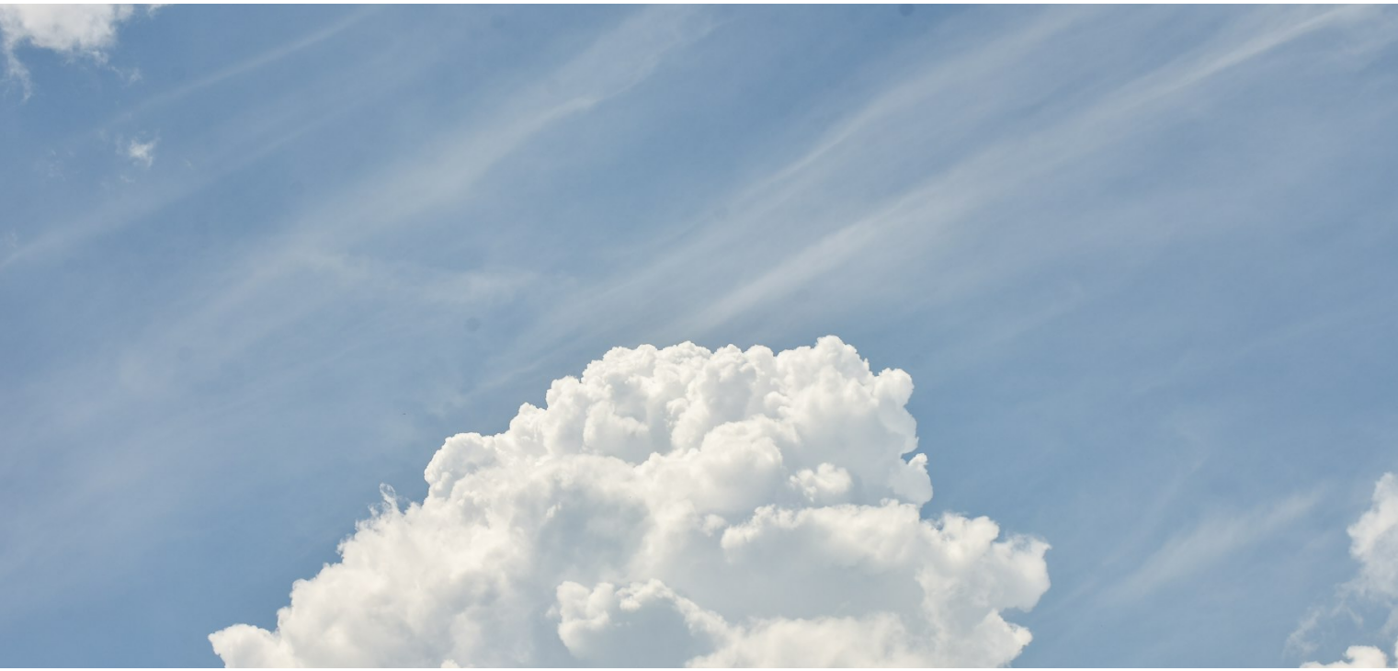
scroll to position [126, 0]
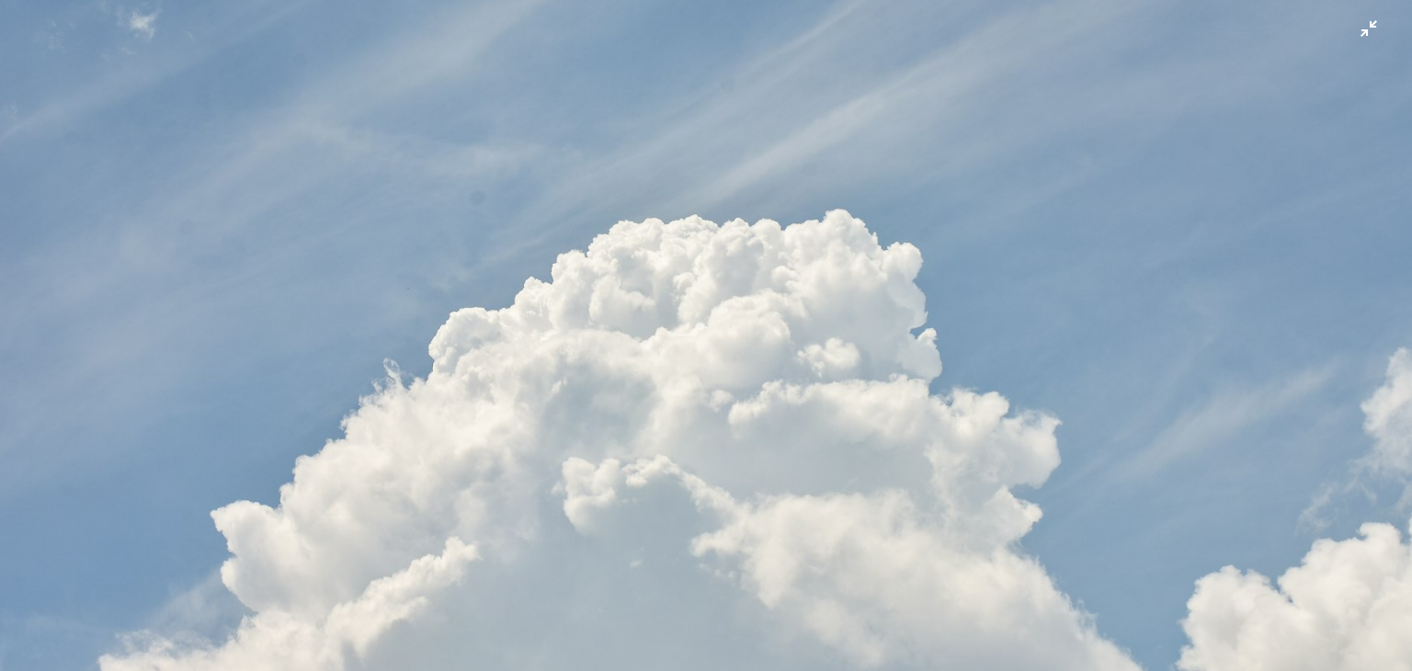
click at [1344, 30] on img "Reducir el zoom en esta imagen" at bounding box center [706, 344] width 1414 height 942
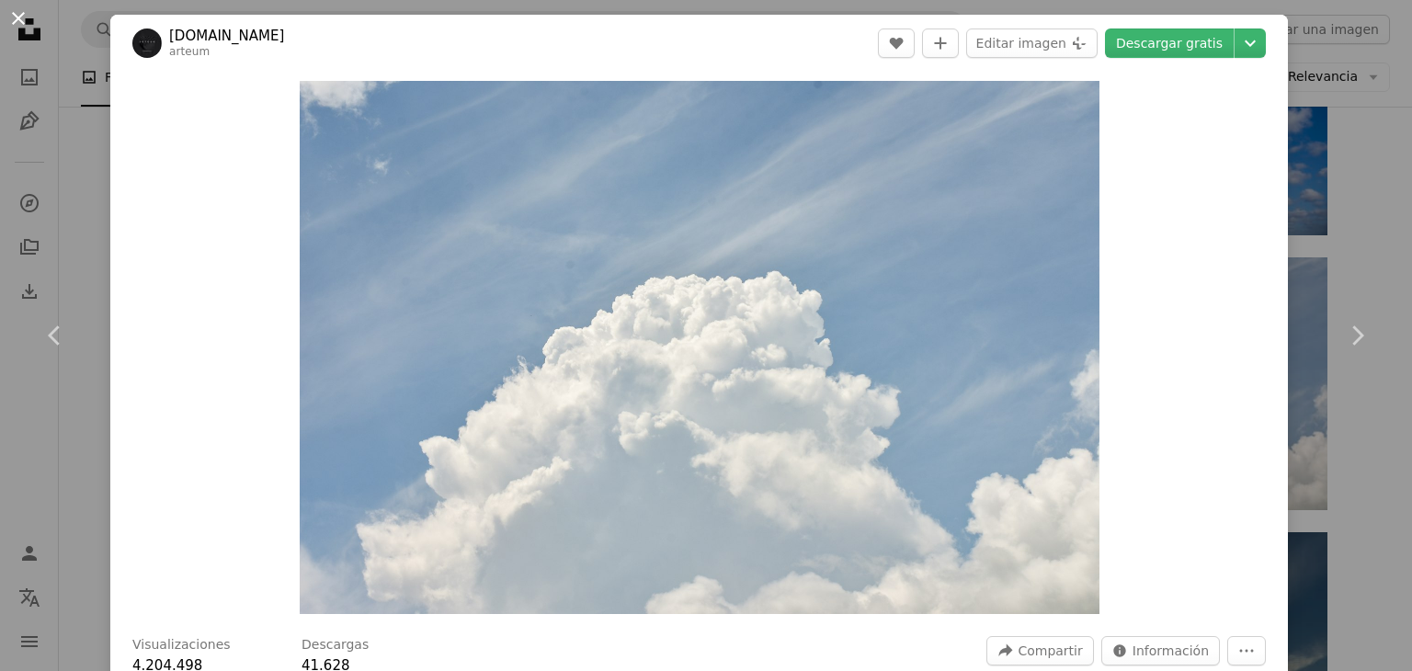
click at [17, 25] on button "An X shape" at bounding box center [18, 18] width 22 height 22
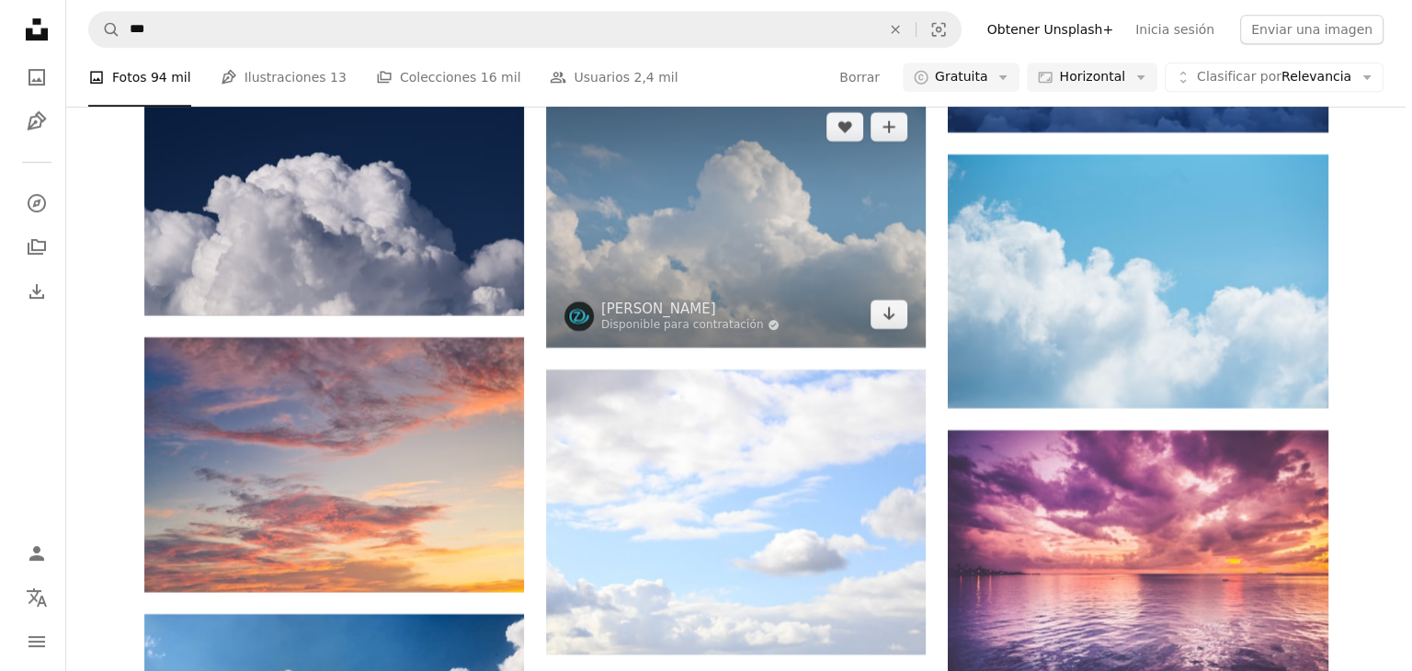
scroll to position [7813, 0]
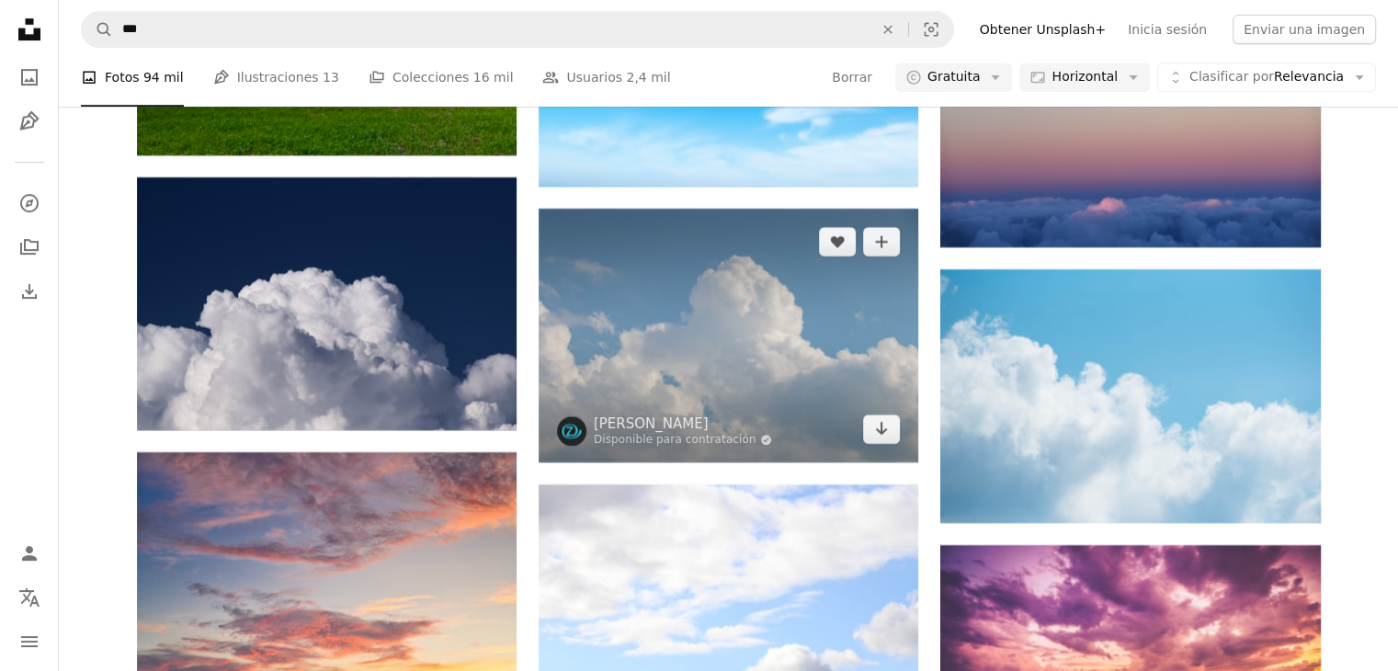
click at [861, 339] on img at bounding box center [729, 335] width 380 height 253
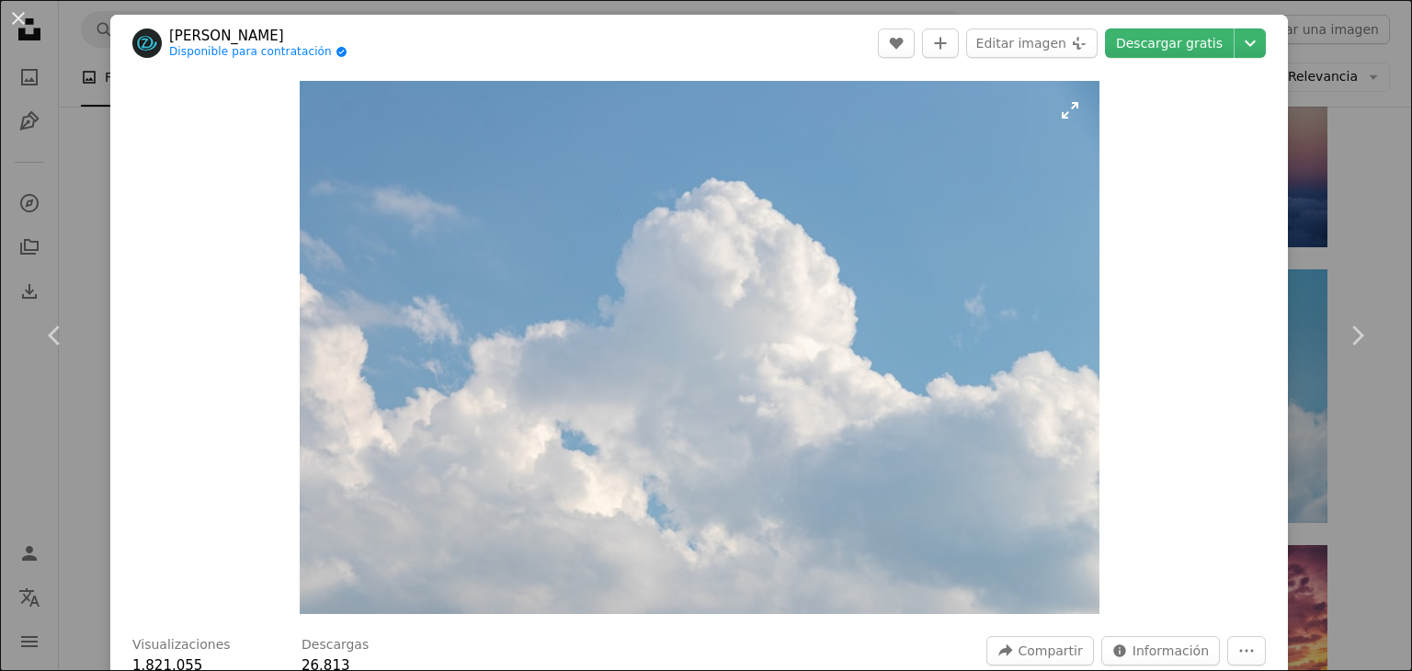
click at [1059, 117] on img "Ampliar en esta imagen" at bounding box center [700, 347] width 800 height 533
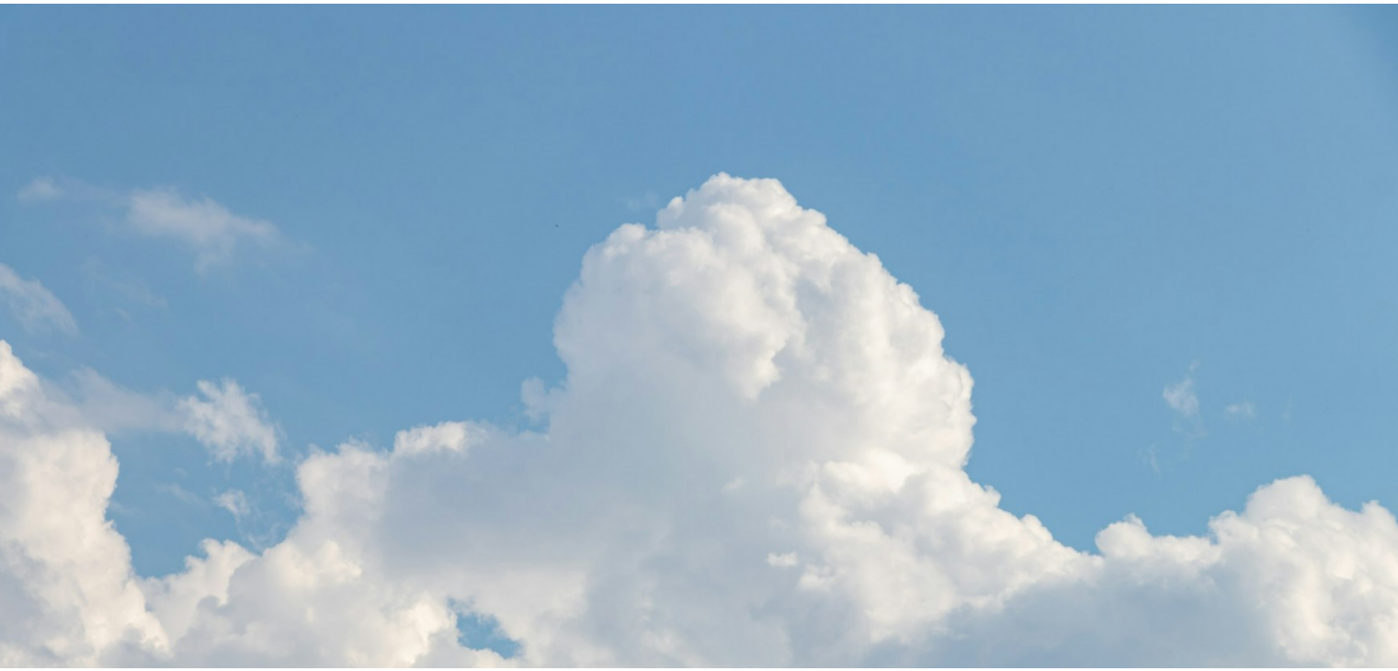
scroll to position [126, 0]
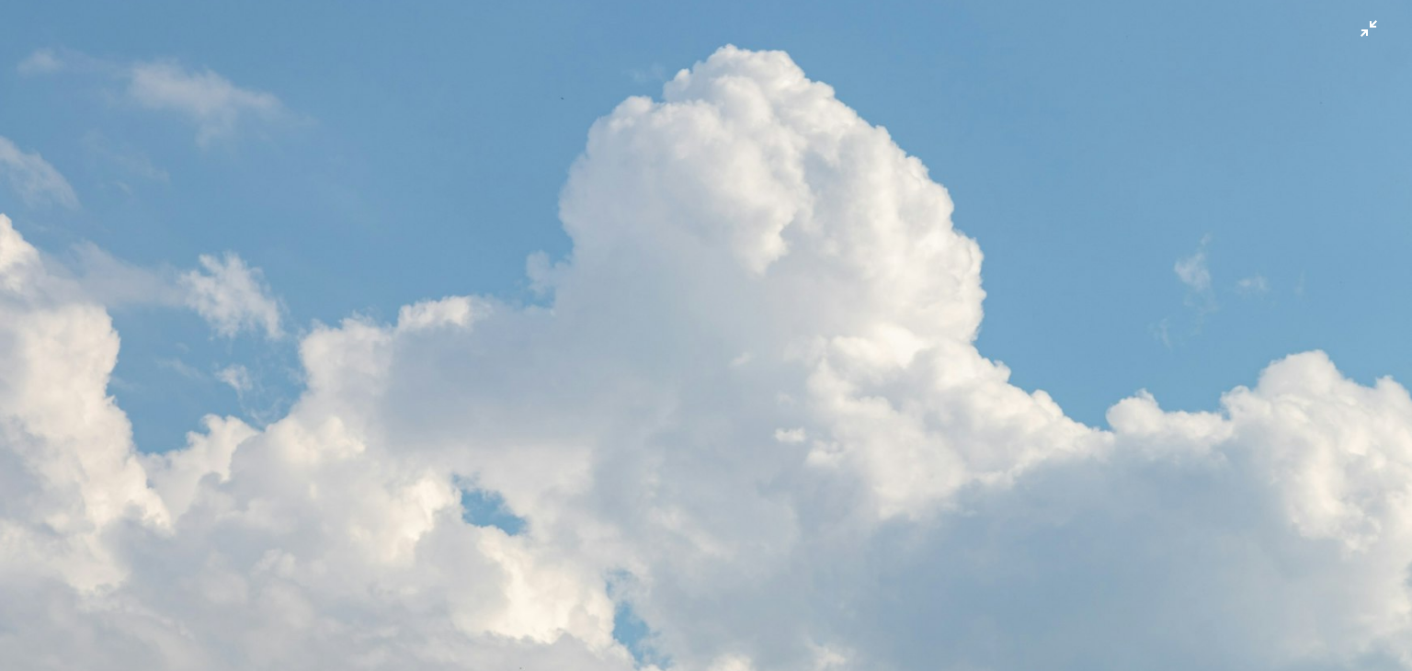
click at [1353, 31] on img "Reducir el zoom en esta imagen" at bounding box center [706, 344] width 1414 height 942
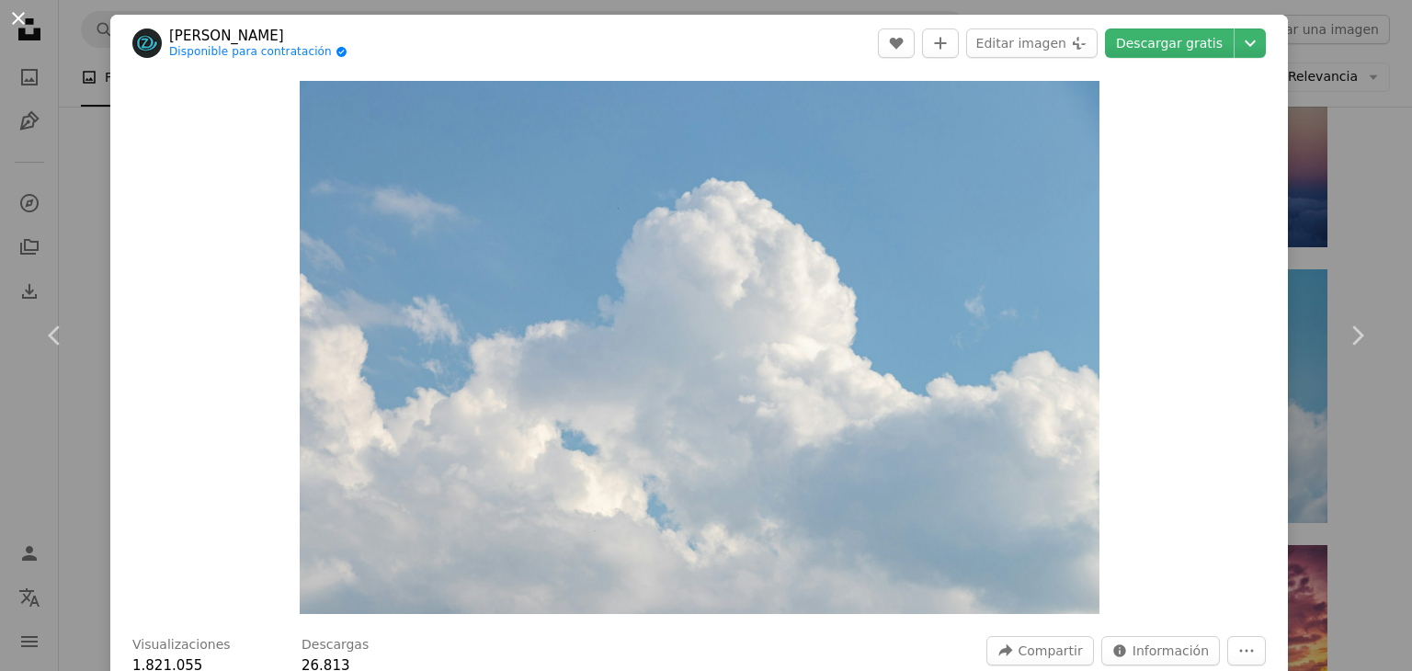
click at [14, 22] on button "An X shape" at bounding box center [18, 18] width 22 height 22
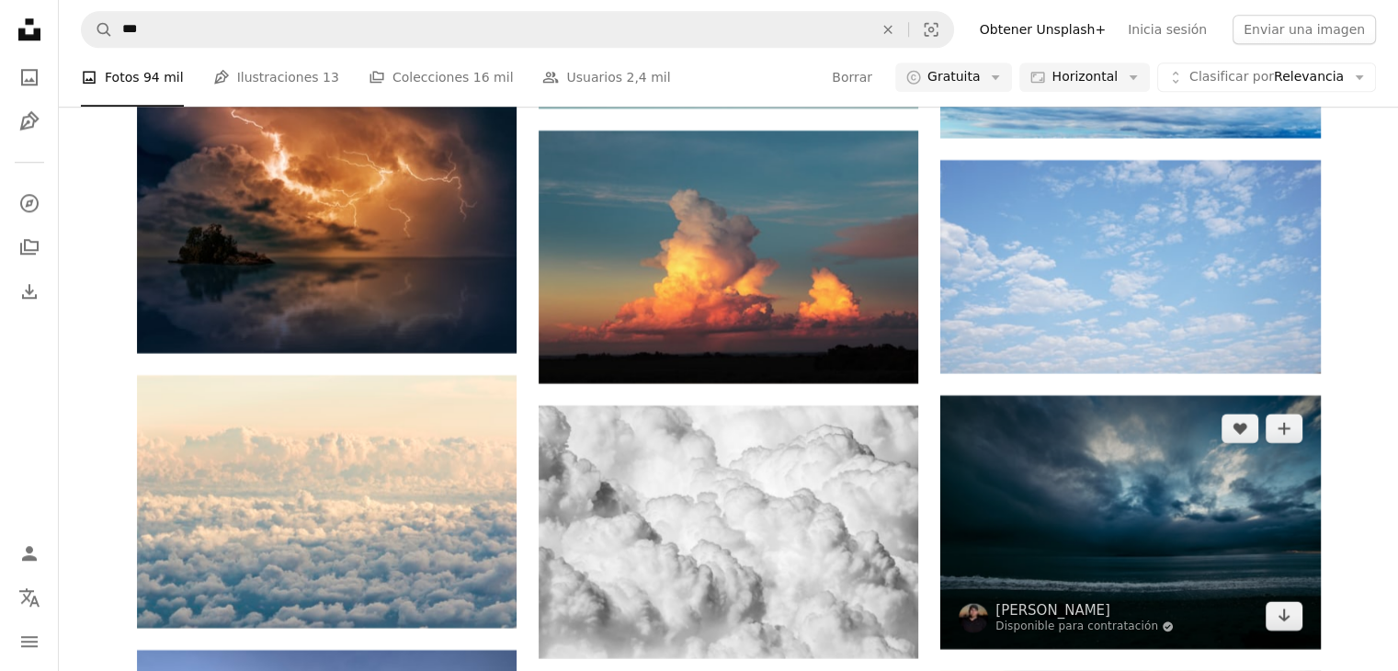
scroll to position [9008, 0]
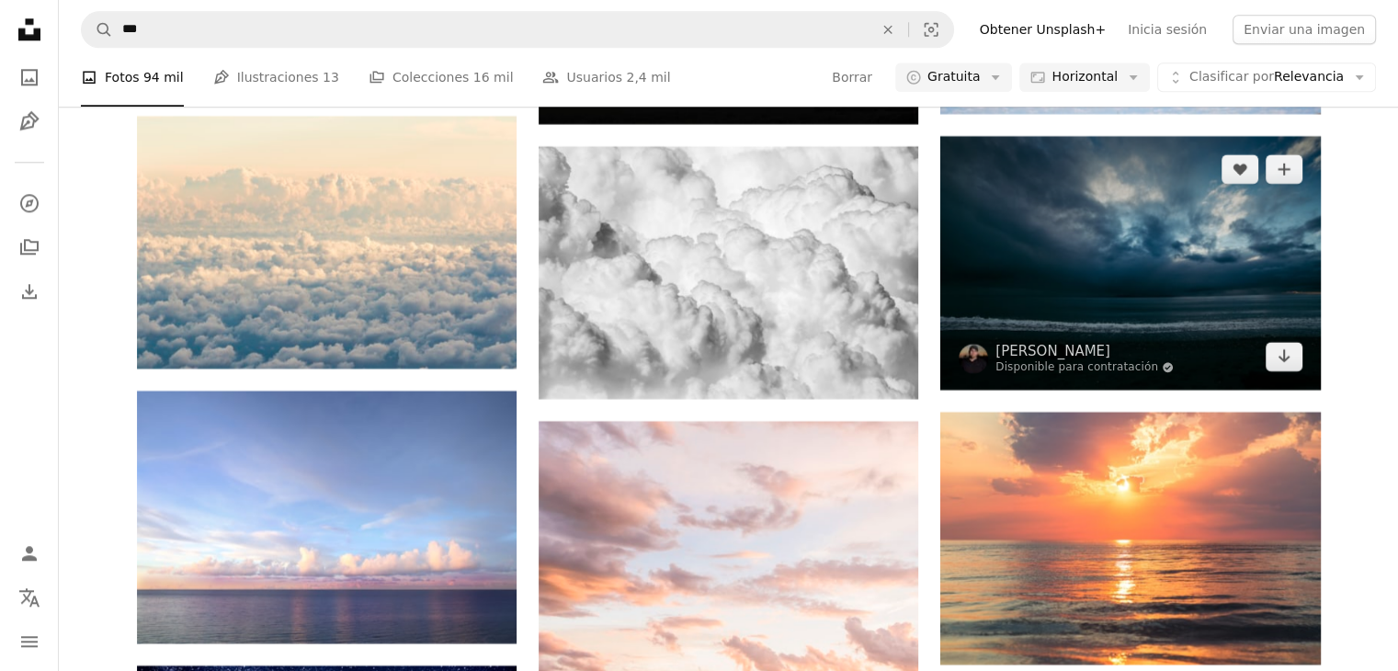
click at [1106, 384] on img at bounding box center [1130, 262] width 380 height 253
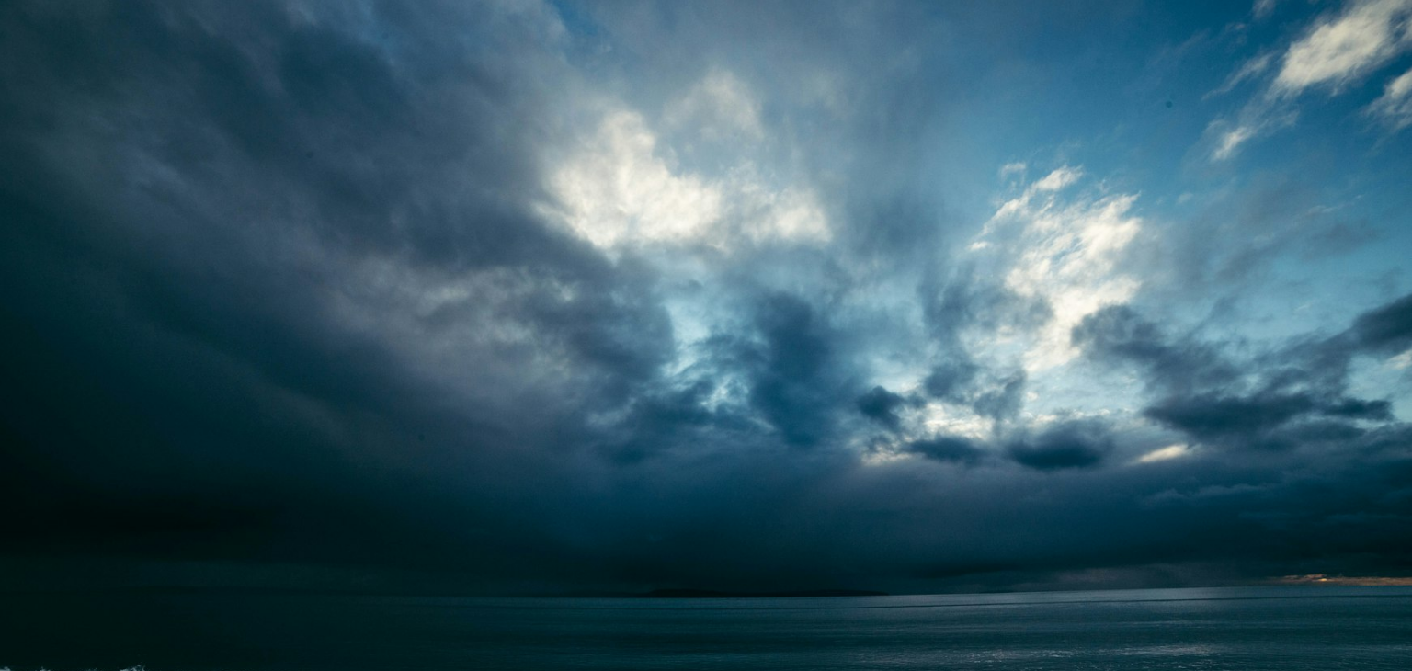
scroll to position [126, 0]
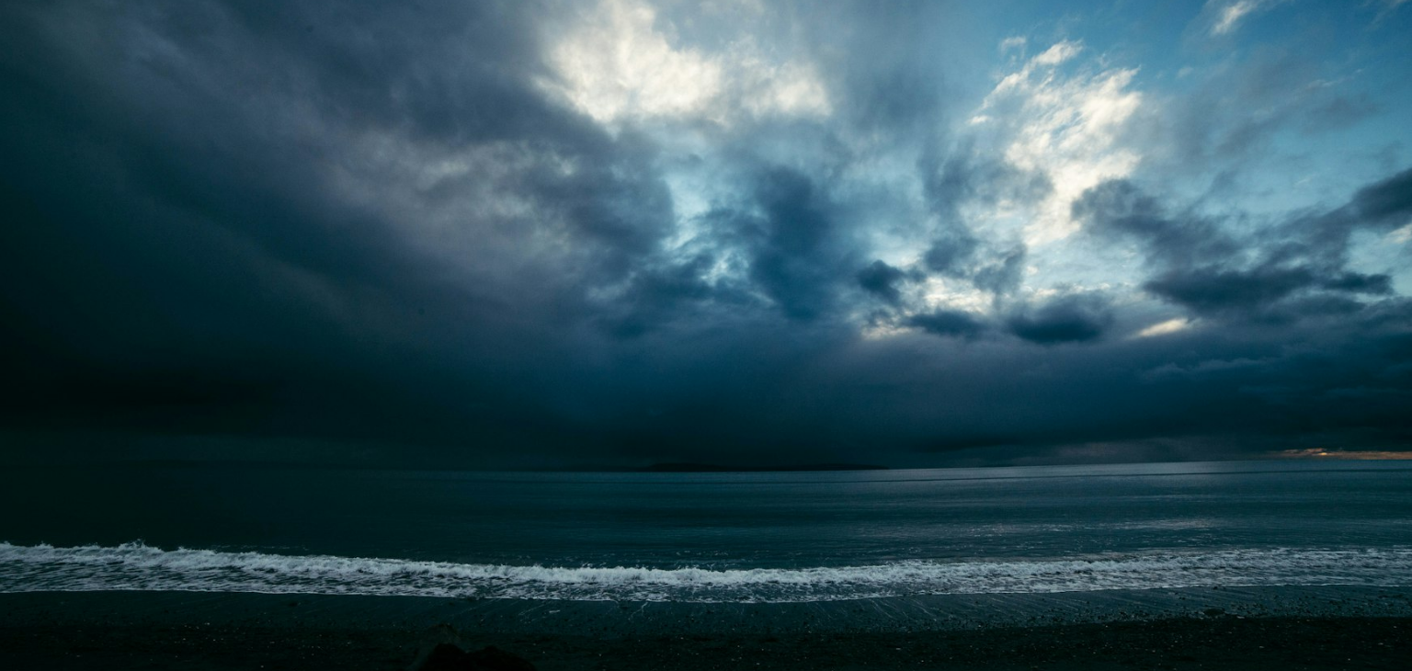
click at [1354, 37] on img "Reducir el zoom en esta imagen" at bounding box center [706, 344] width 1414 height 942
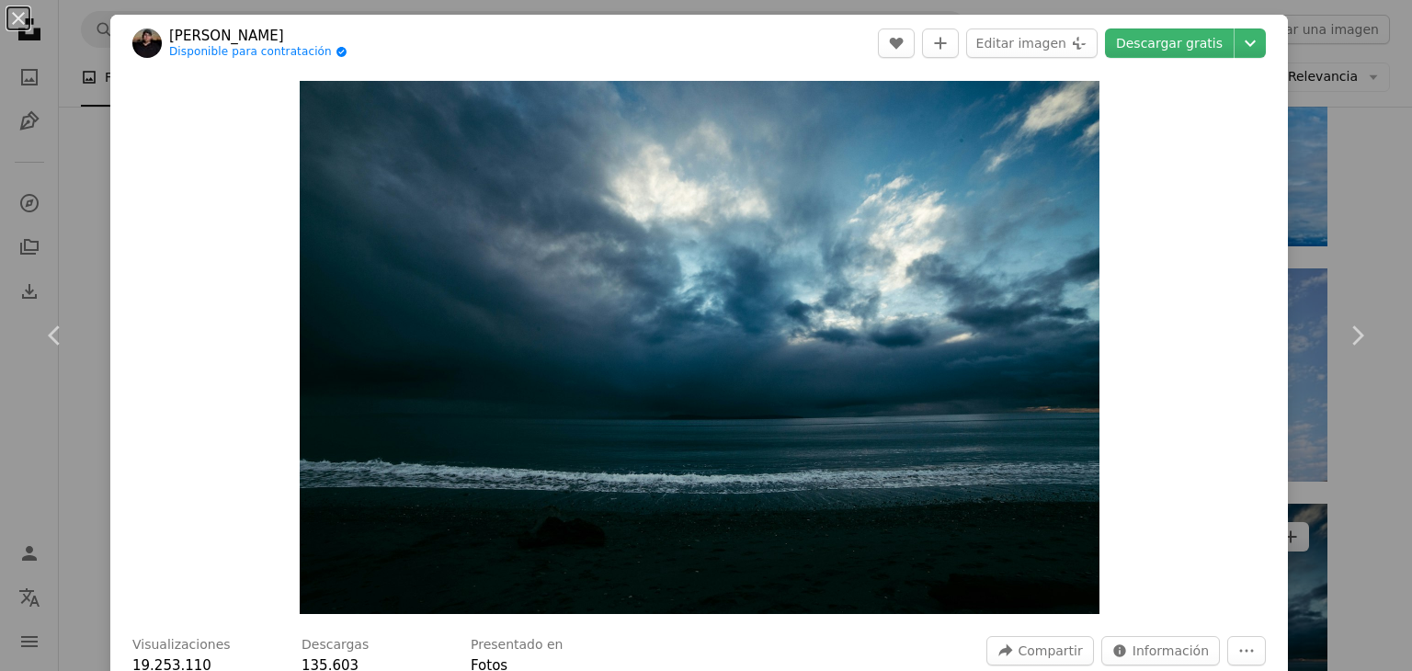
click at [29, 21] on button "An X shape" at bounding box center [18, 18] width 22 height 22
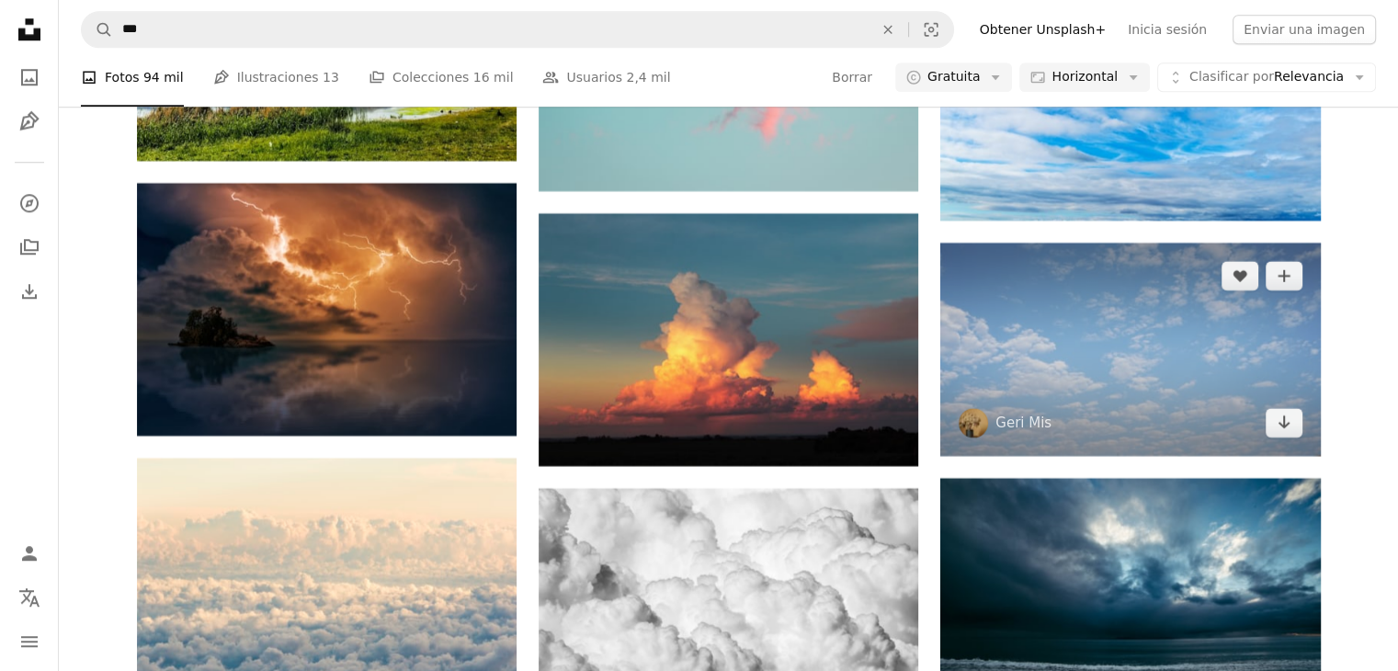
scroll to position [8640, 0]
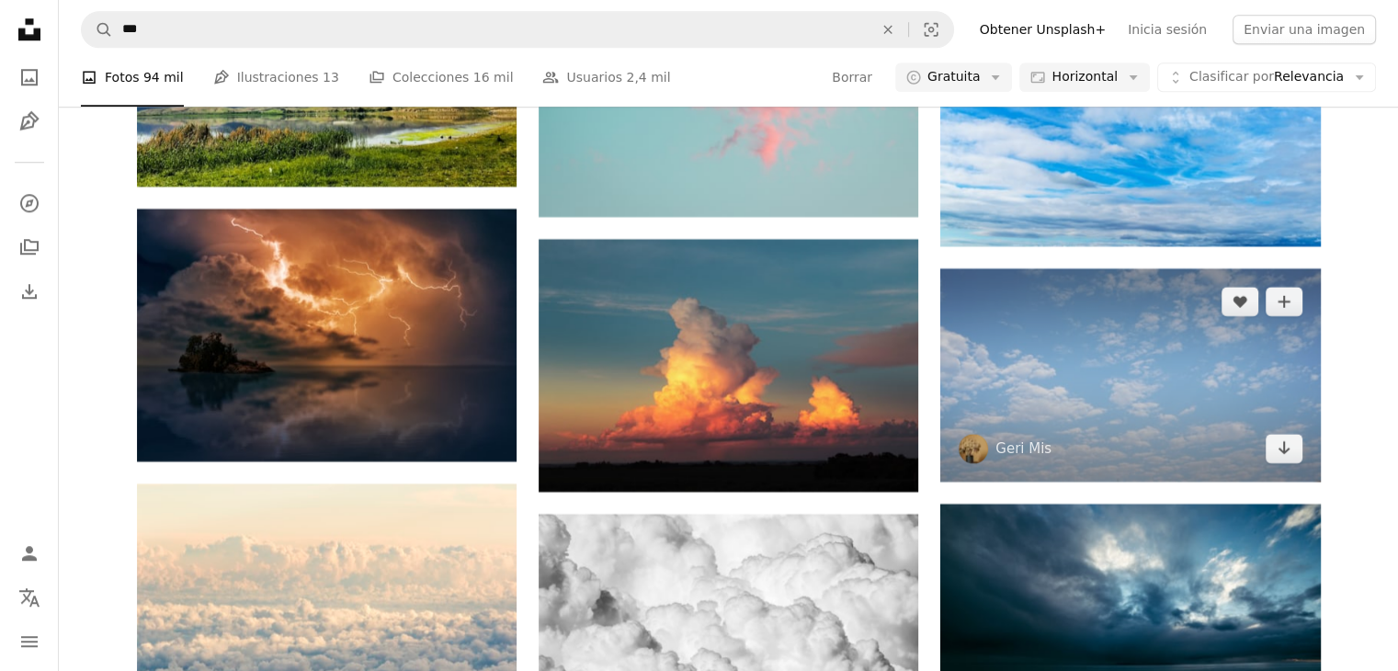
click at [1188, 337] on img at bounding box center [1130, 374] width 380 height 213
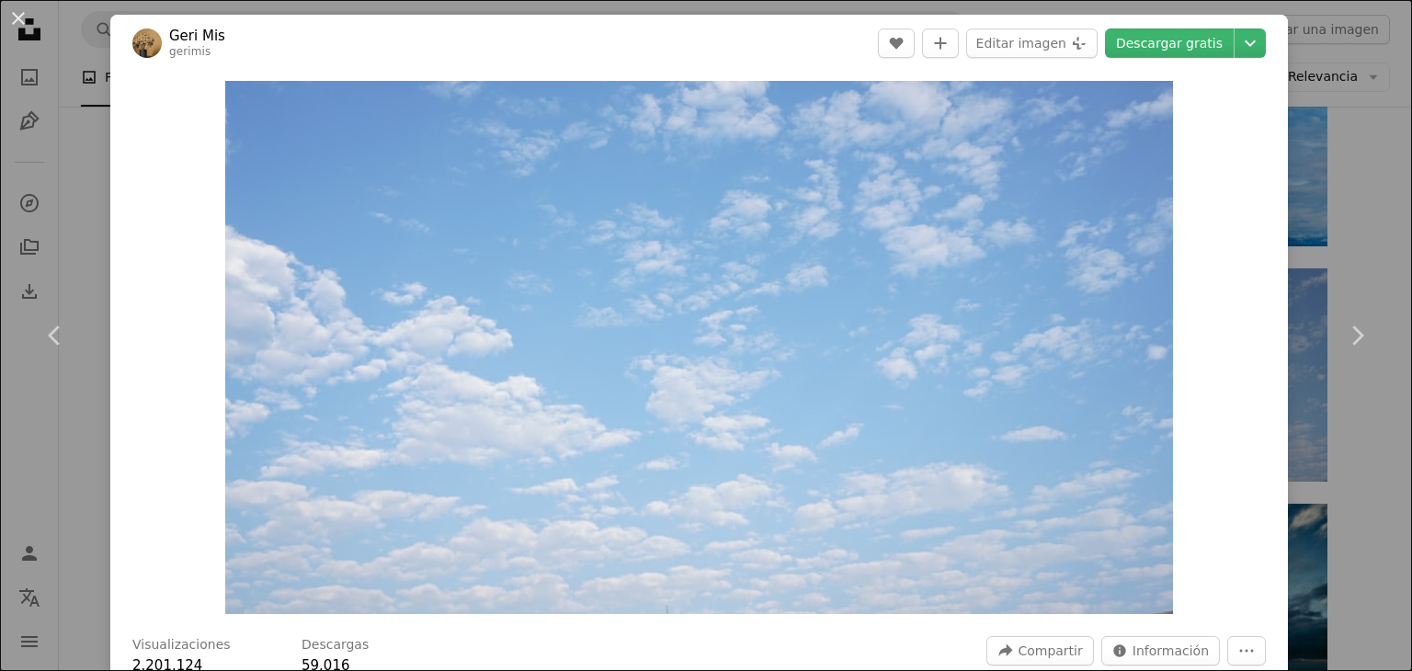
click at [1167, 97] on div "Zoom in" at bounding box center [698, 348] width 1177 height 552
drag, startPoint x: 29, startPoint y: 20, endPoint x: 1079, endPoint y: 244, distance: 1073.2
click at [29, 19] on button "An X shape" at bounding box center [18, 18] width 22 height 22
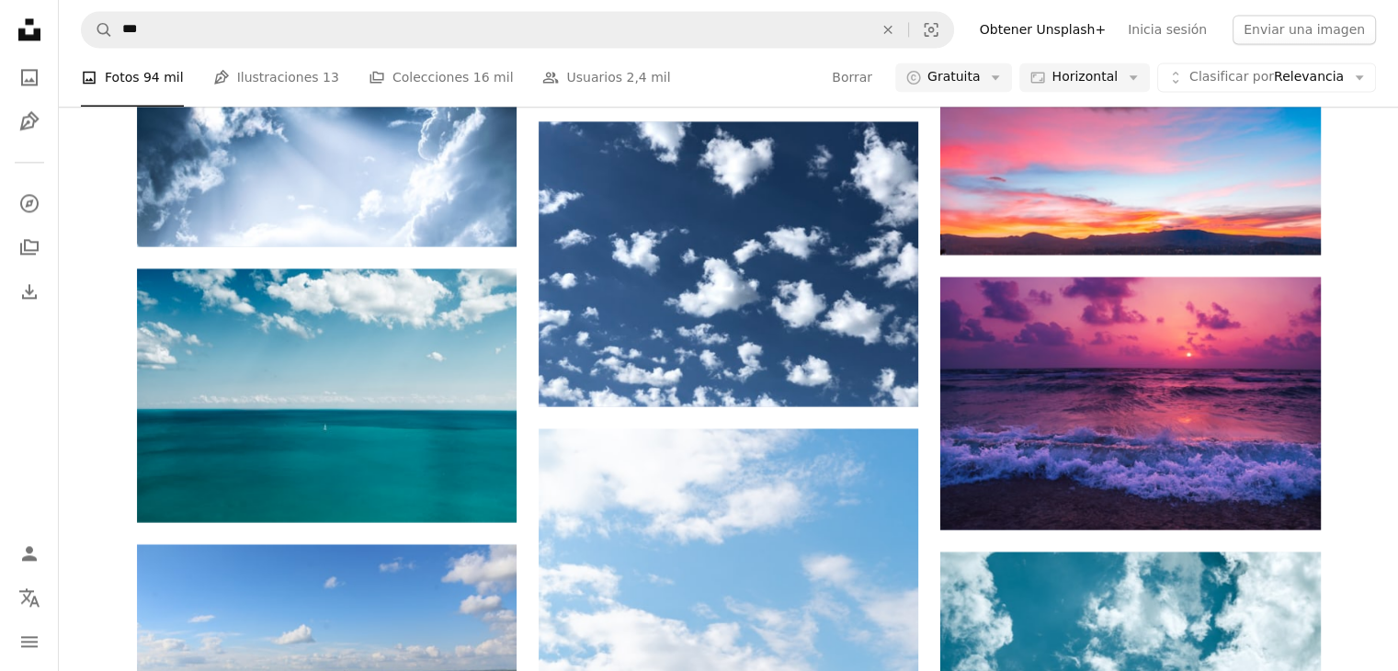
scroll to position [17005, 0]
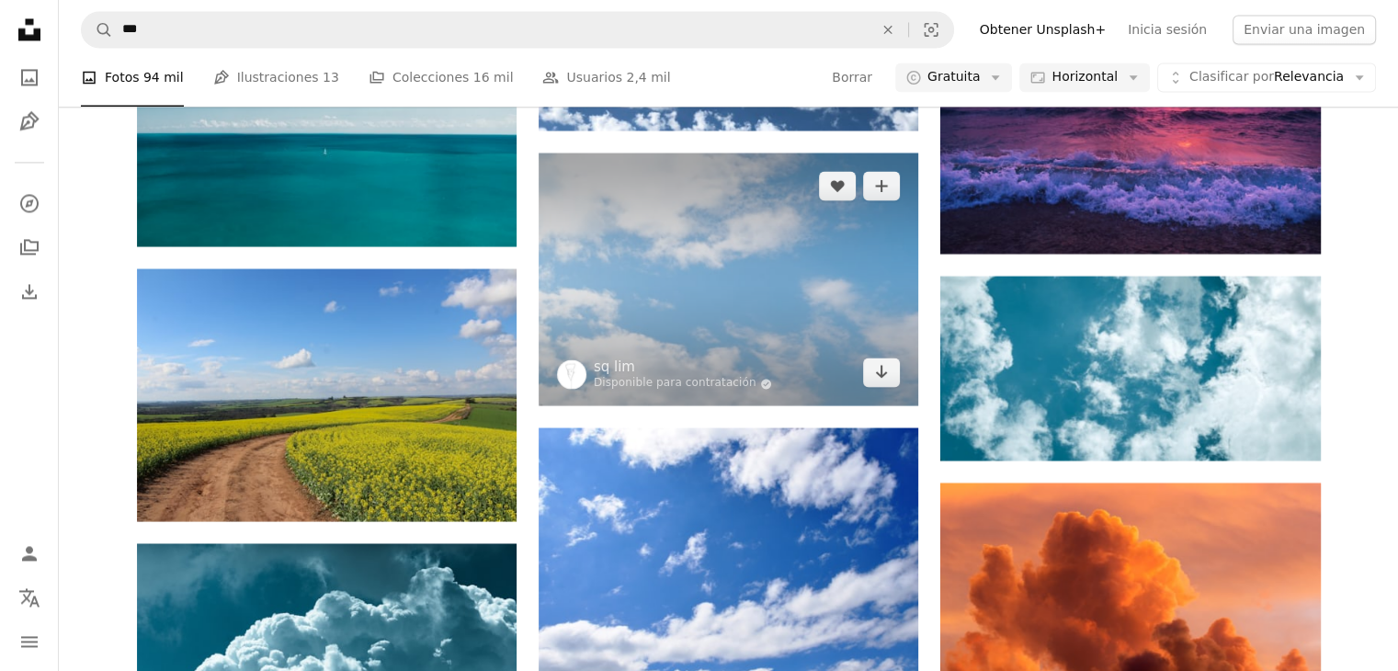
click at [732, 347] on img at bounding box center [729, 279] width 380 height 253
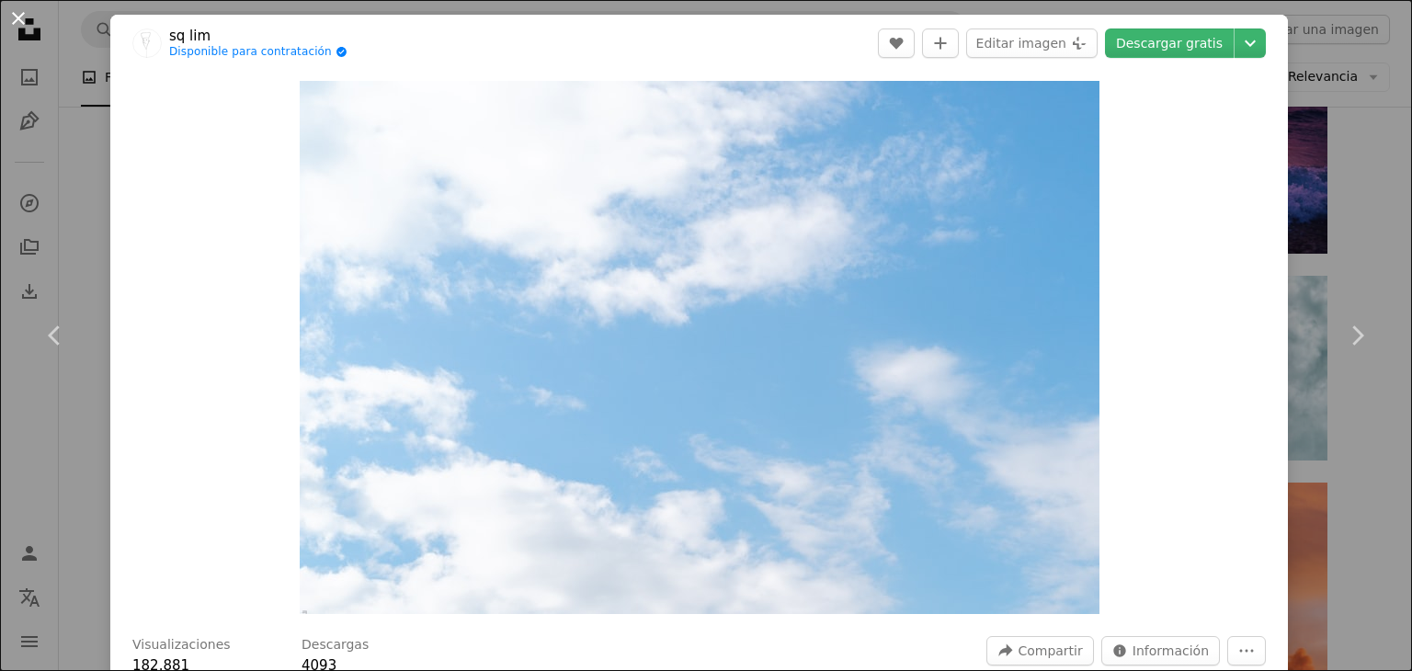
click at [22, 28] on button "An X shape" at bounding box center [18, 18] width 22 height 22
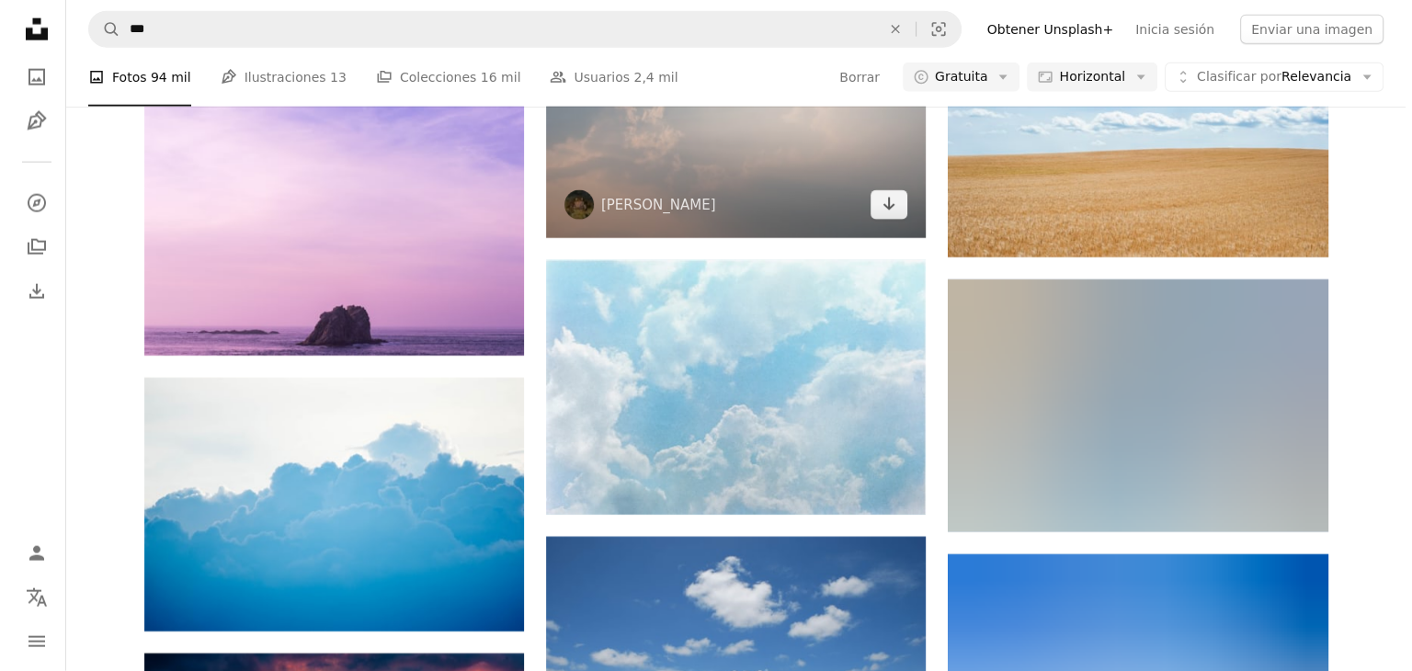
scroll to position [18383, 0]
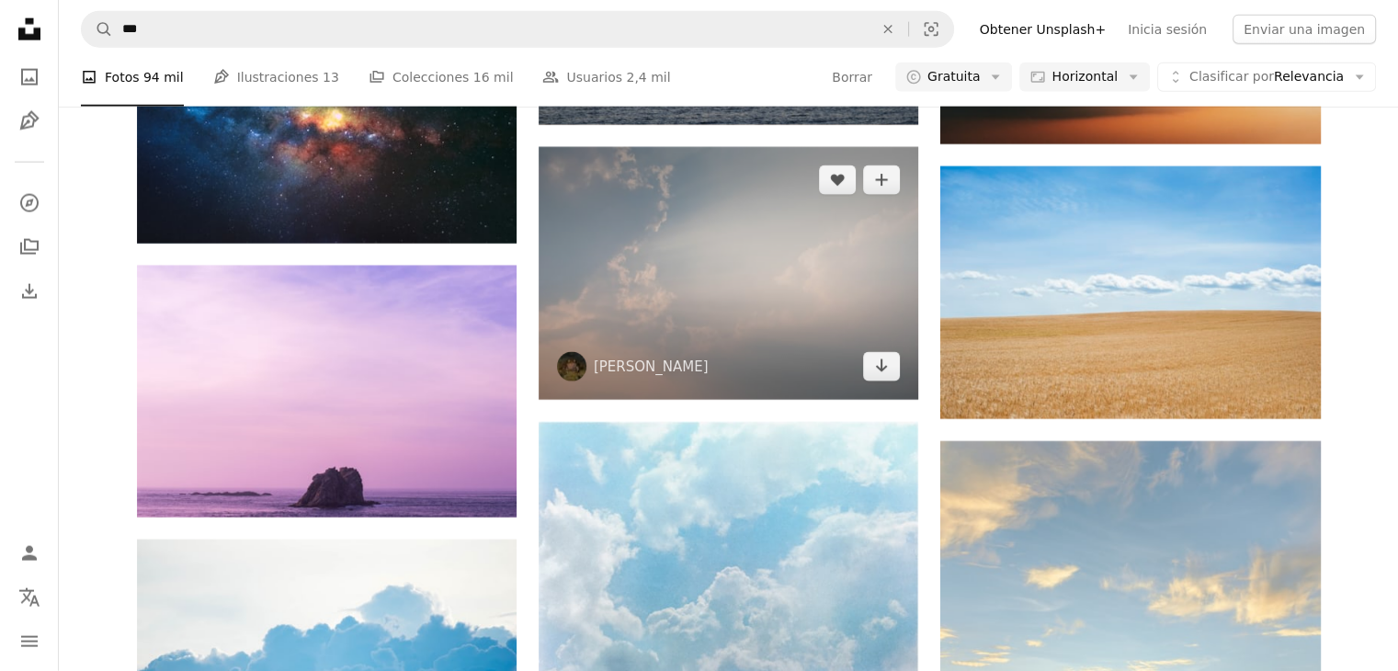
click at [704, 317] on img at bounding box center [729, 273] width 380 height 253
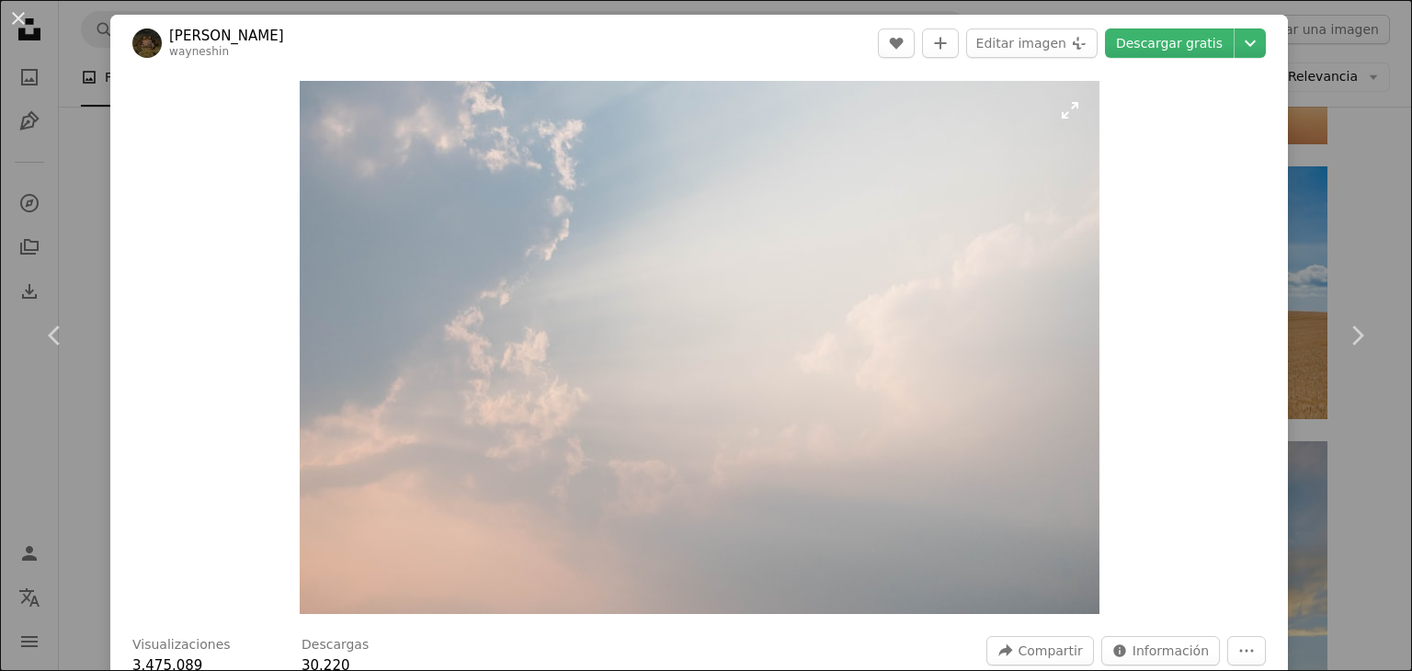
click at [1060, 119] on img "Ampliar en esta imagen" at bounding box center [700, 347] width 800 height 533
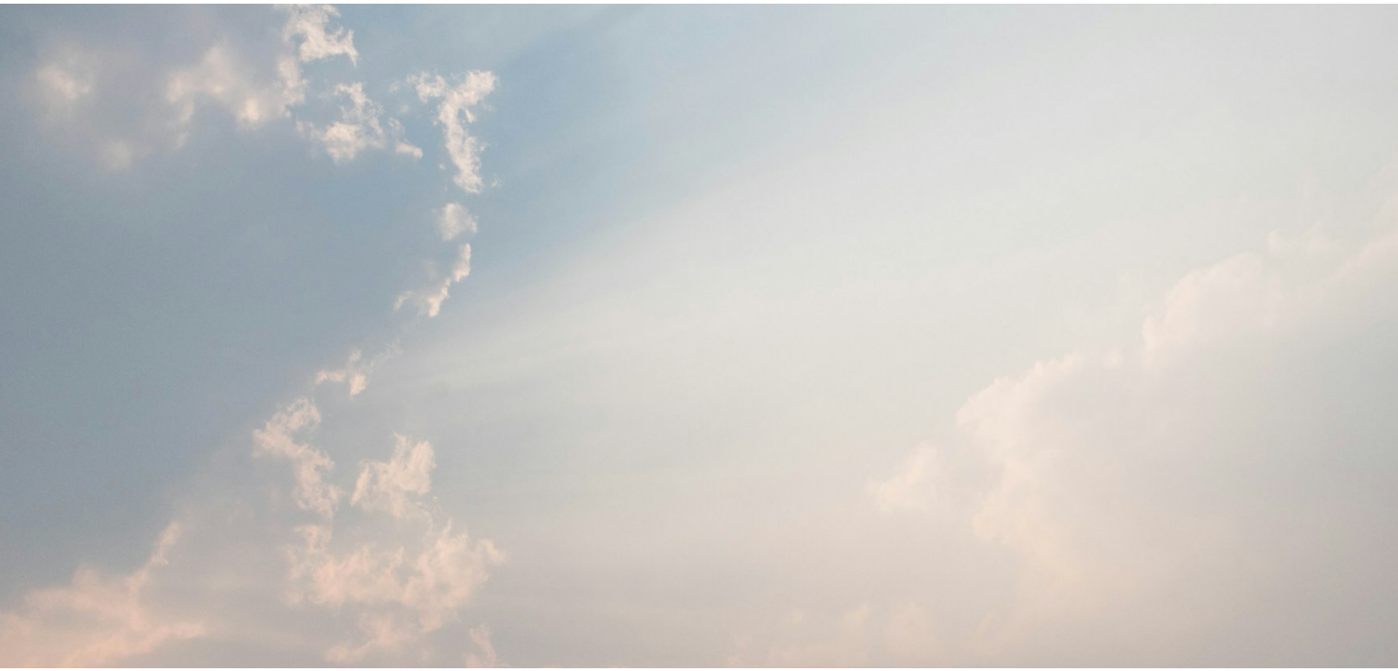
scroll to position [126, 0]
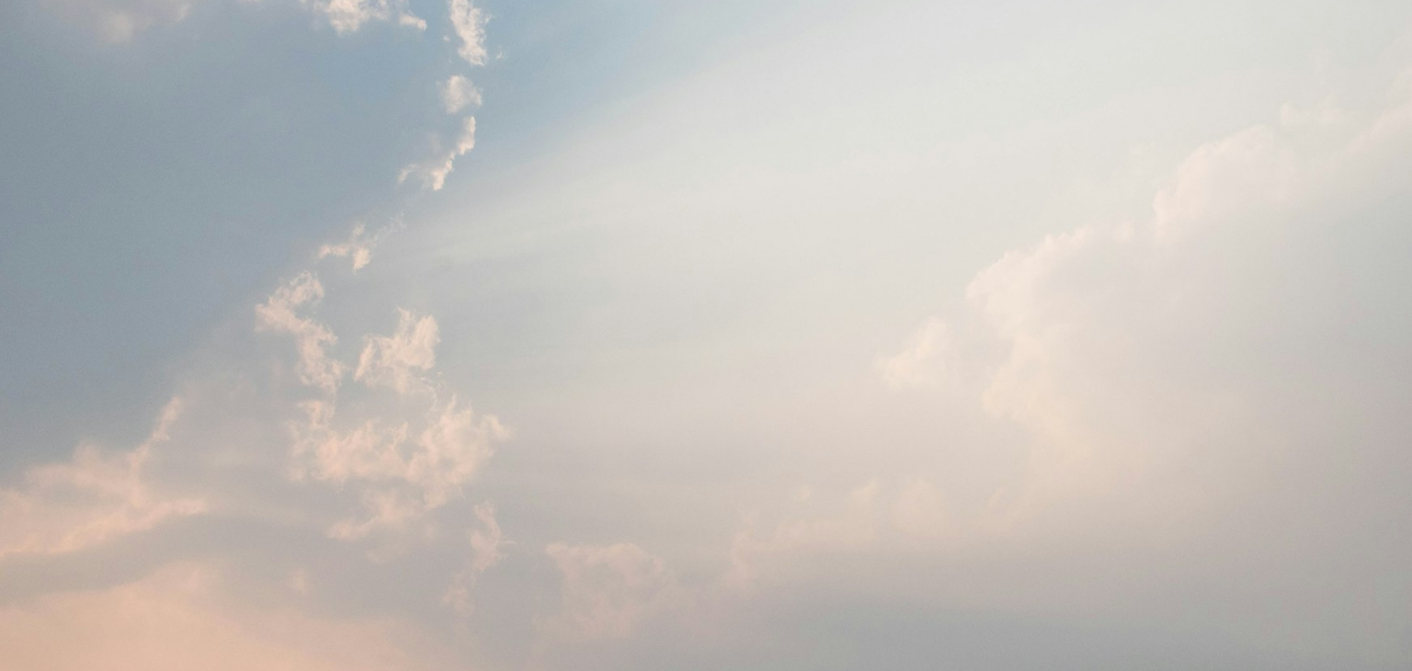
click at [1353, 44] on img "Reducir el zoom en esta imagen" at bounding box center [706, 344] width 1414 height 942
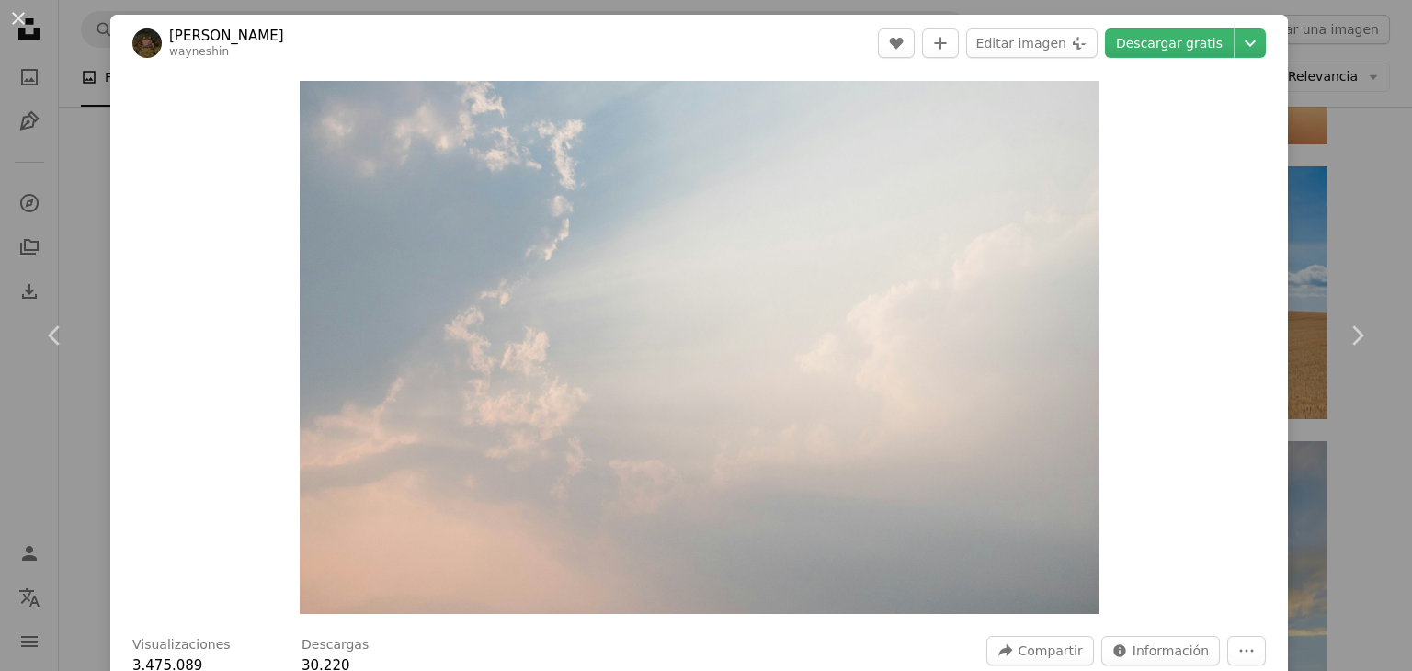
drag, startPoint x: 15, startPoint y: 12, endPoint x: 420, endPoint y: 119, distance: 419.4
click at [15, 12] on button "An X shape" at bounding box center [18, 18] width 22 height 22
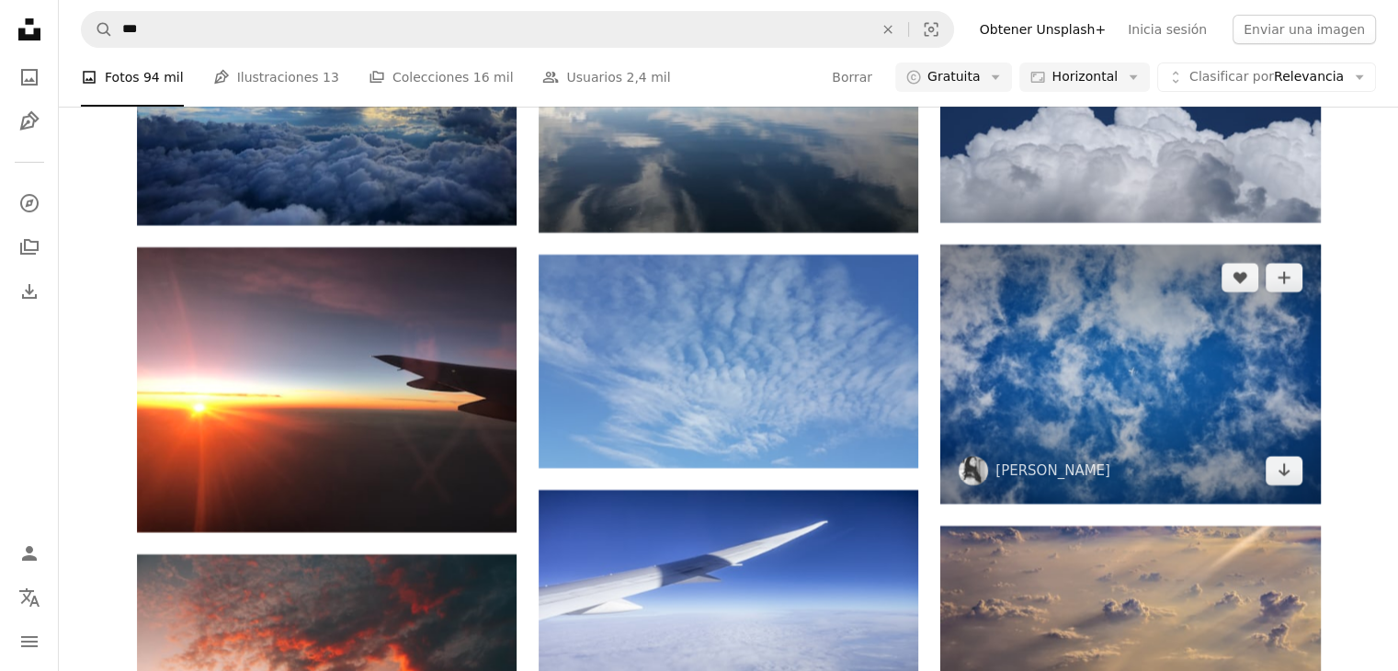
scroll to position [28954, 0]
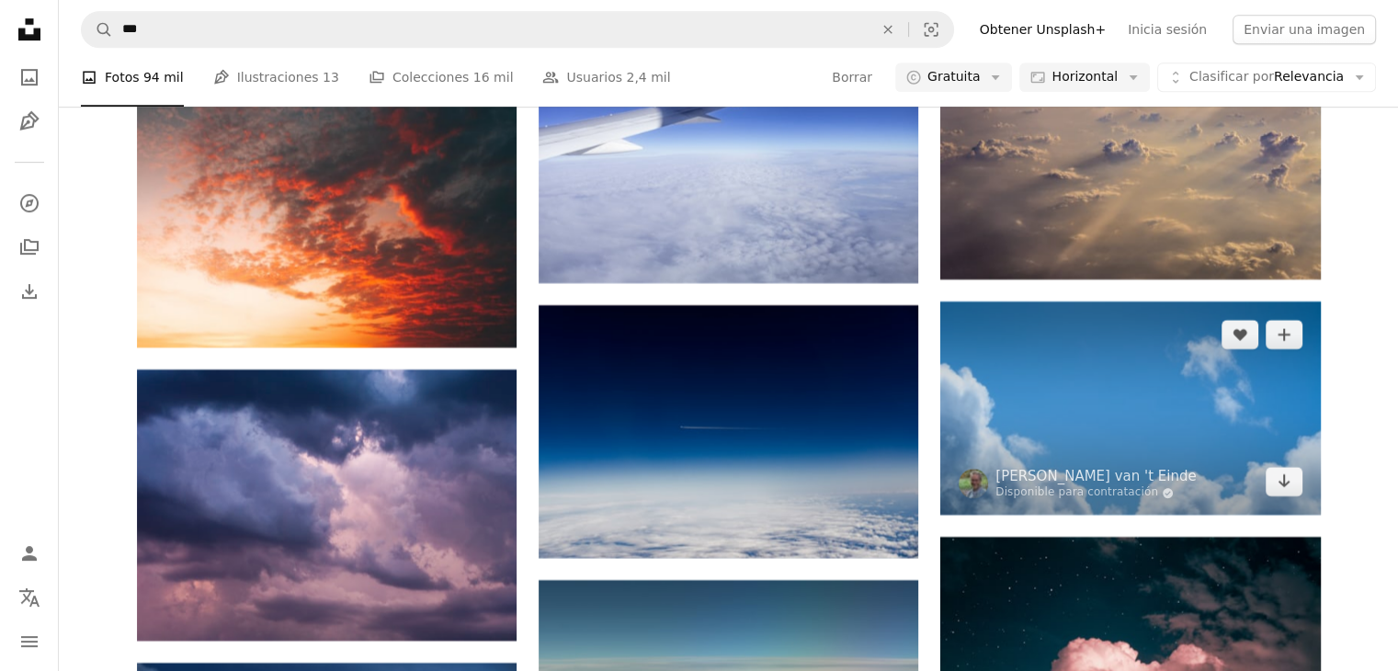
click at [1131, 390] on img at bounding box center [1130, 407] width 380 height 213
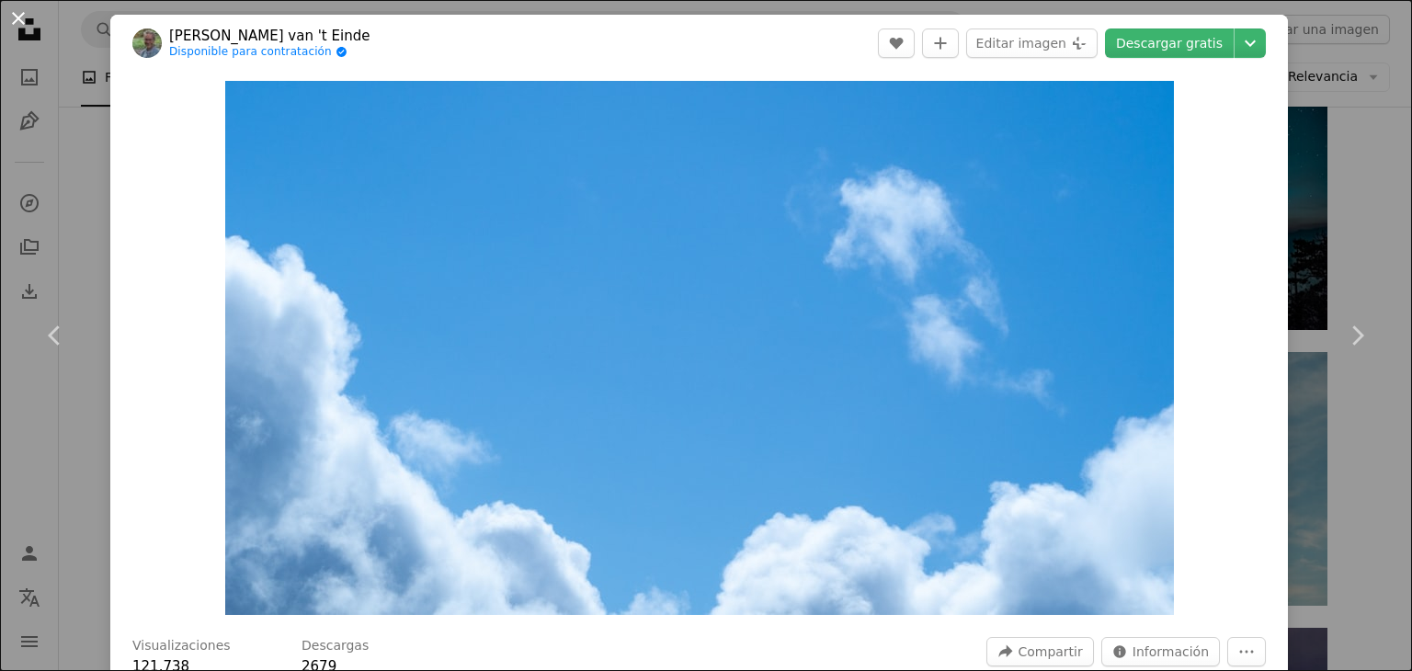
click at [15, 25] on button "An X shape" at bounding box center [18, 18] width 22 height 22
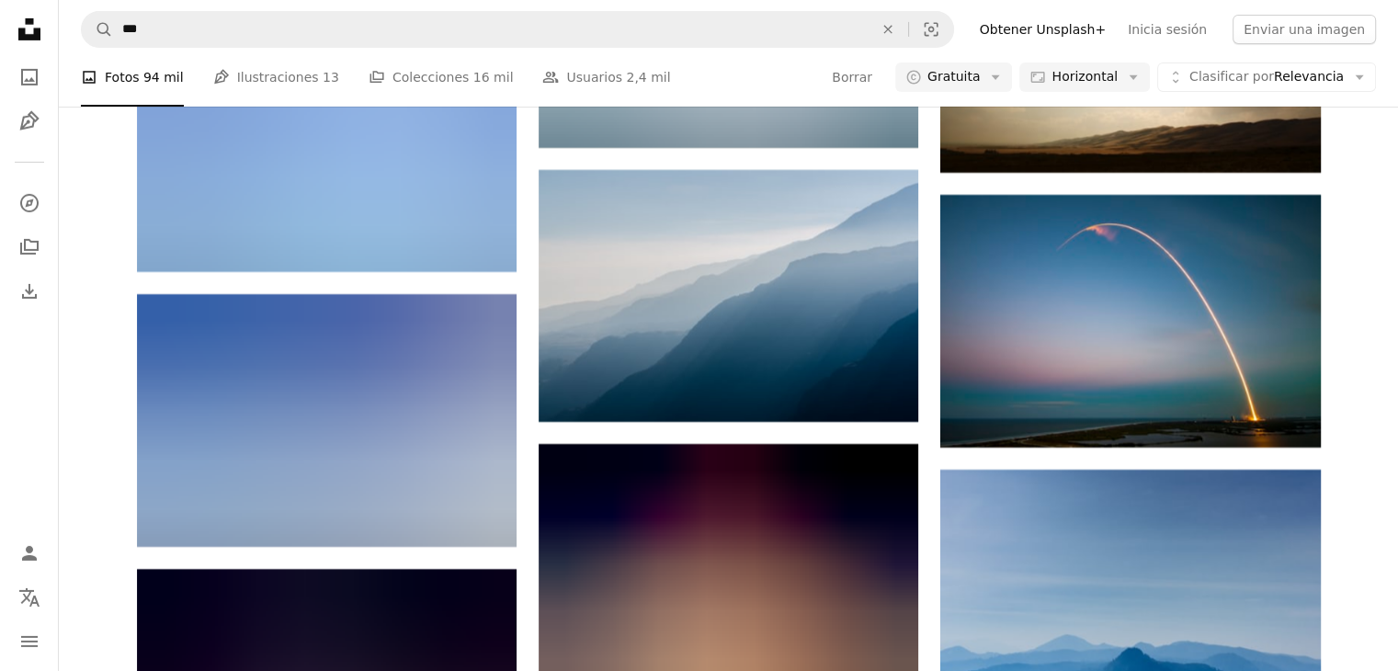
scroll to position [34469, 0]
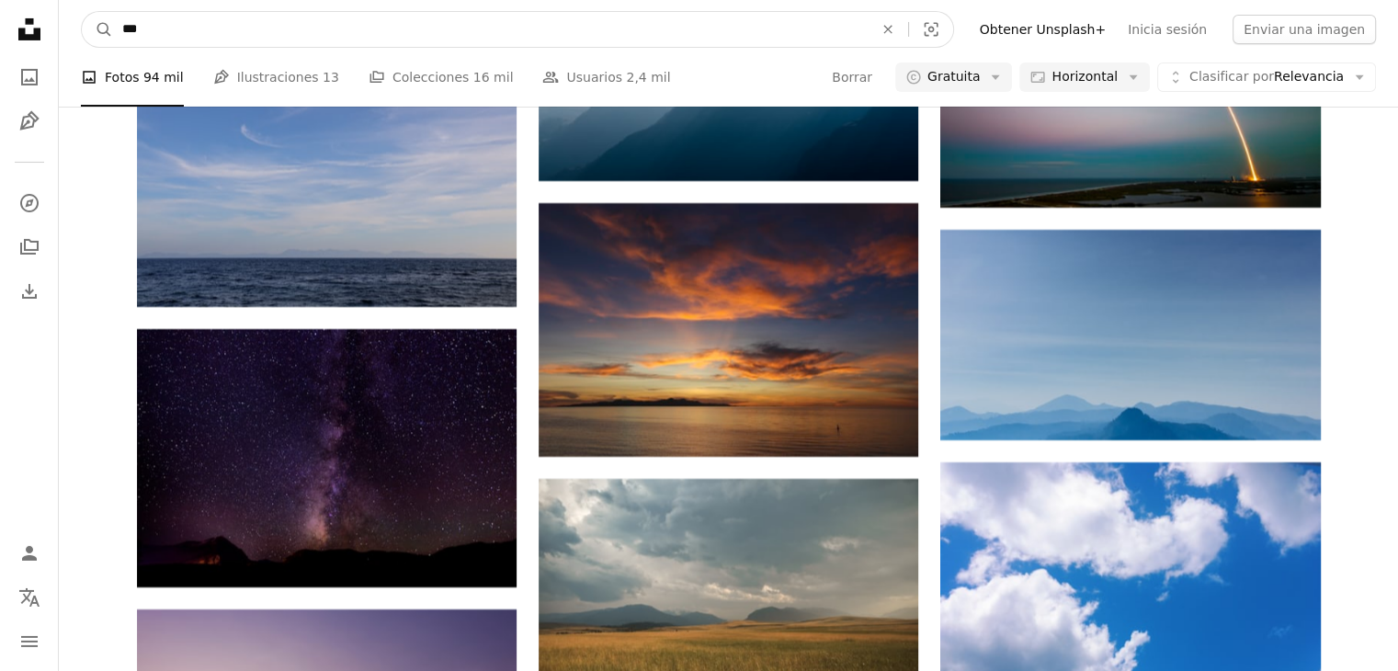
click at [121, 33] on input "***" at bounding box center [490, 29] width 755 height 35
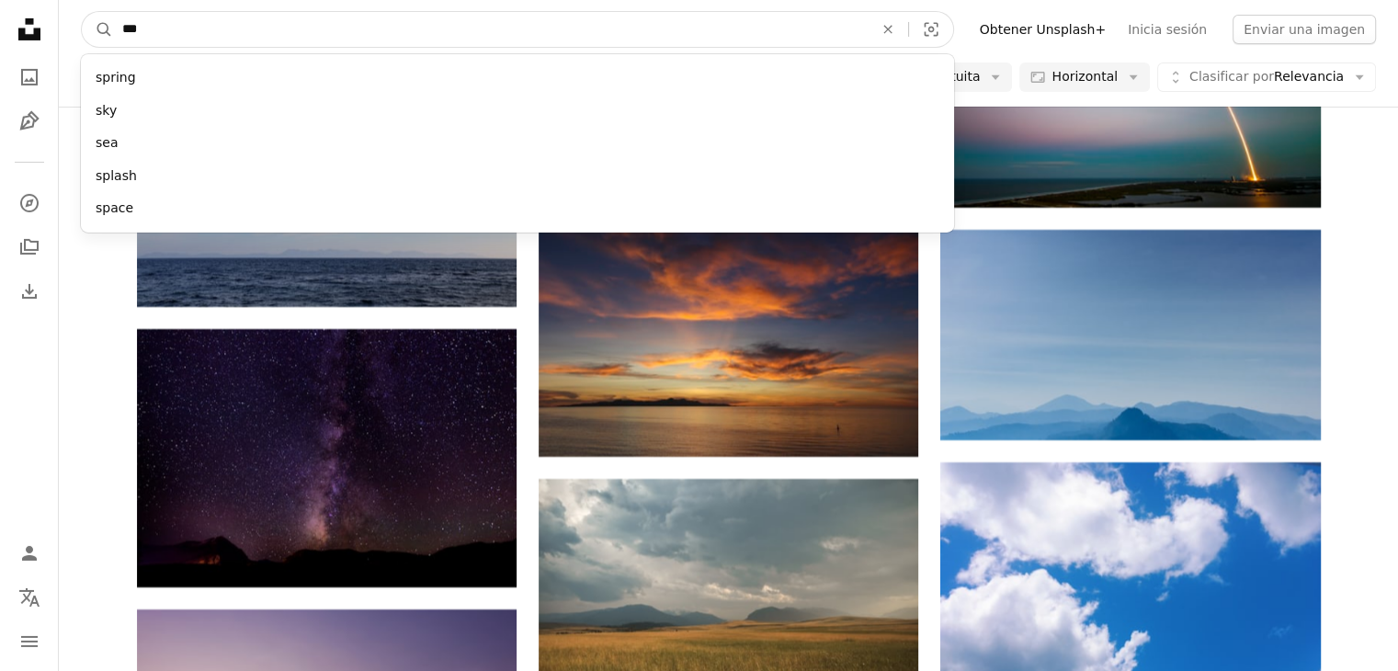
type input "***"
click at [82, 12] on button "A magnifying glass" at bounding box center [97, 29] width 31 height 35
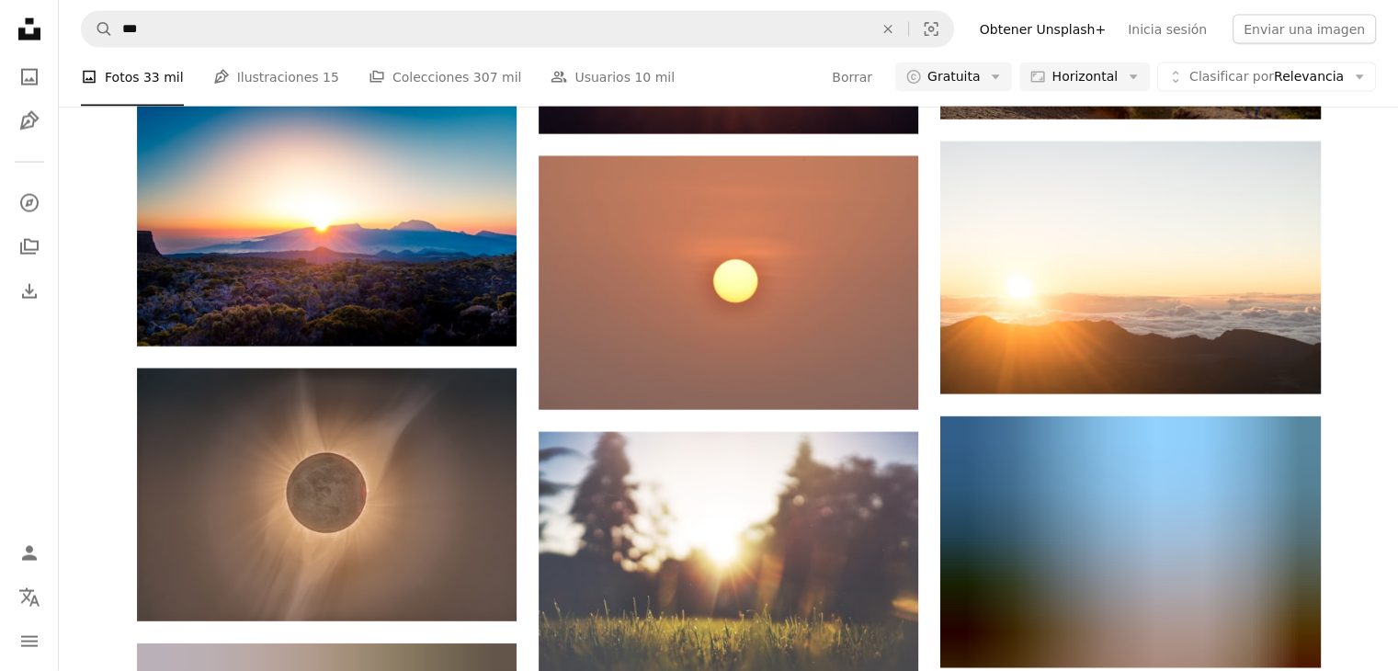
scroll to position [4228, 0]
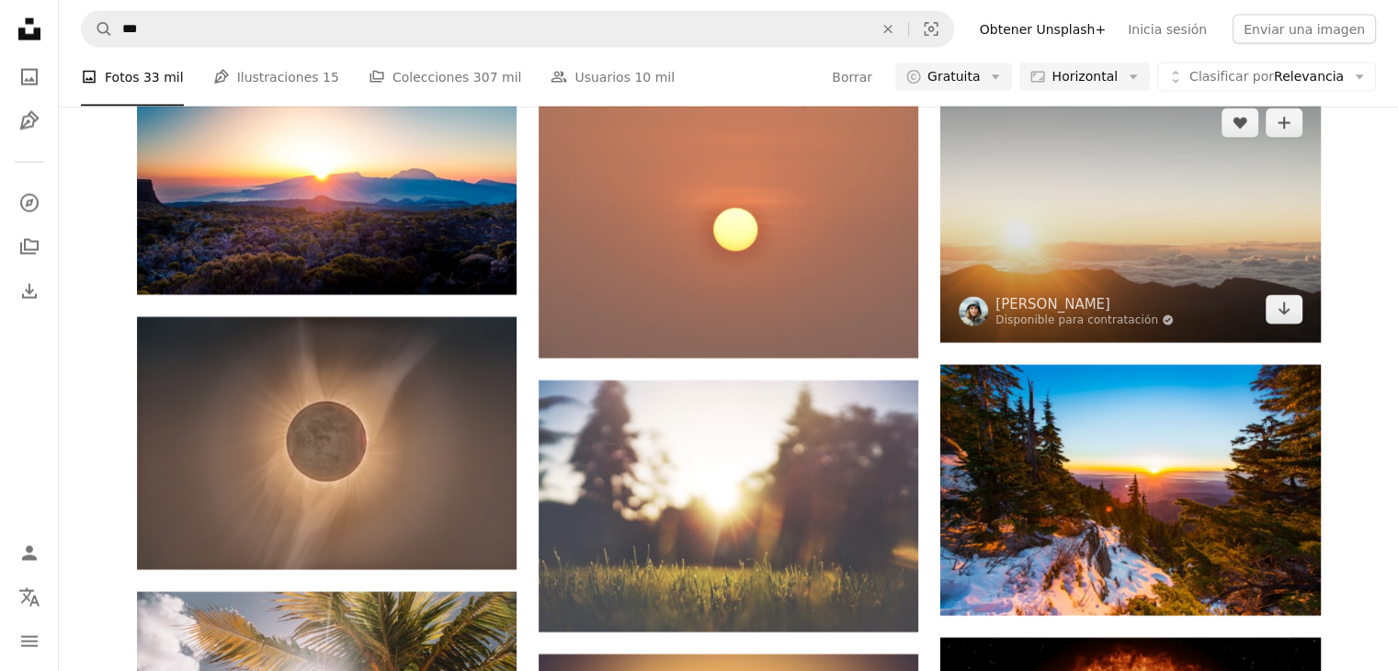
click at [1147, 260] on img at bounding box center [1130, 216] width 380 height 253
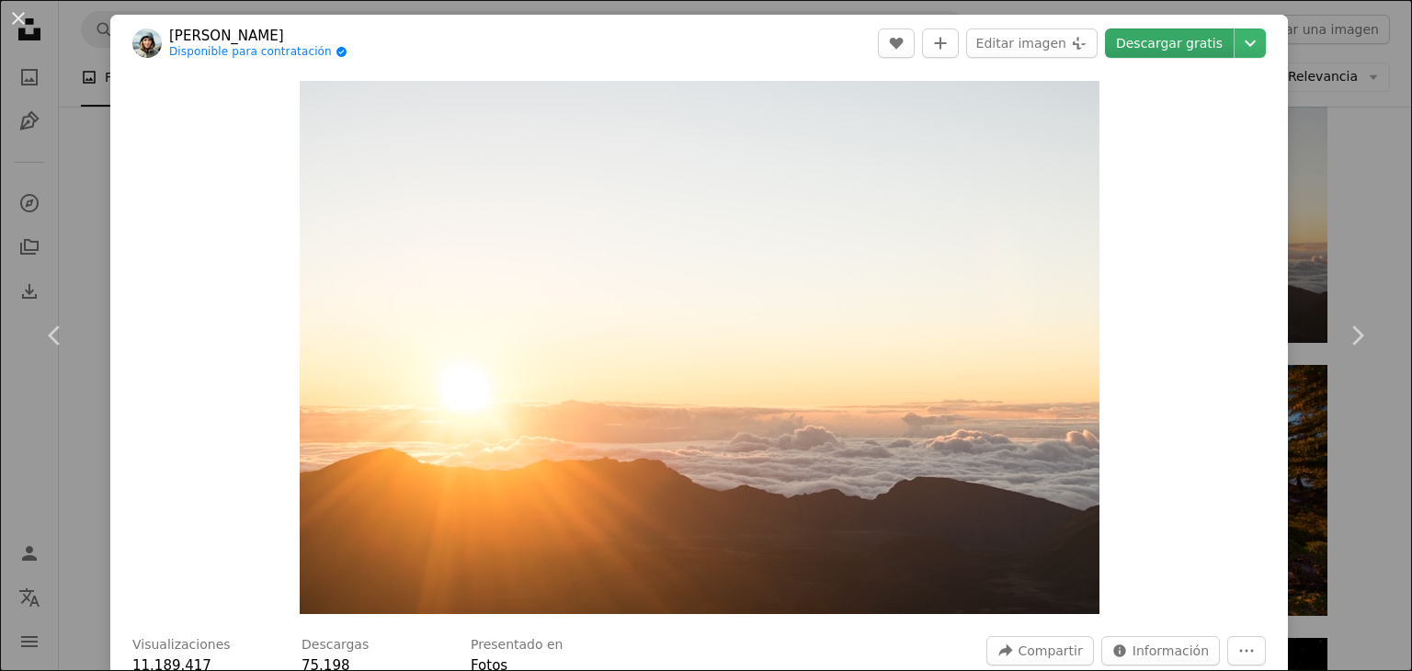
click at [1148, 43] on link "Descargar gratis" at bounding box center [1169, 42] width 129 height 29
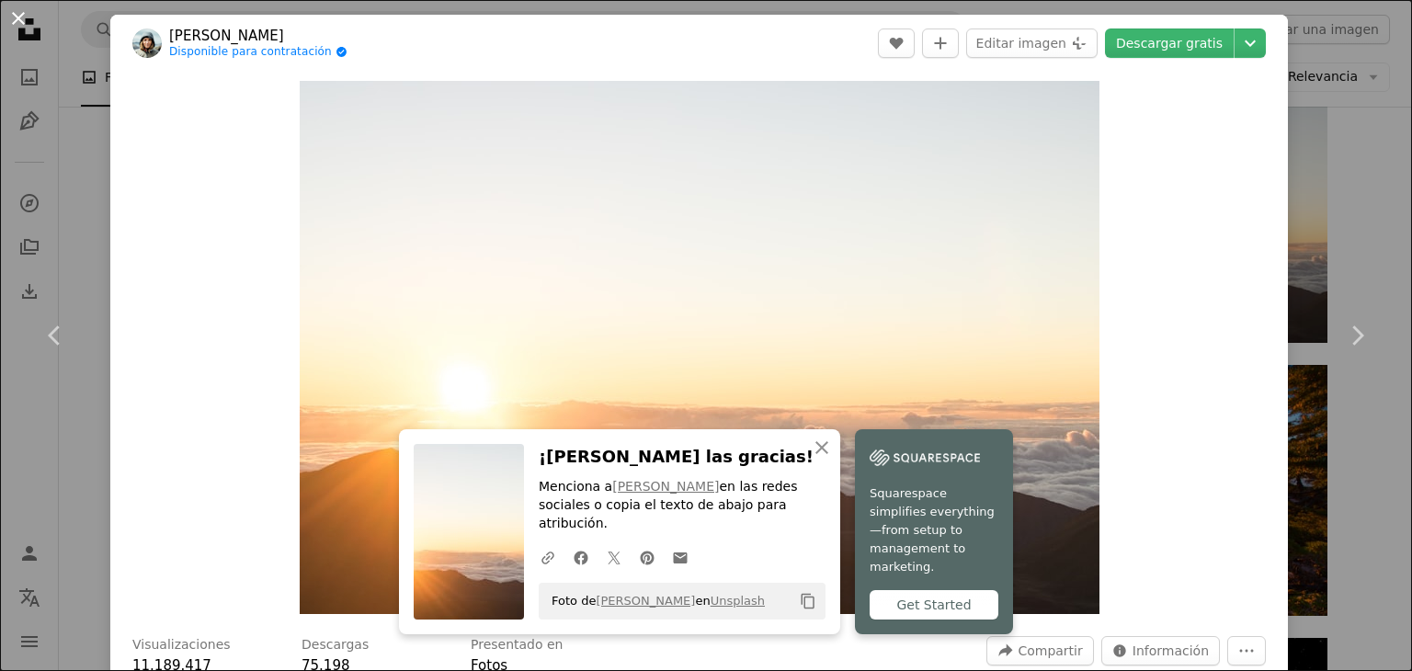
click at [29, 29] on button "An X shape" at bounding box center [18, 18] width 22 height 22
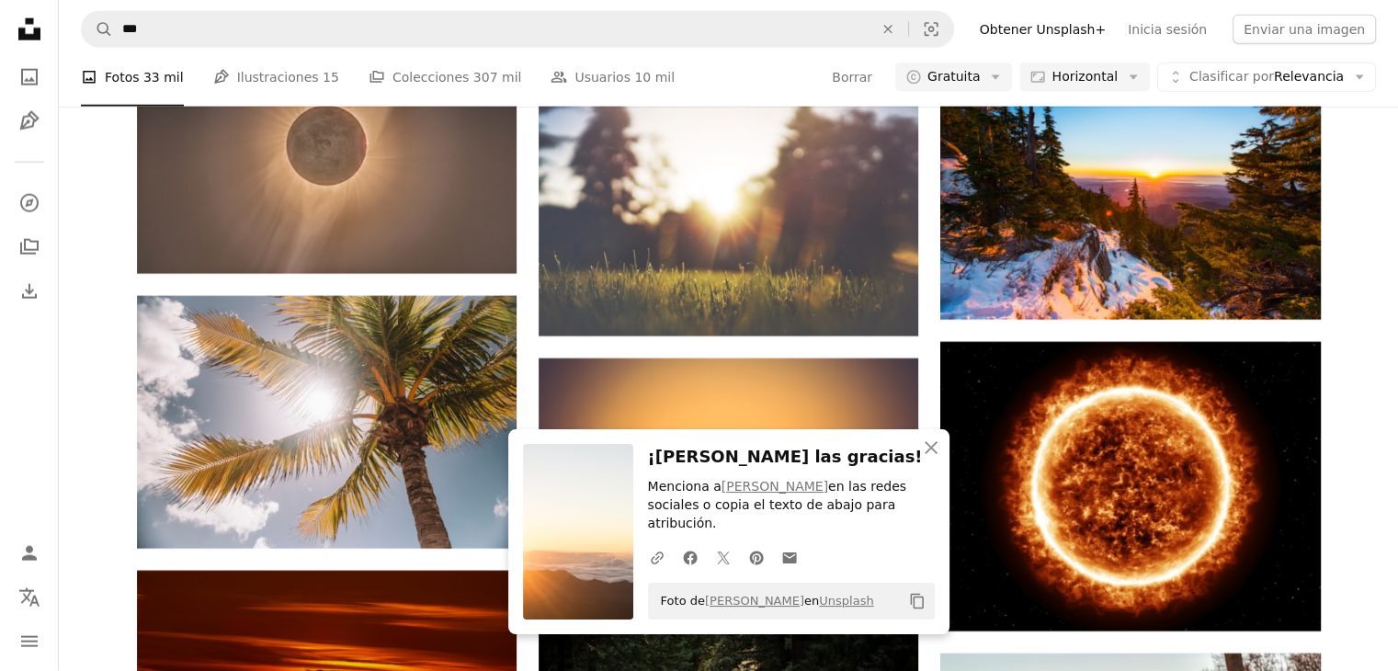
scroll to position [4596, 0]
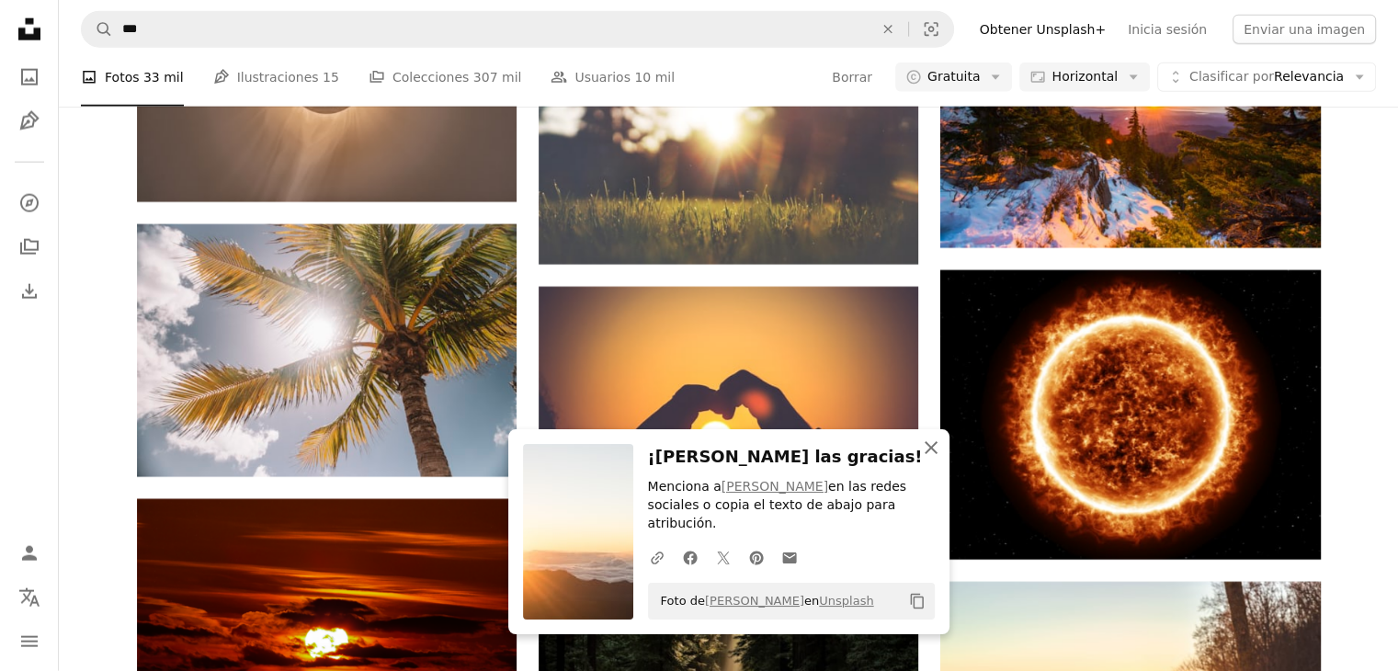
drag, startPoint x: 937, startPoint y: 461, endPoint x: 932, endPoint y: 446, distance: 15.4
click at [936, 459] on icon "An X shape" at bounding box center [931, 448] width 22 height 22
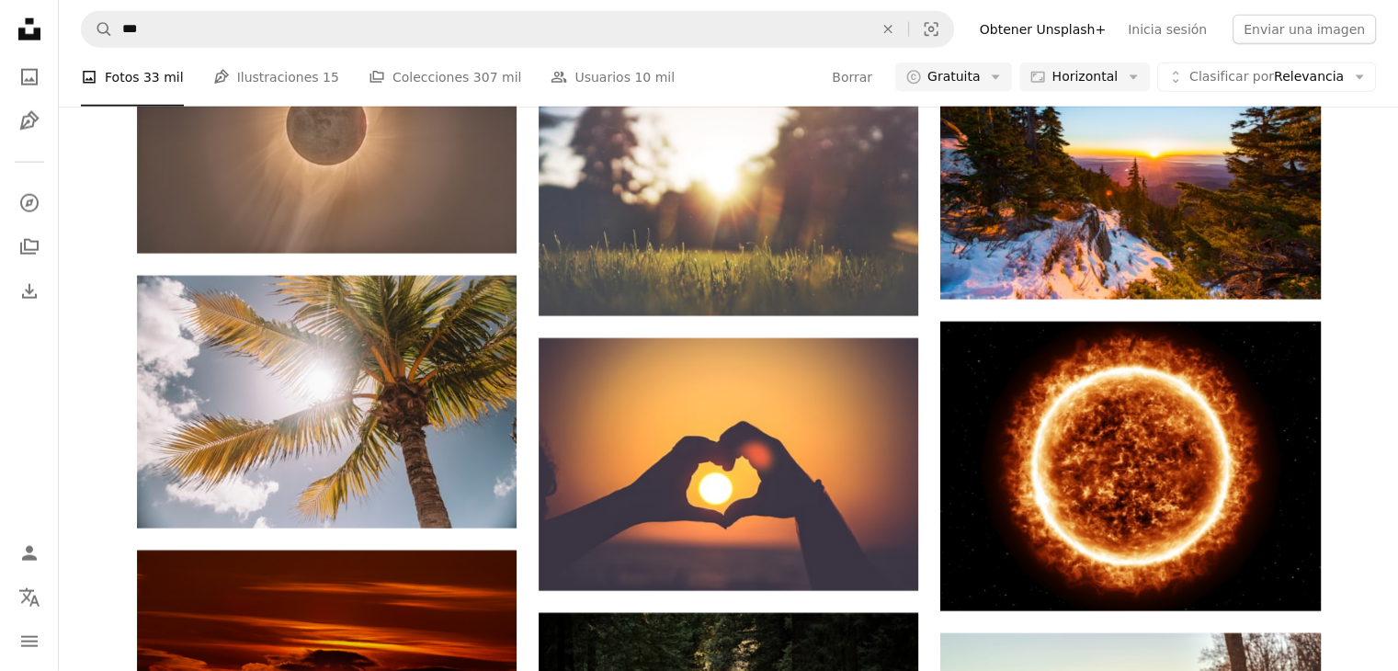
scroll to position [4504, 0]
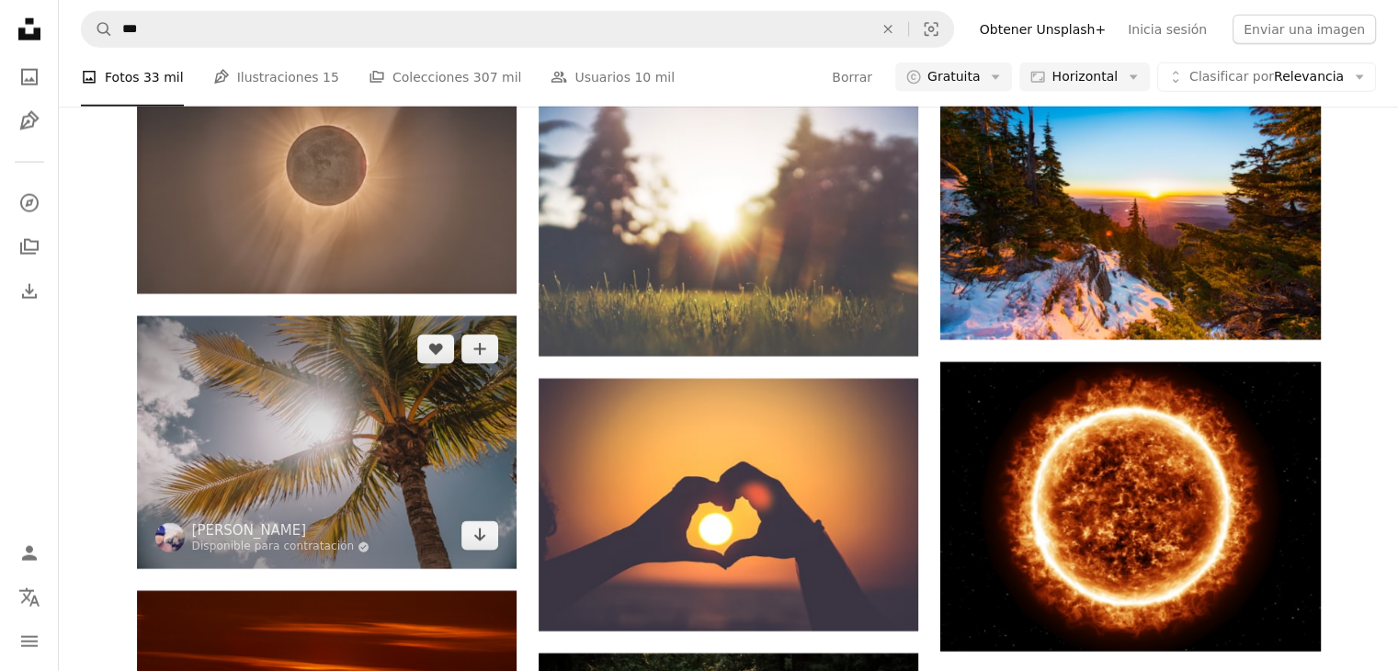
click at [471, 413] on img at bounding box center [327, 442] width 380 height 253
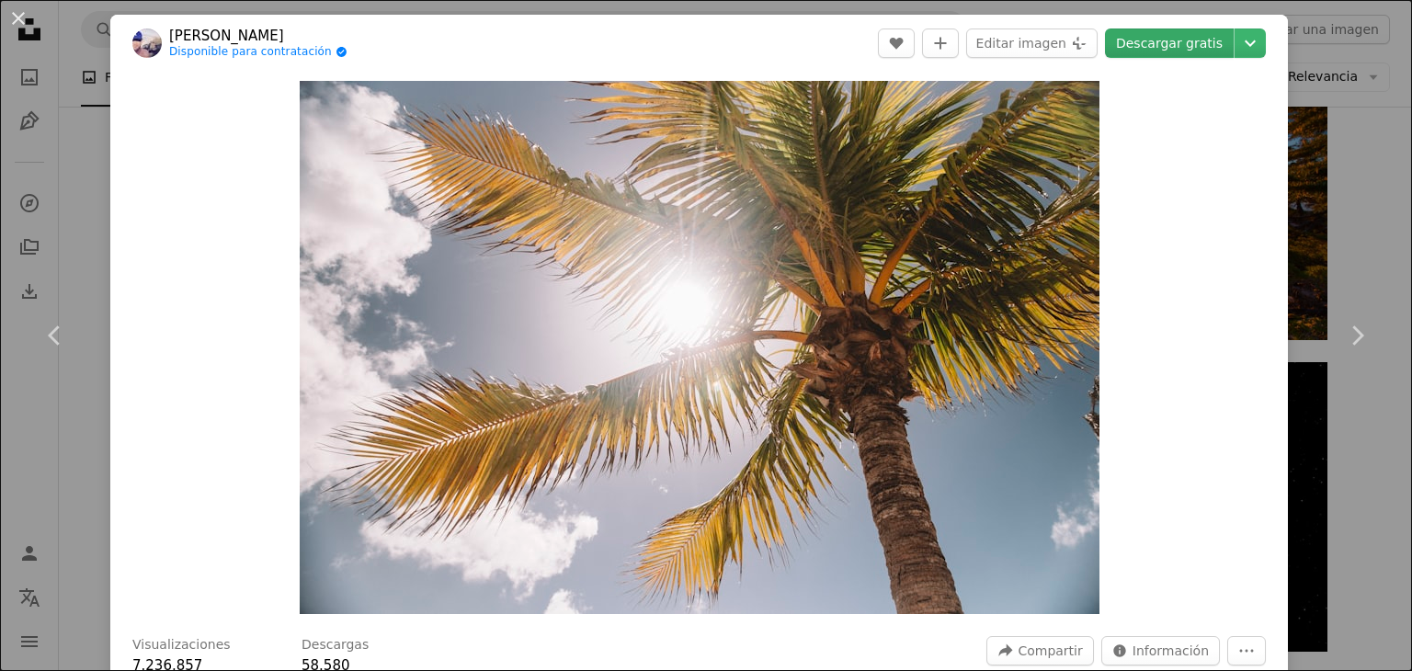
click at [1136, 45] on link "Descargar gratis" at bounding box center [1169, 42] width 129 height 29
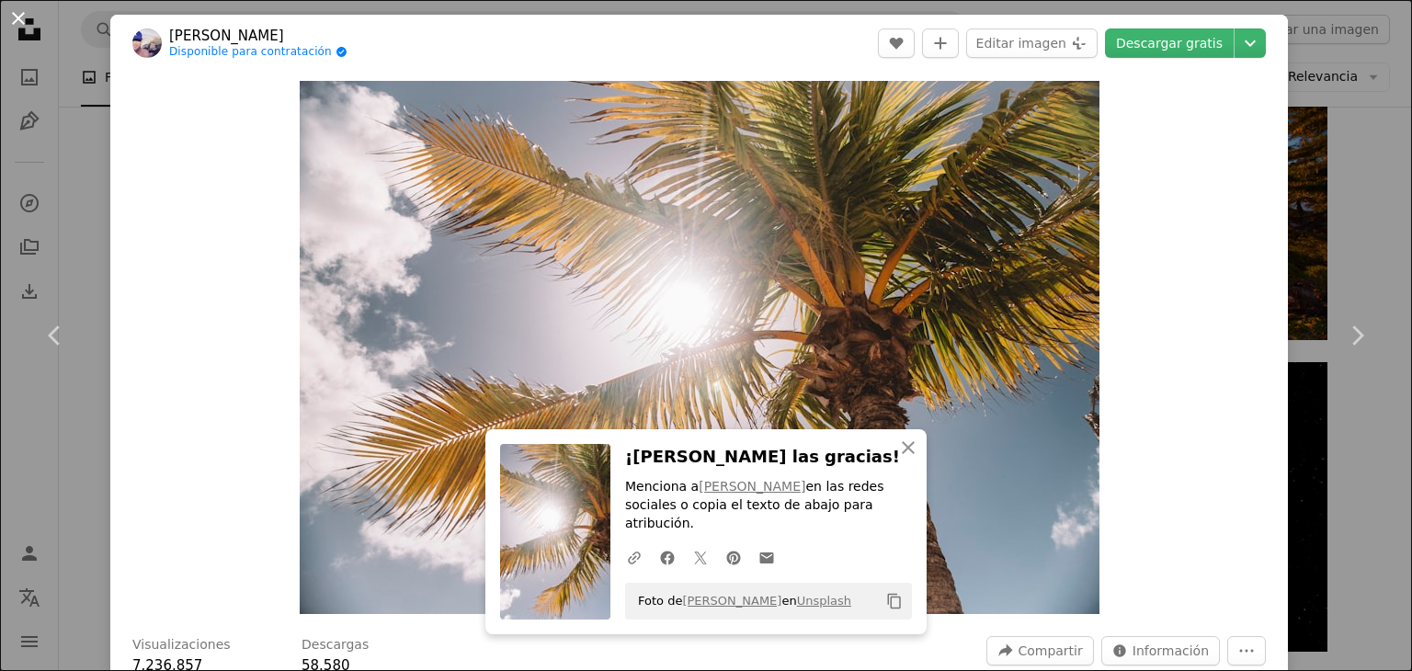
click at [24, 28] on button "An X shape" at bounding box center [18, 18] width 22 height 22
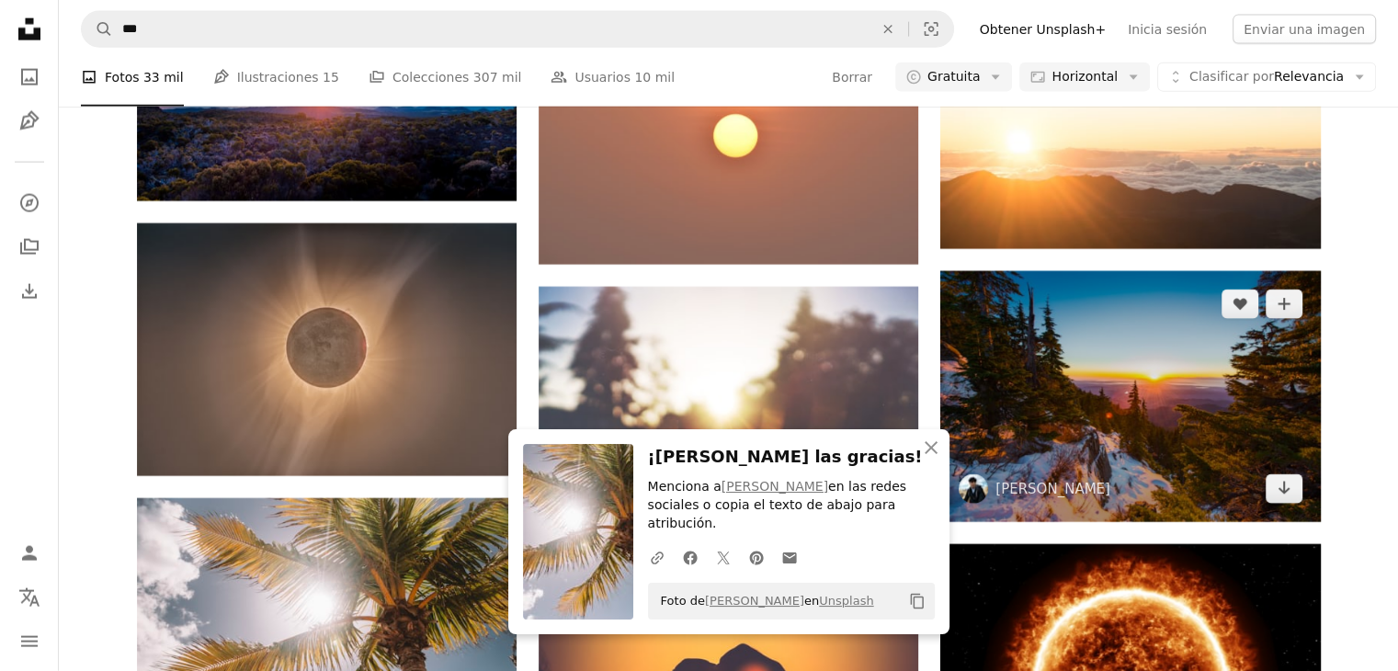
scroll to position [4320, 0]
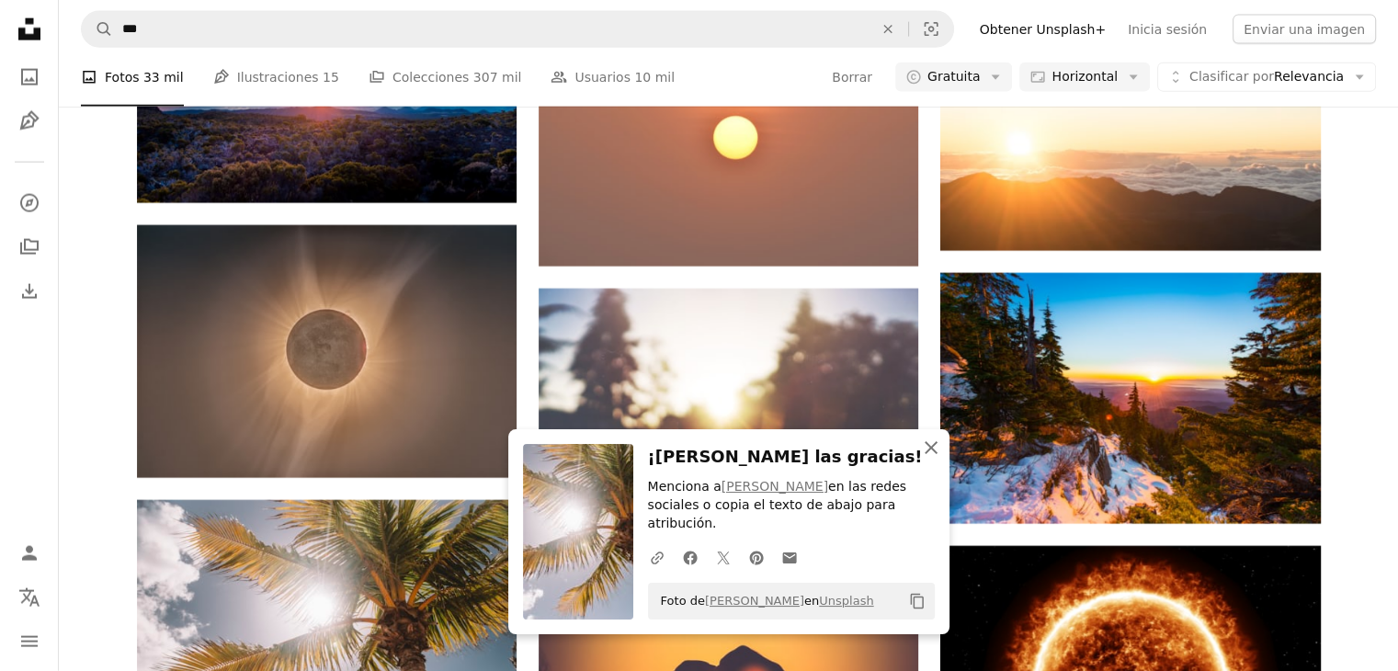
click at [938, 459] on icon "An X shape" at bounding box center [931, 448] width 22 height 22
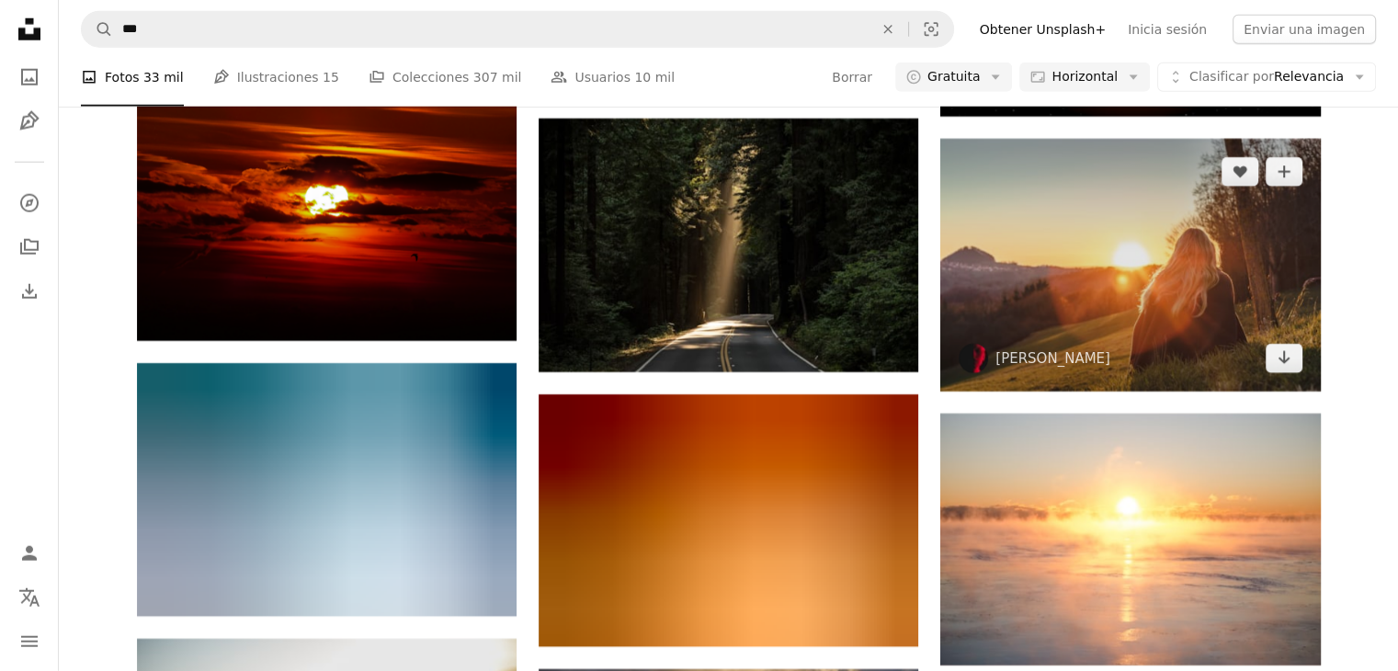
scroll to position [5147, 0]
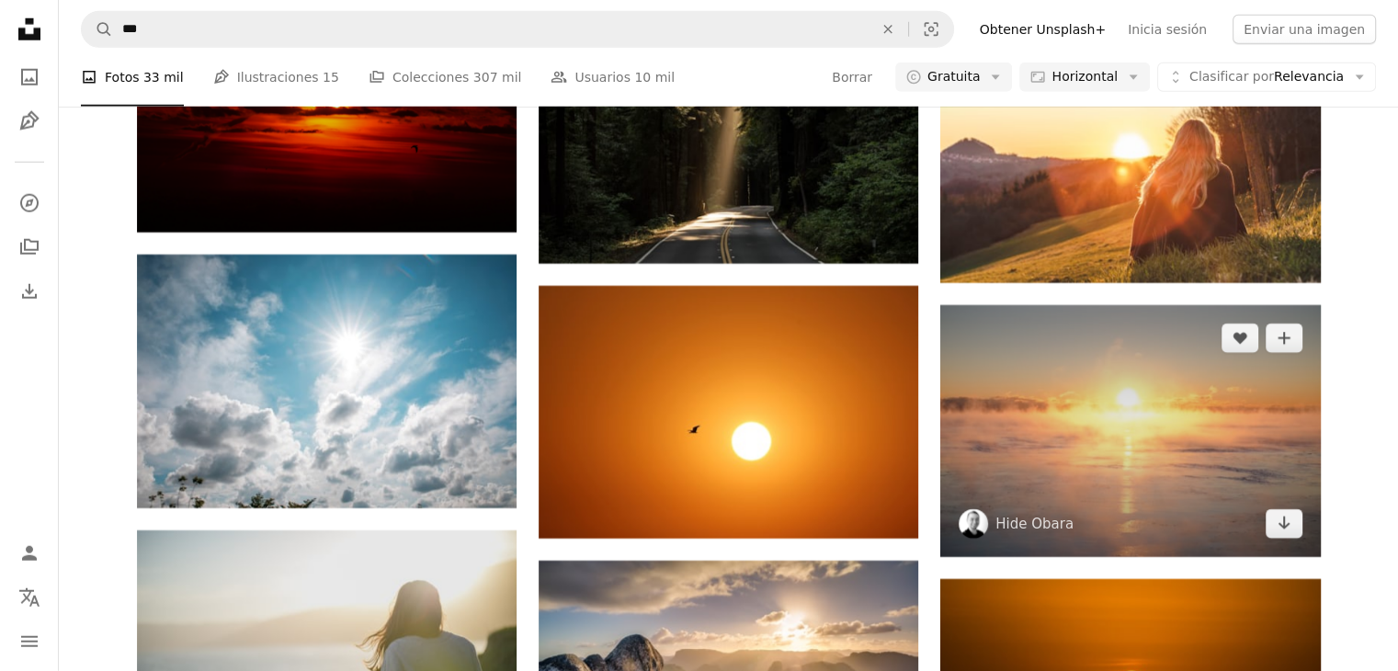
click at [1154, 380] on img at bounding box center [1130, 431] width 380 height 252
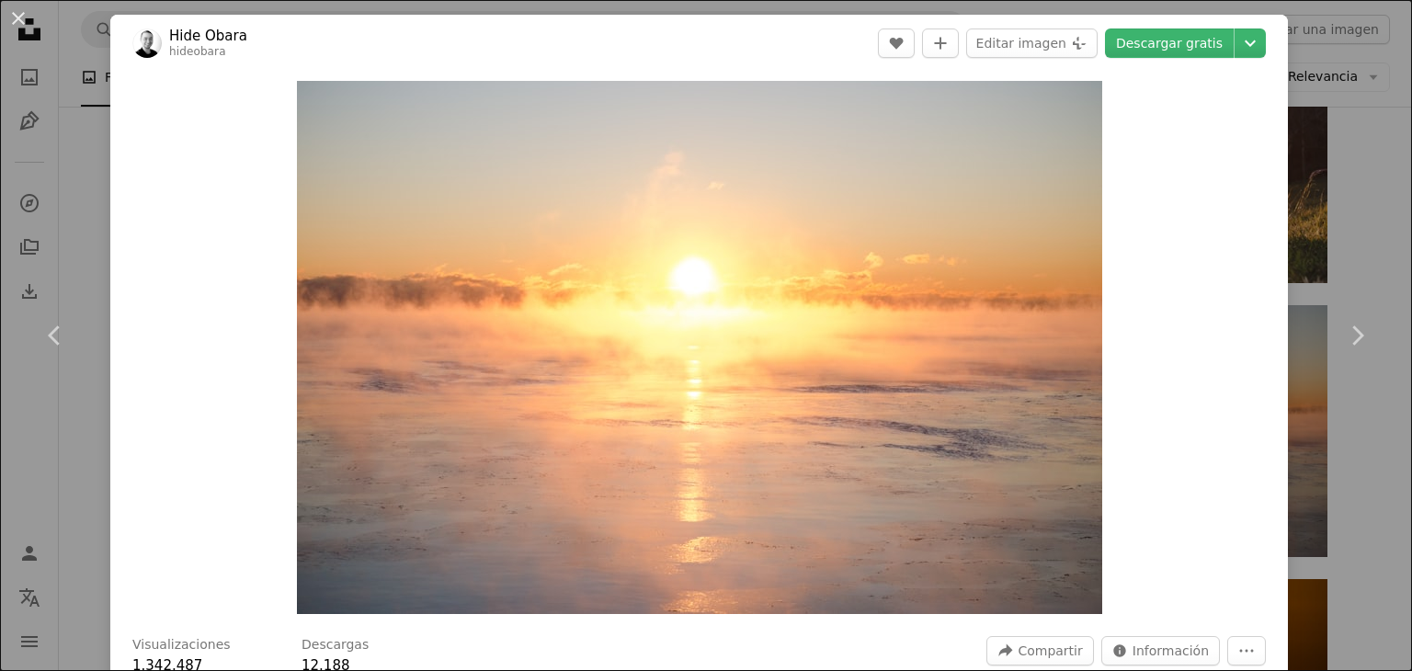
drag, startPoint x: 29, startPoint y: 28, endPoint x: 202, endPoint y: 54, distance: 174.8
click at [29, 28] on button "An X shape" at bounding box center [18, 18] width 22 height 22
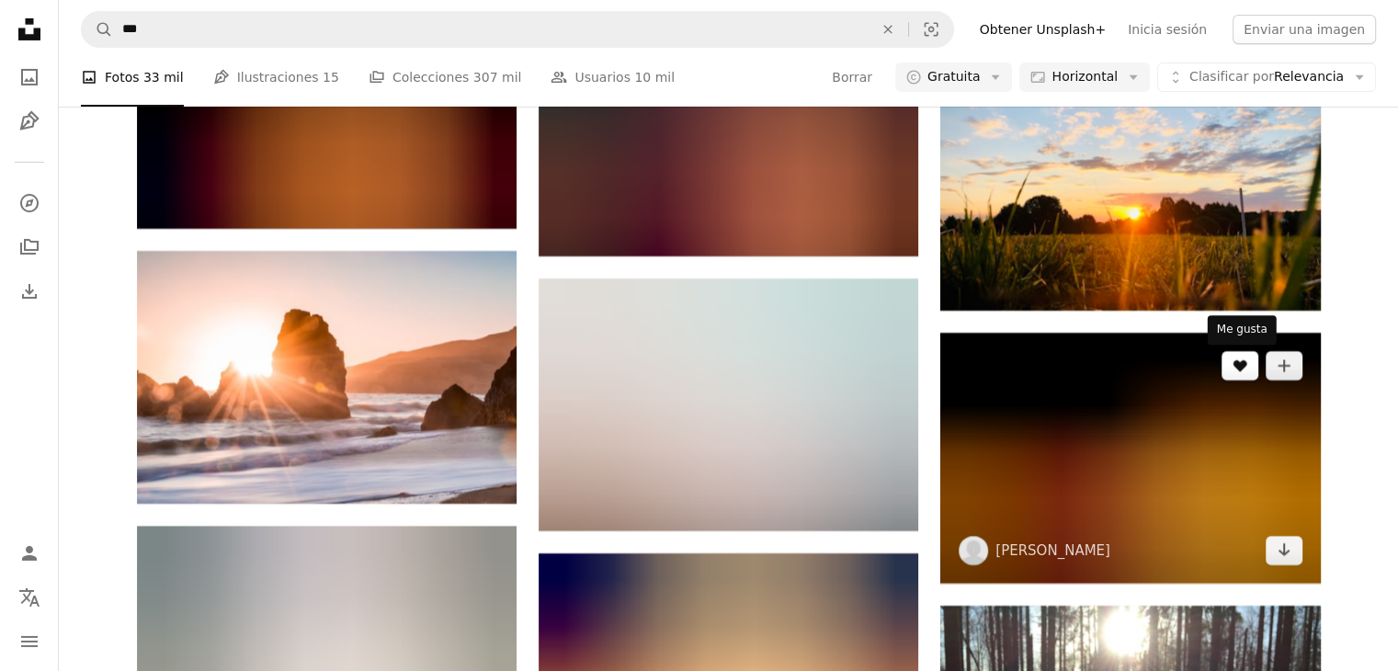
scroll to position [6342, 0]
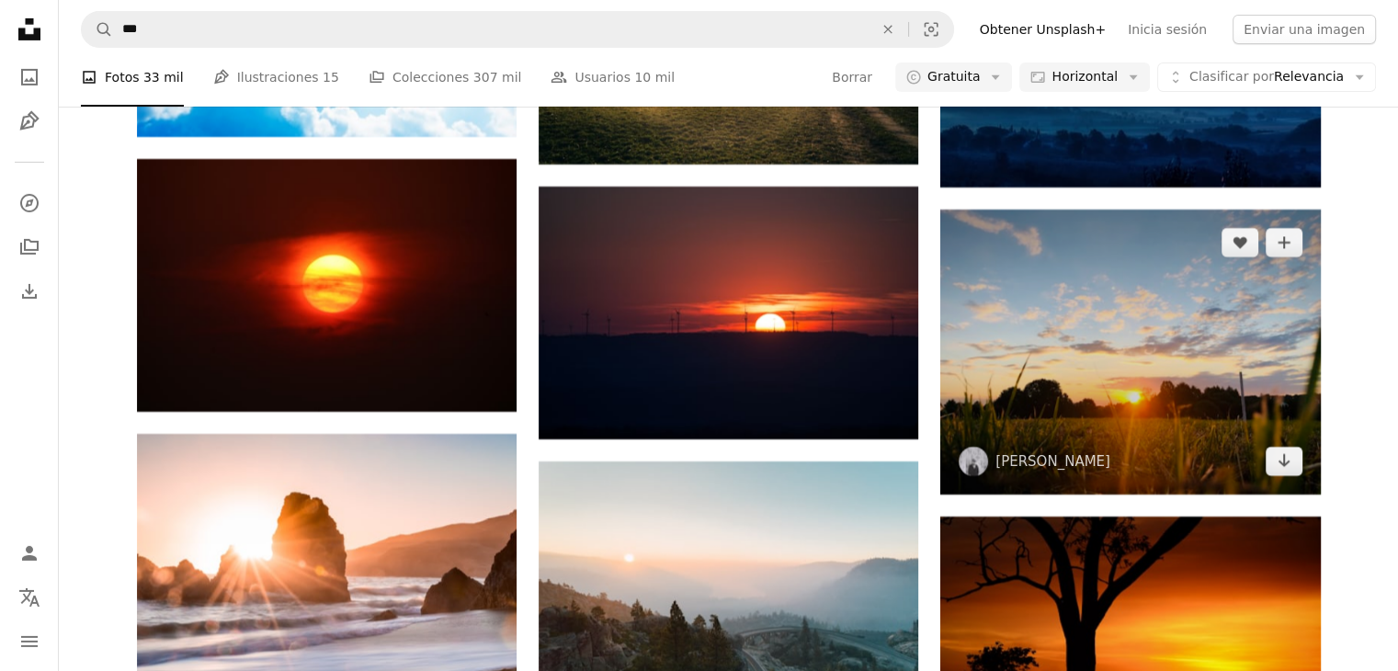
click at [1135, 392] on img at bounding box center [1130, 352] width 380 height 285
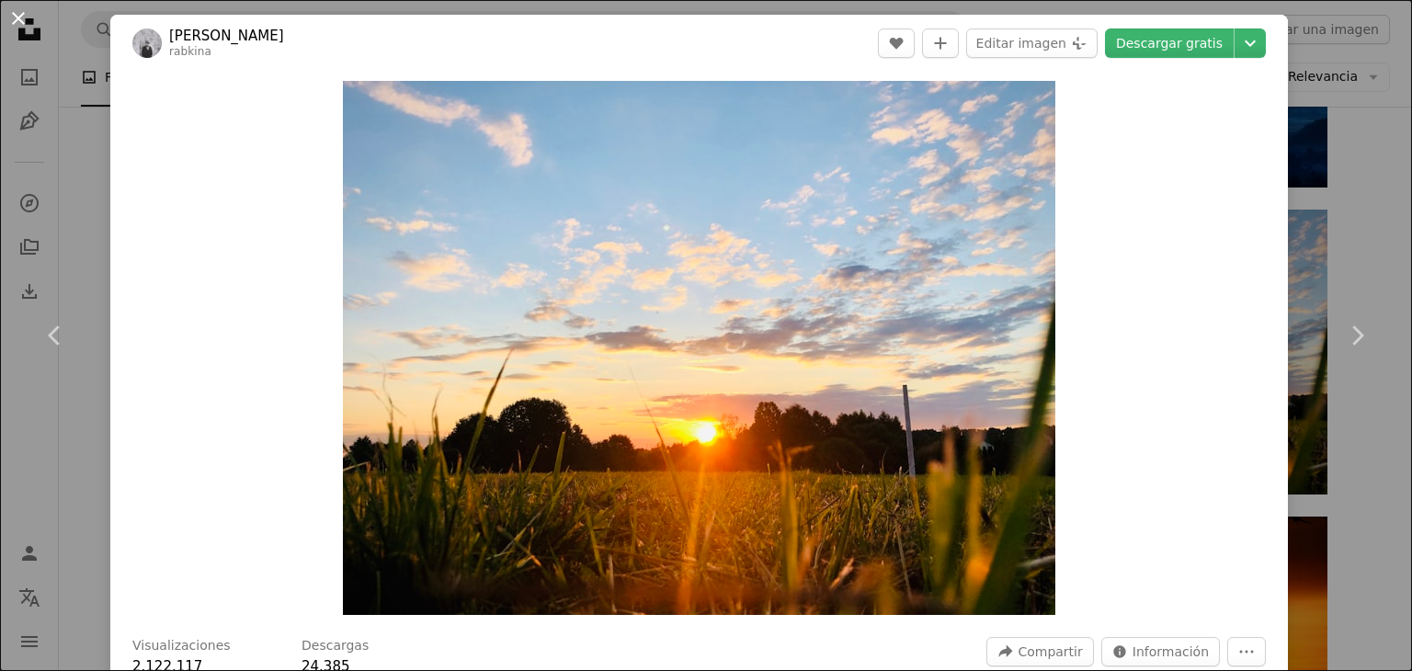
click at [18, 22] on button "An X shape" at bounding box center [18, 18] width 22 height 22
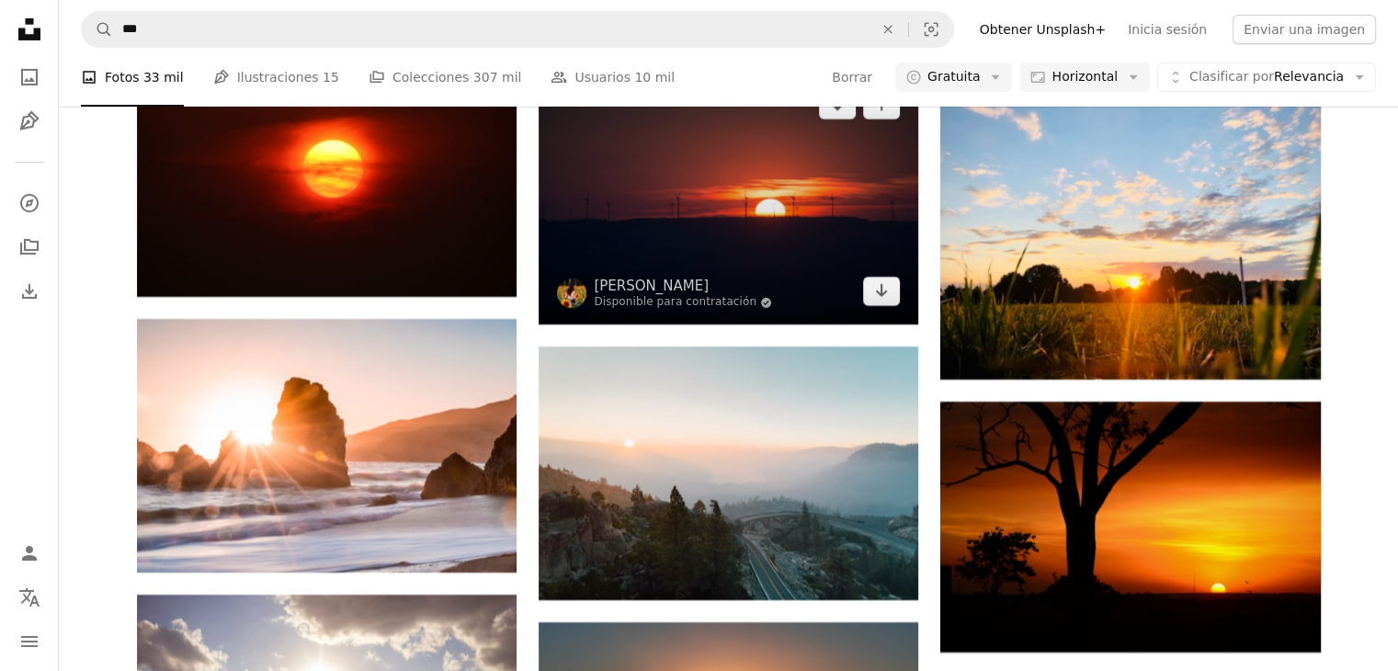
scroll to position [6710, 0]
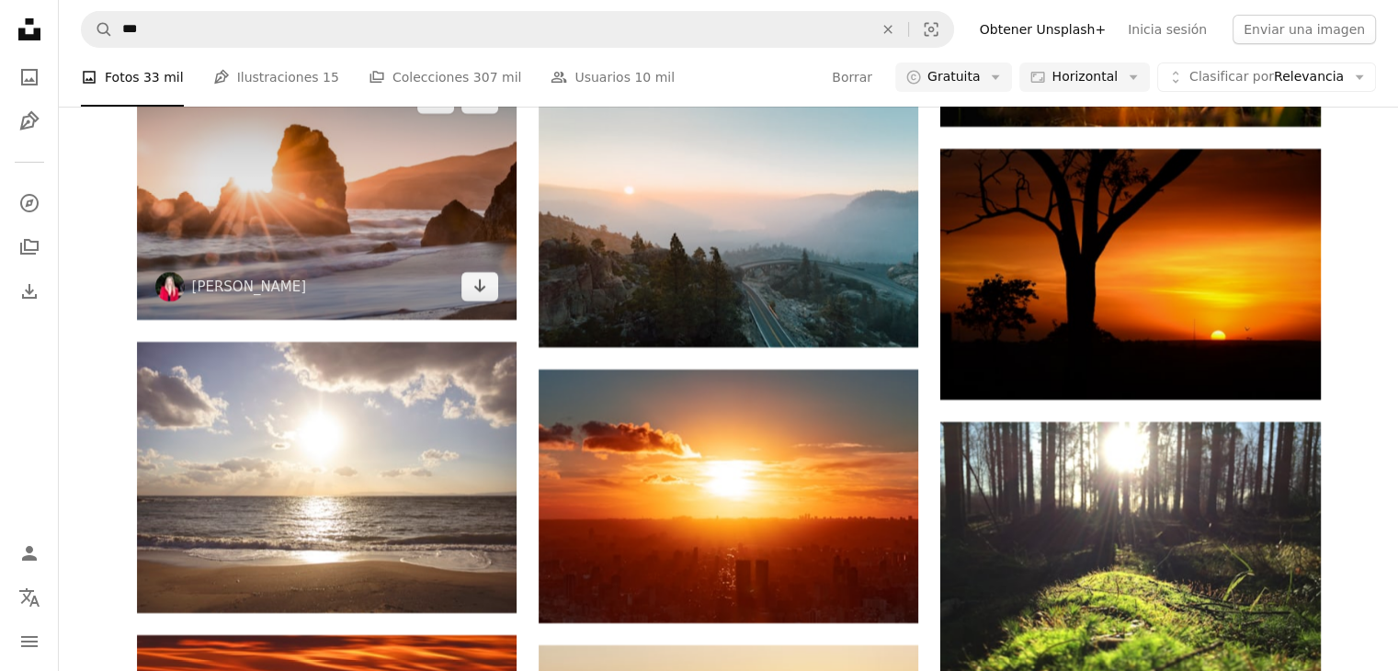
click at [424, 215] on img at bounding box center [327, 192] width 380 height 253
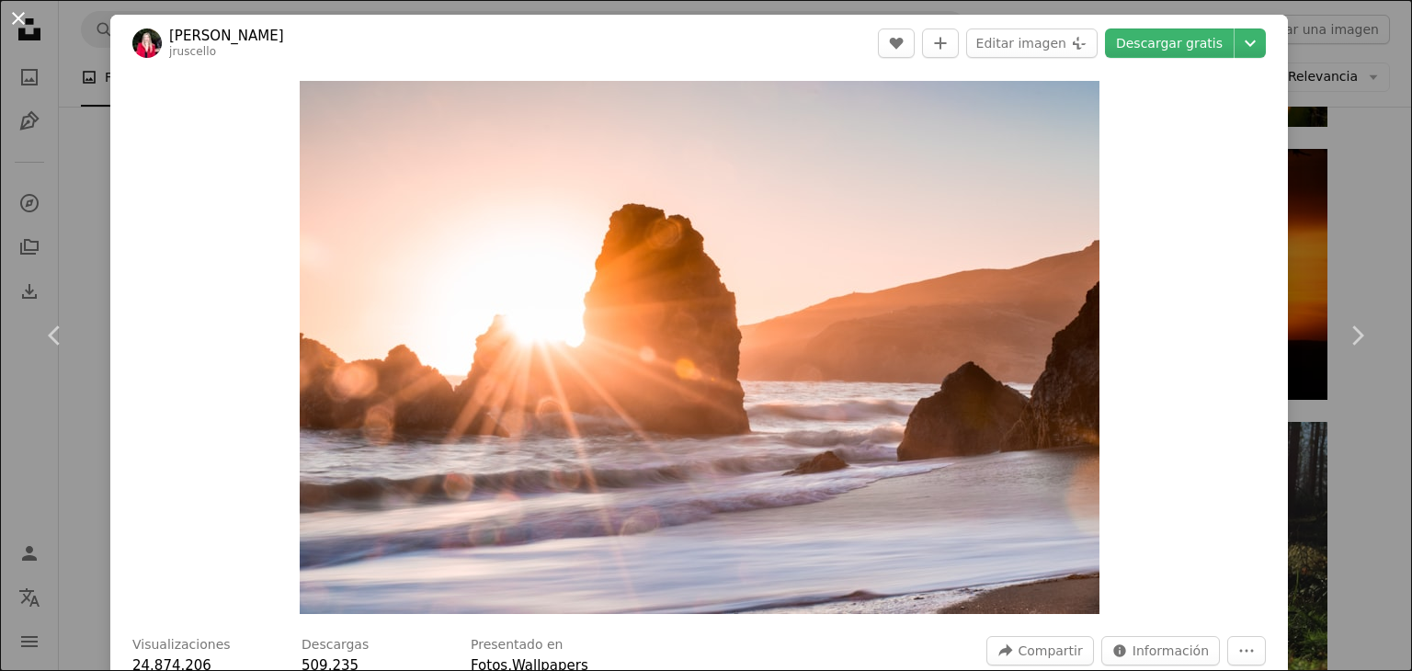
click at [26, 23] on button "An X shape" at bounding box center [18, 18] width 22 height 22
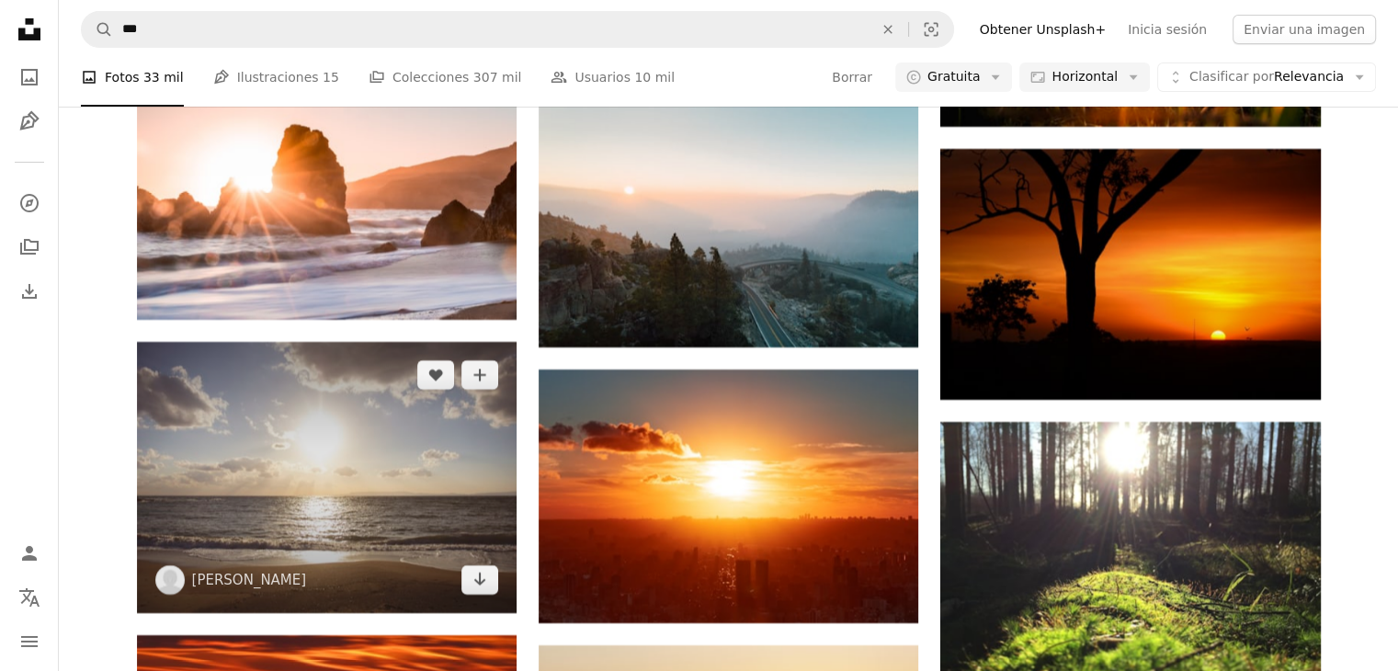
click at [401, 442] on img at bounding box center [327, 477] width 380 height 271
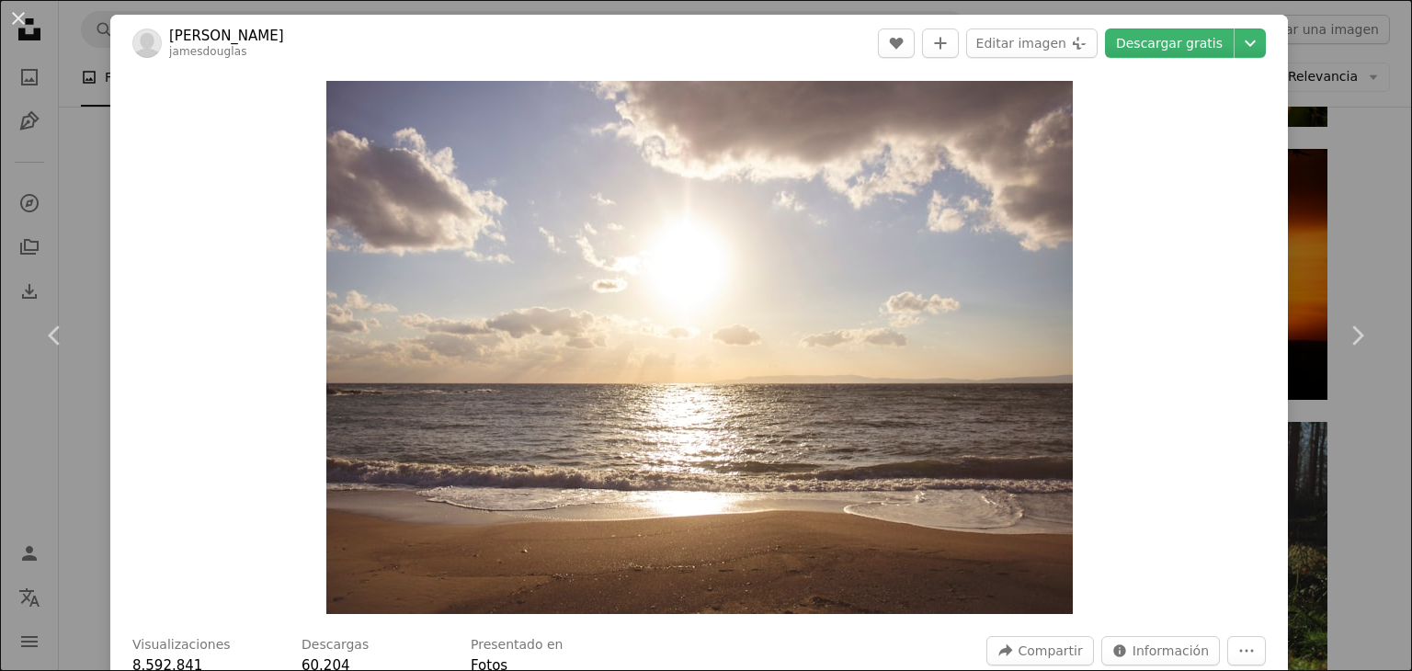
click at [29, 24] on button "An X shape" at bounding box center [18, 18] width 22 height 22
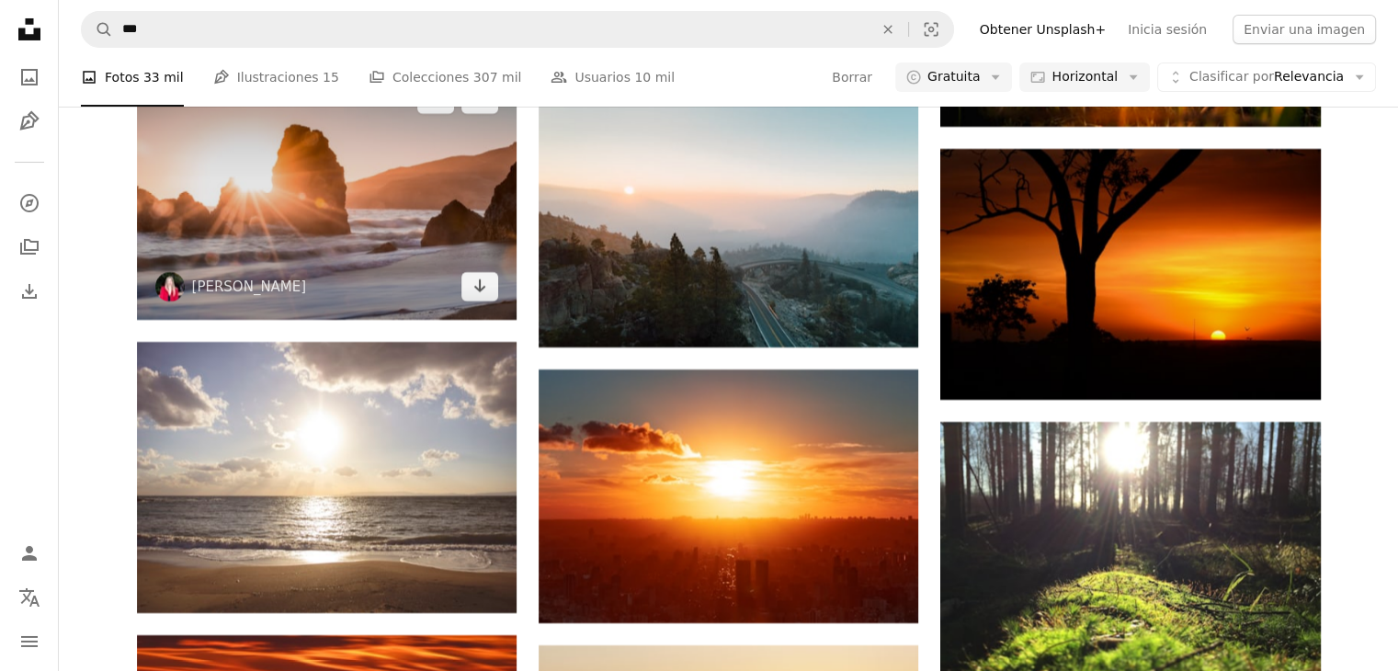
click at [335, 160] on img at bounding box center [327, 192] width 380 height 253
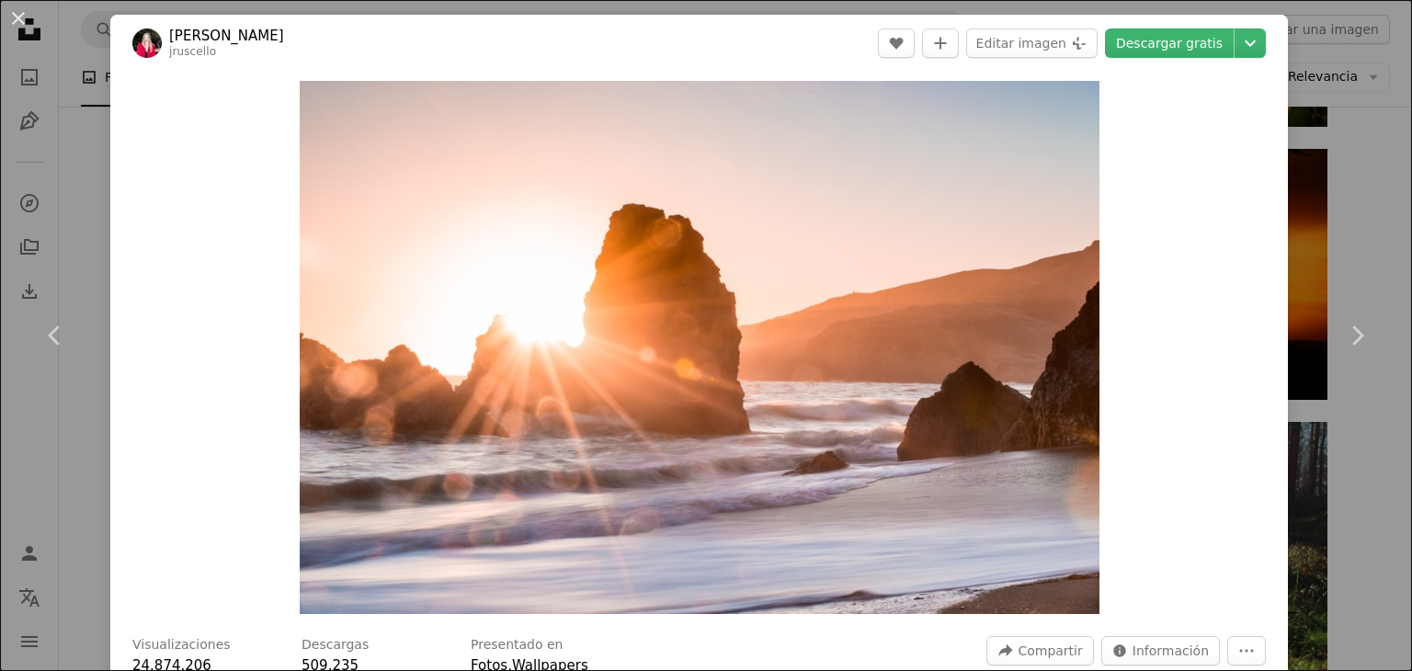
drag, startPoint x: 19, startPoint y: 16, endPoint x: 234, endPoint y: 64, distance: 220.5
click at [19, 16] on button "An X shape" at bounding box center [18, 18] width 22 height 22
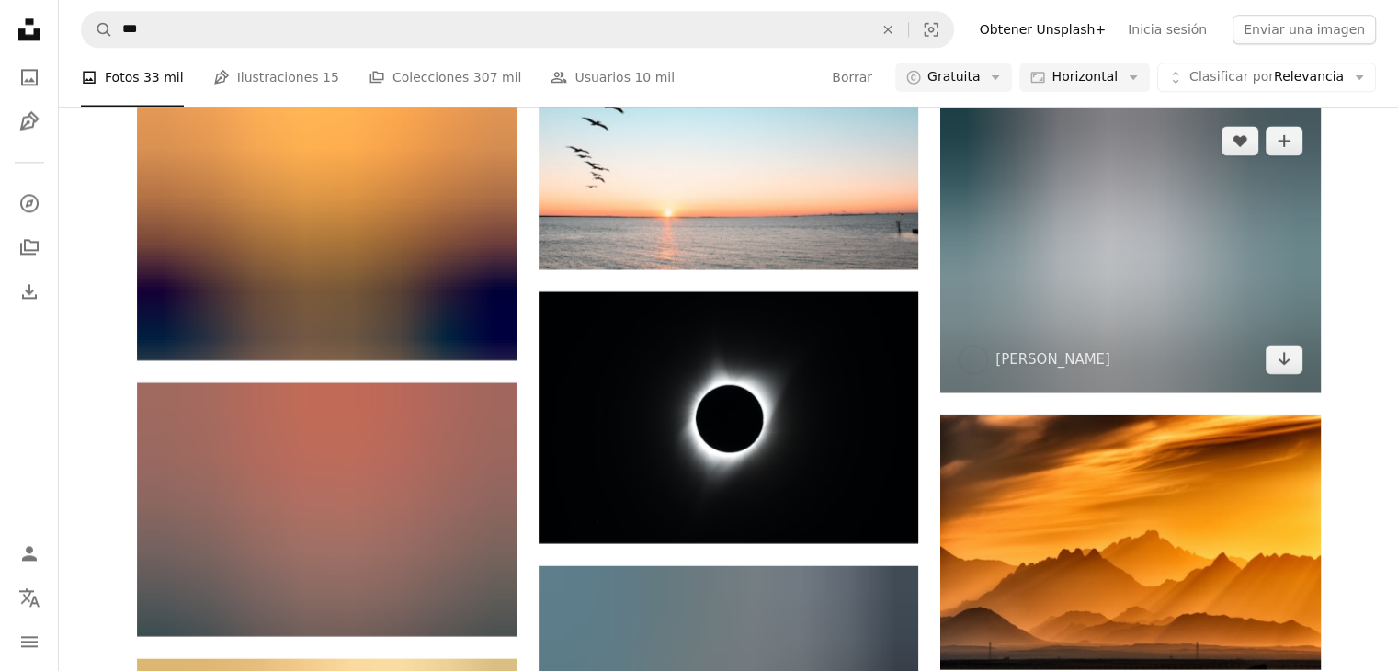
scroll to position [16453, 0]
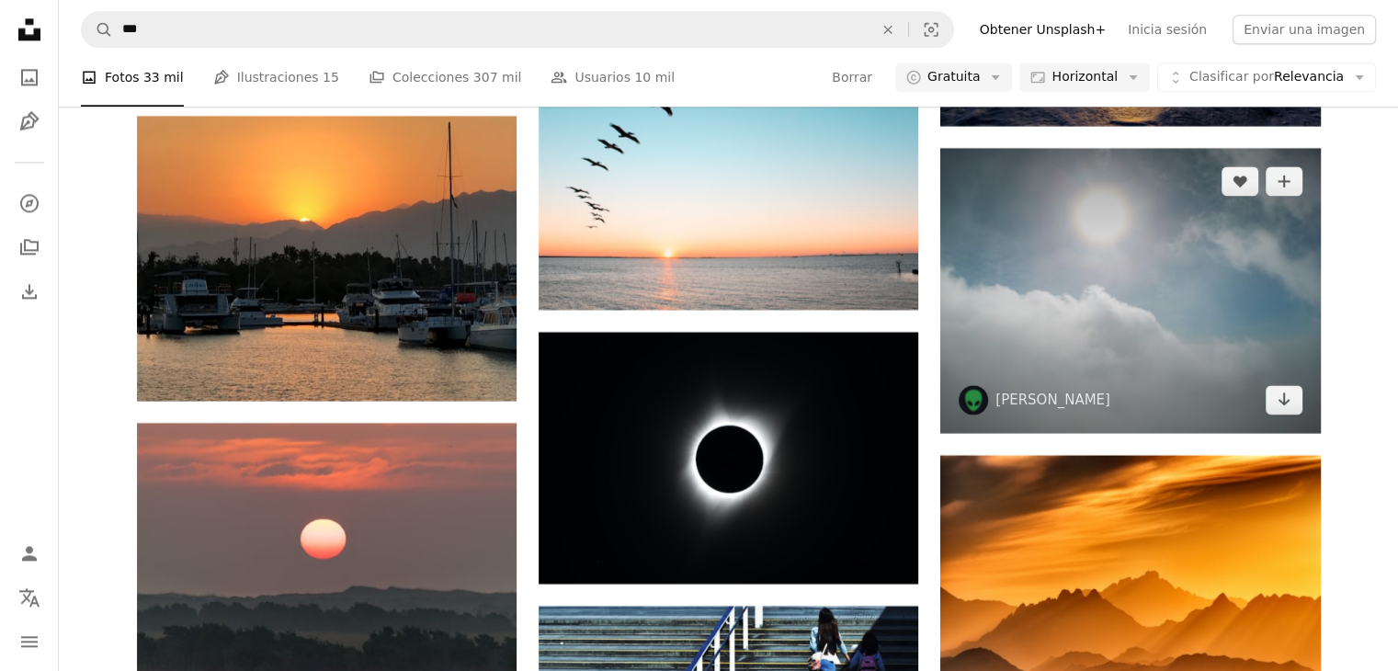
click at [1177, 240] on img at bounding box center [1130, 290] width 380 height 285
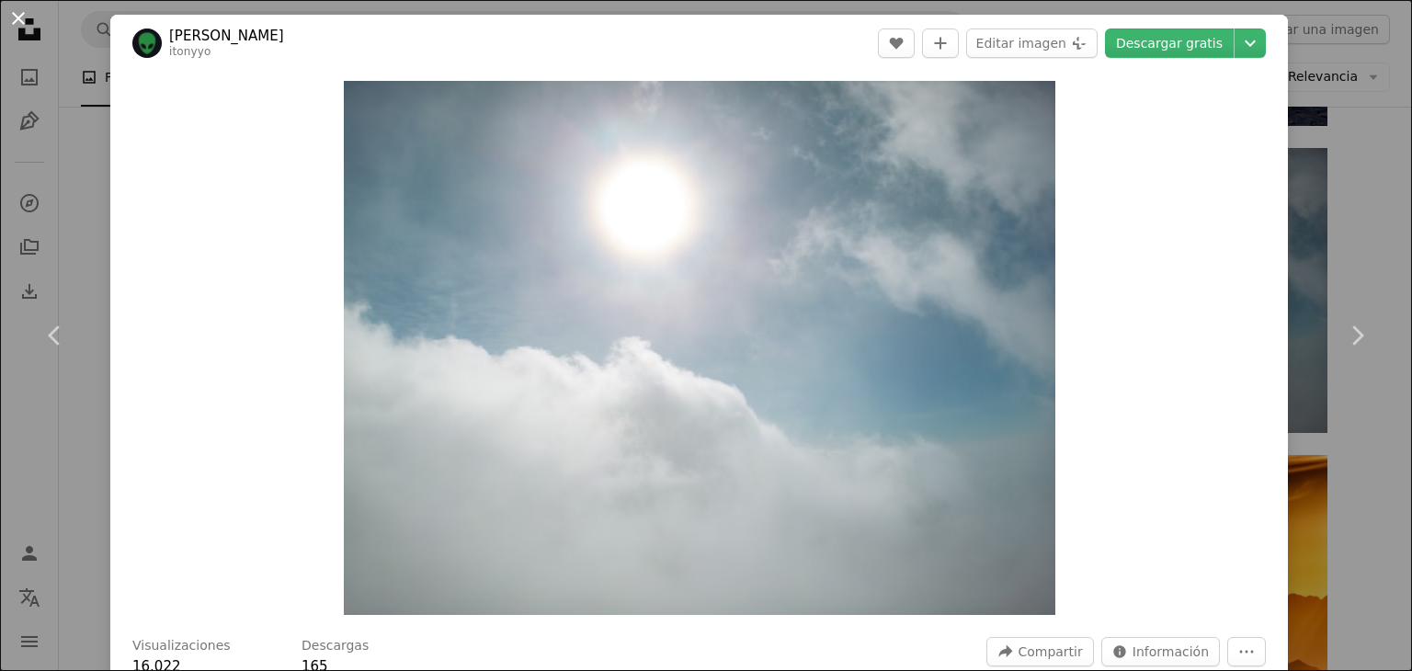
click at [22, 19] on button "An X shape" at bounding box center [18, 18] width 22 height 22
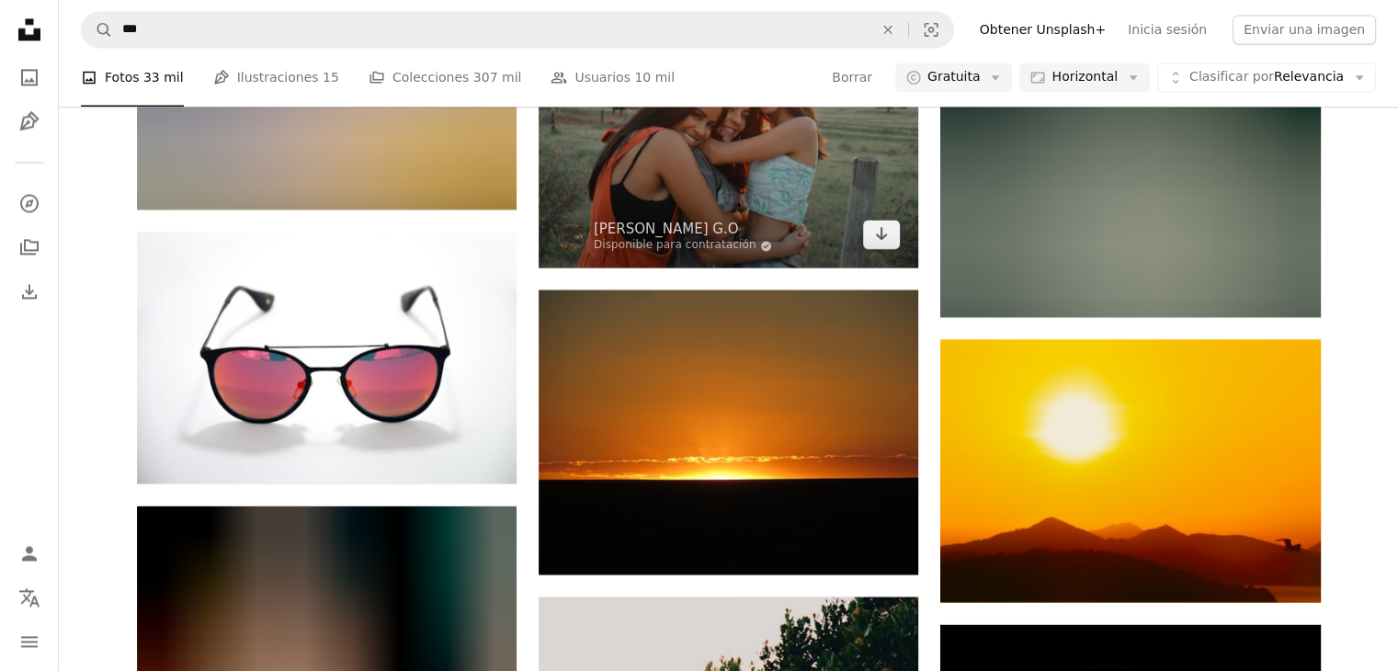
scroll to position [44763, 0]
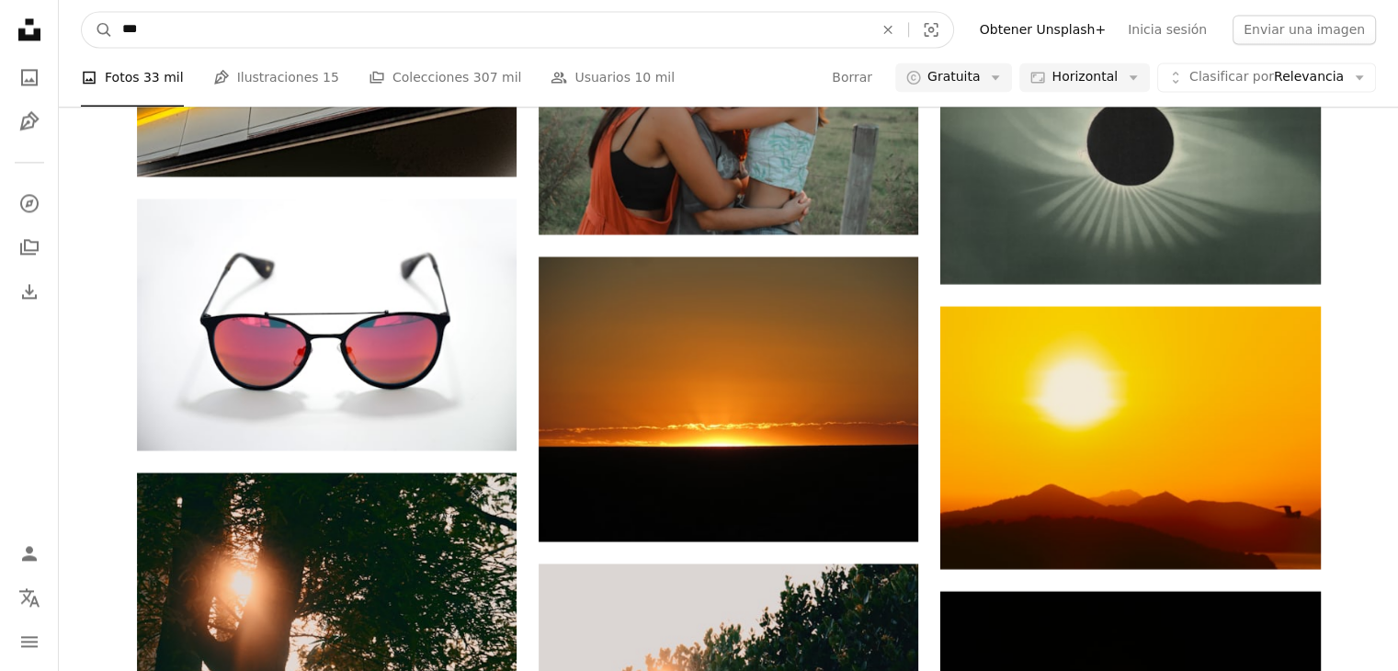
click at [150, 15] on input "***" at bounding box center [490, 29] width 755 height 35
click at [177, 30] on input "***" at bounding box center [490, 29] width 755 height 35
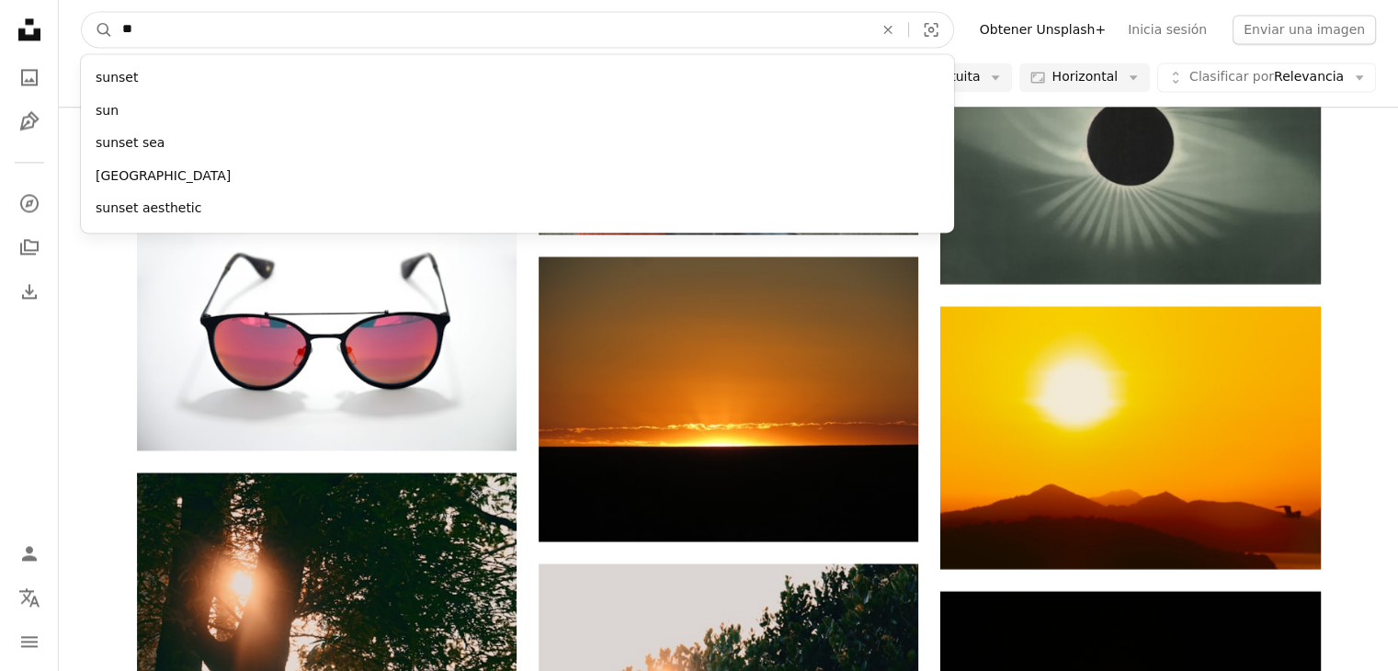
type input "*"
